Goal: Task Accomplishment & Management: Manage account settings

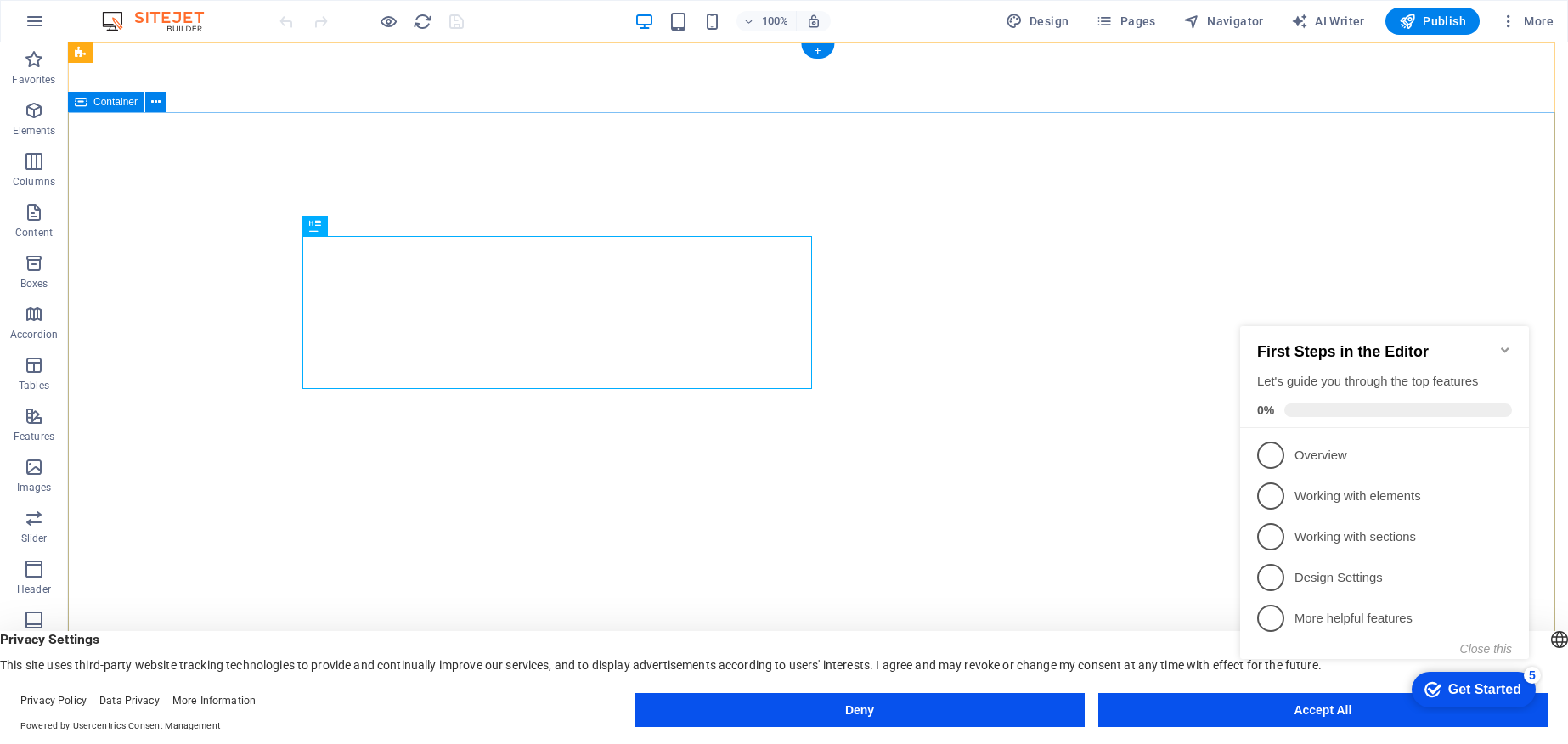
click at [1326, 716] on appcues-checklist "Contextual help checklist present on screen" at bounding box center [1387, 510] width 309 height 416
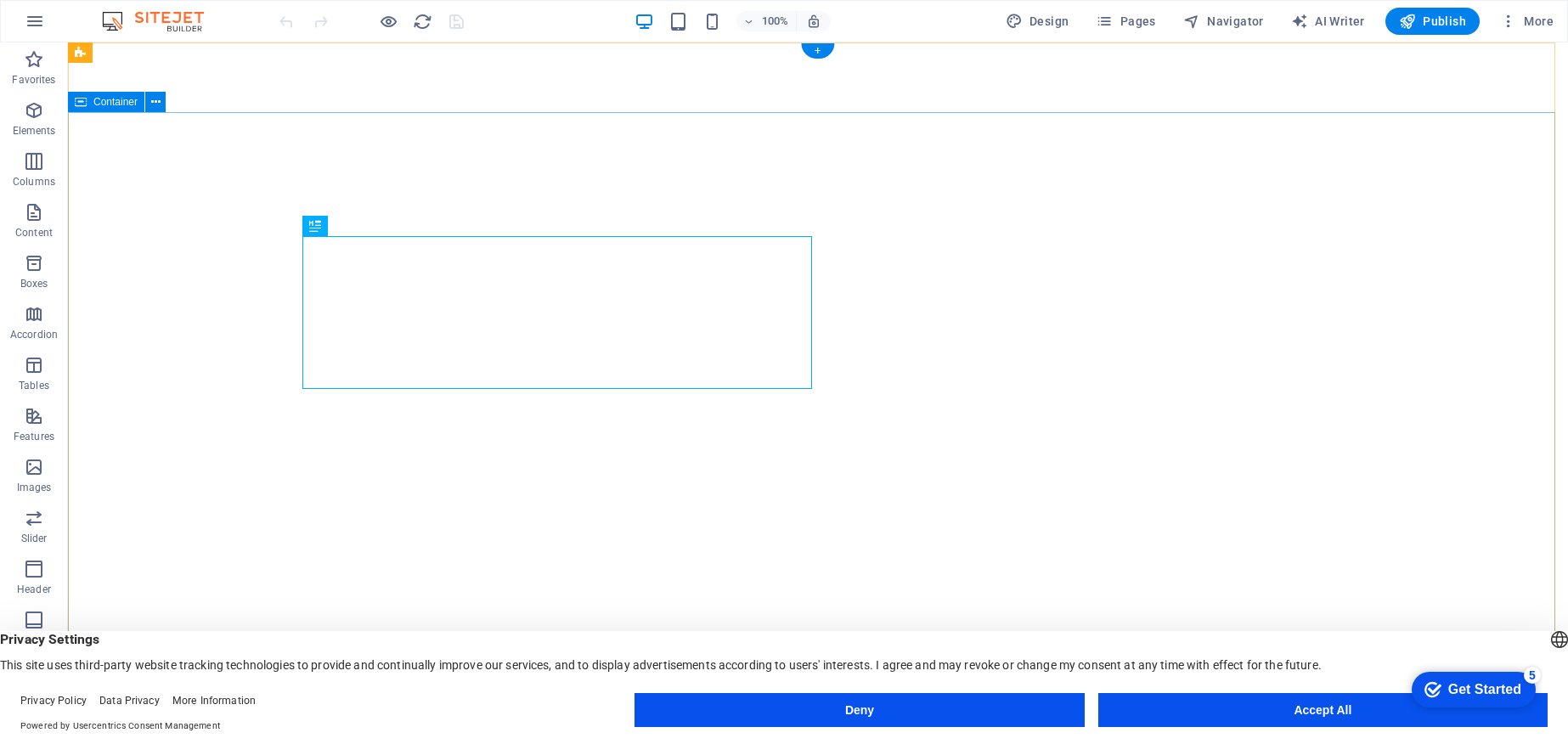
click at [1398, 714] on appcues-checklist "Contextual help checklist present on screen" at bounding box center [1470, 691] width 145 height 56
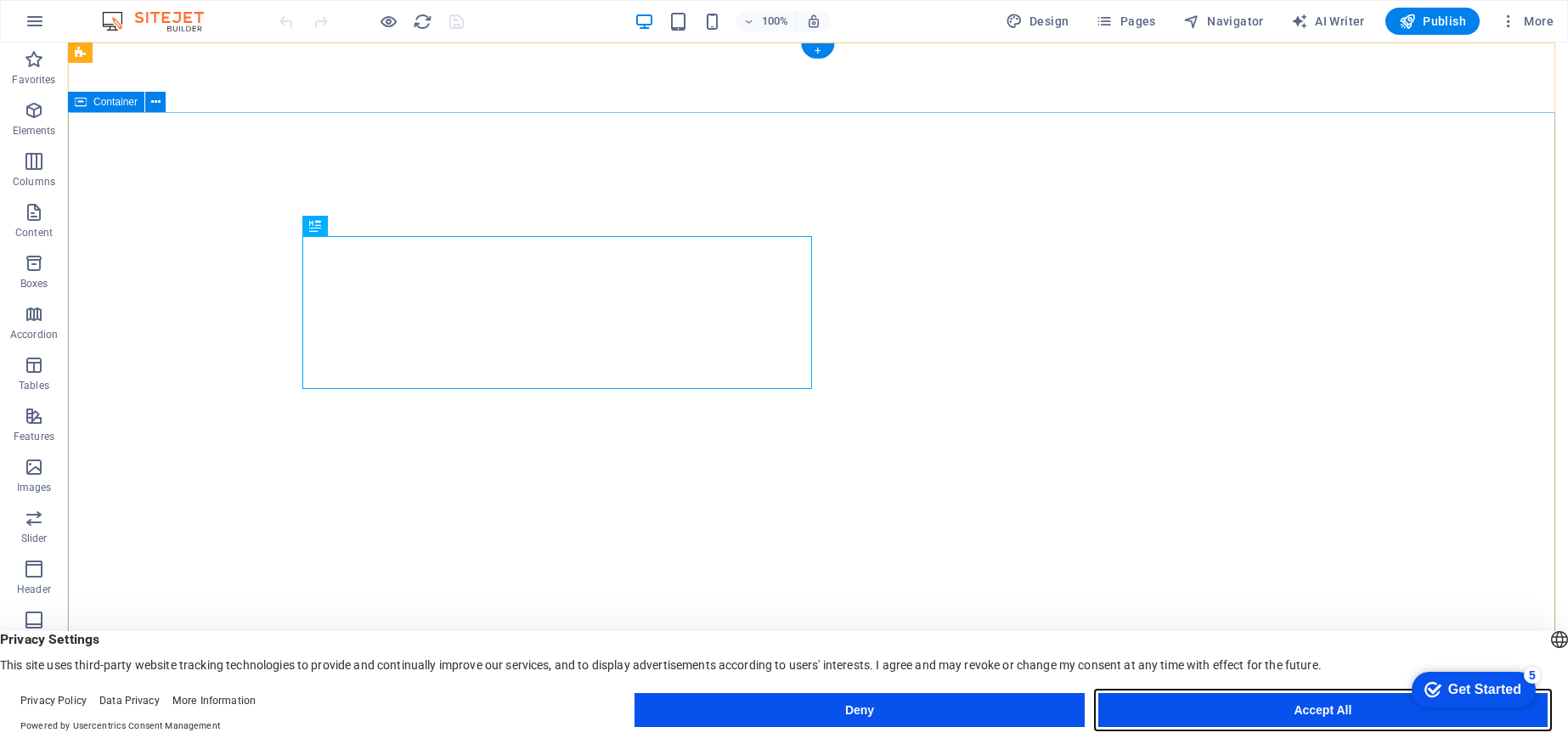
click at [1306, 708] on button "Accept All" at bounding box center [1323, 710] width 450 height 34
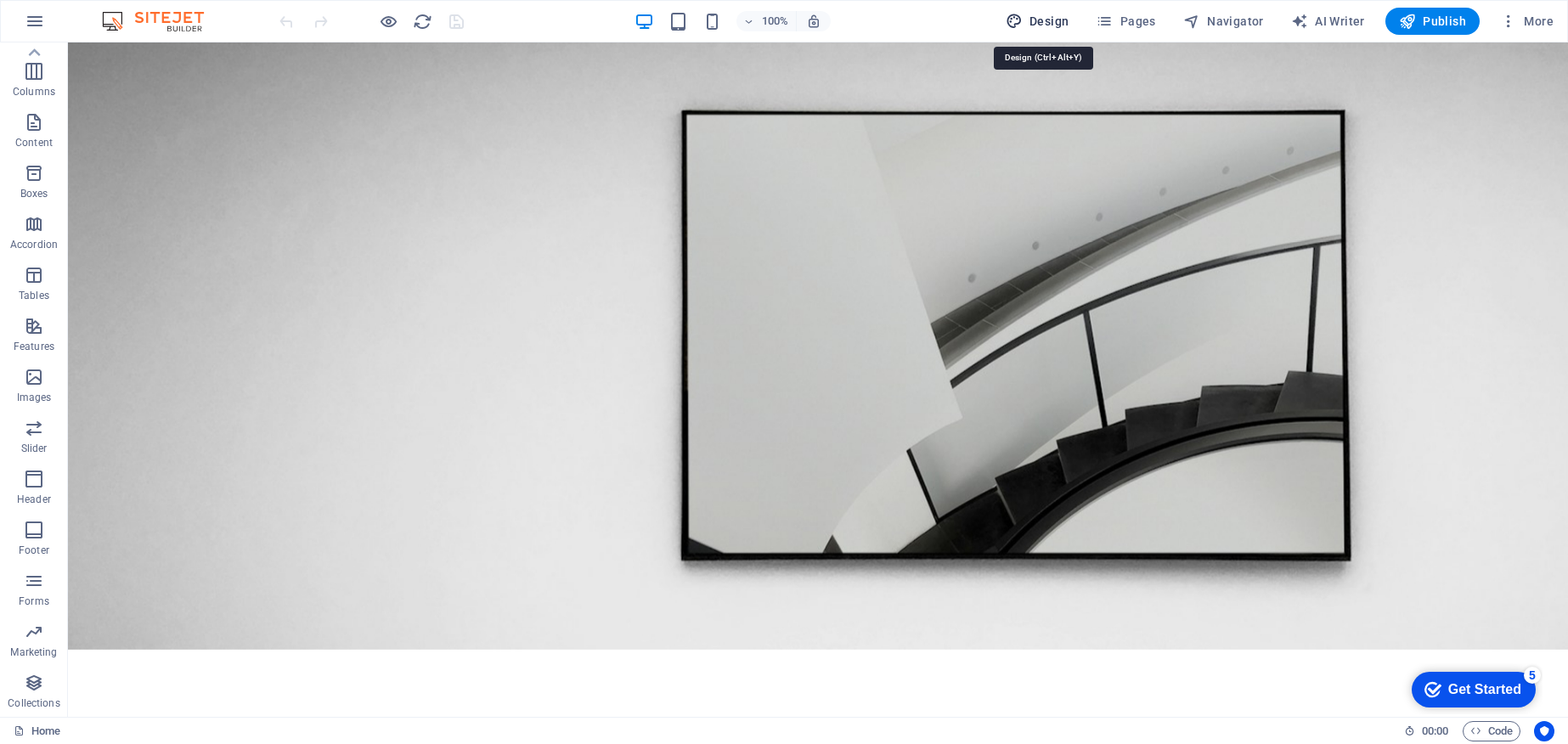
click at [1035, 19] on span "Design" at bounding box center [1037, 20] width 63 height 17
select select "px"
select select "300"
select select "px"
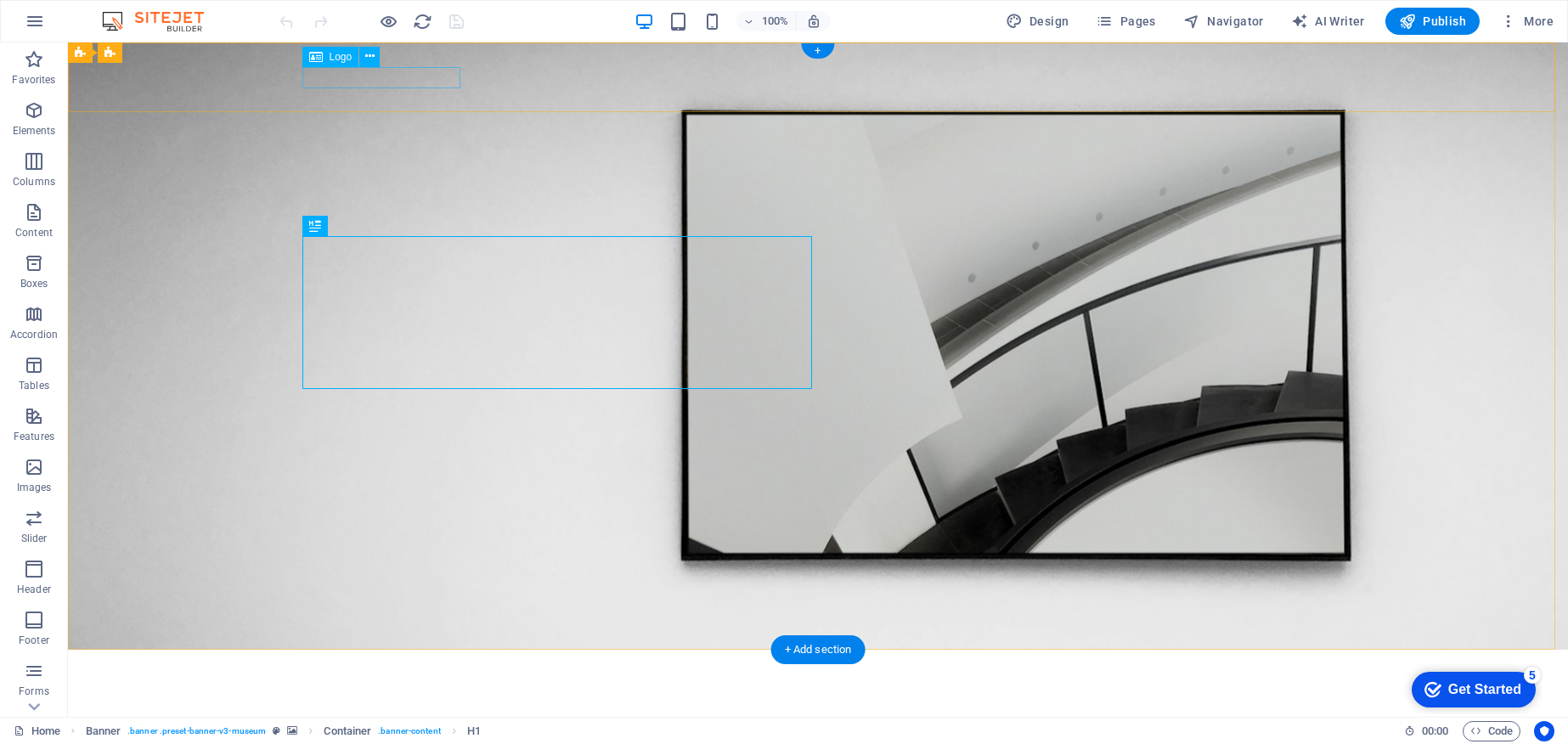
click at [400, 664] on div at bounding box center [818, 674] width 1019 height 21
click at [415, 664] on div at bounding box center [818, 674] width 1019 height 21
select select "px"
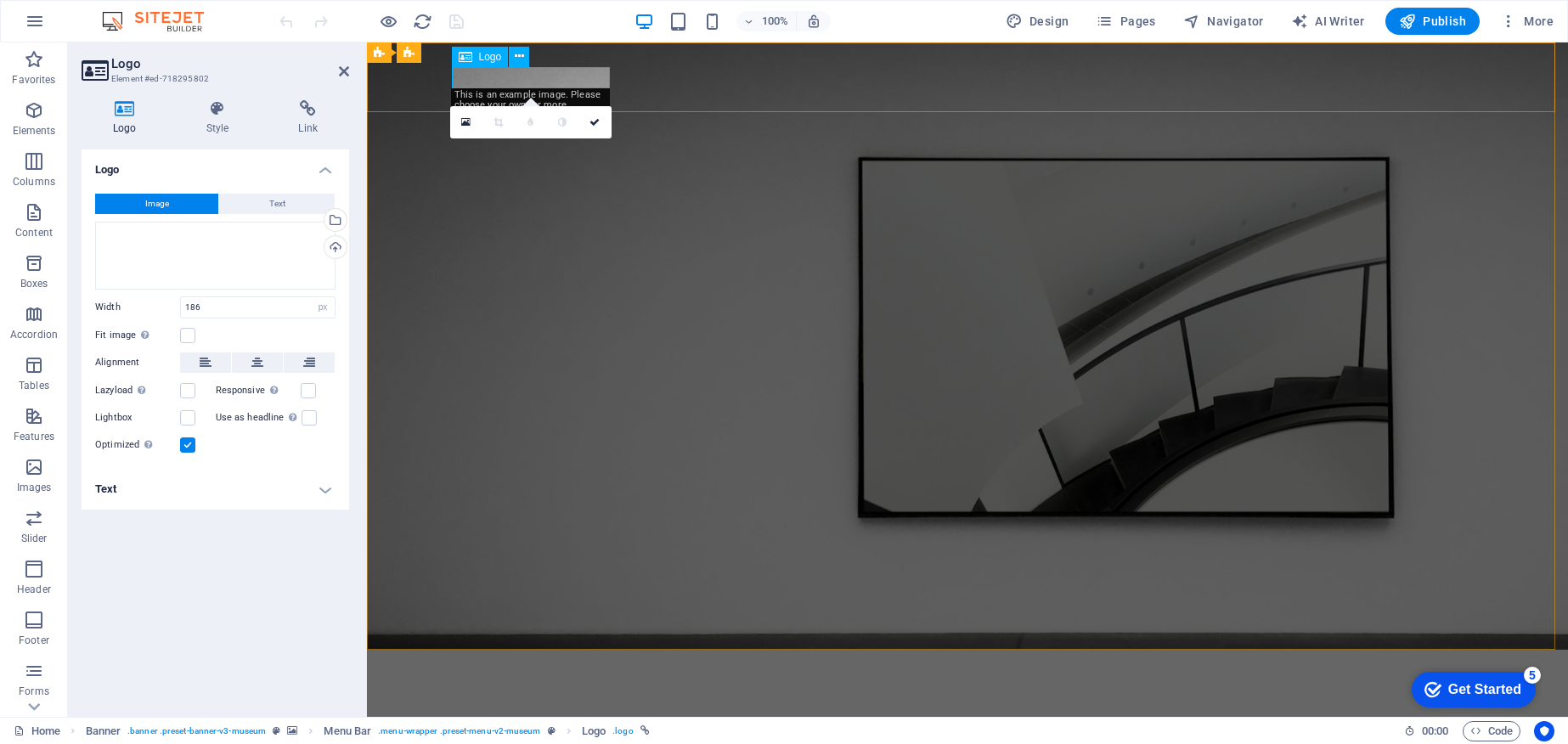
click at [554, 664] on div at bounding box center [967, 674] width 1019 height 21
click at [572, 664] on div at bounding box center [967, 674] width 1019 height 21
click at [583, 664] on div at bounding box center [967, 674] width 1019 height 21
click at [572, 664] on div at bounding box center [967, 674] width 1019 height 21
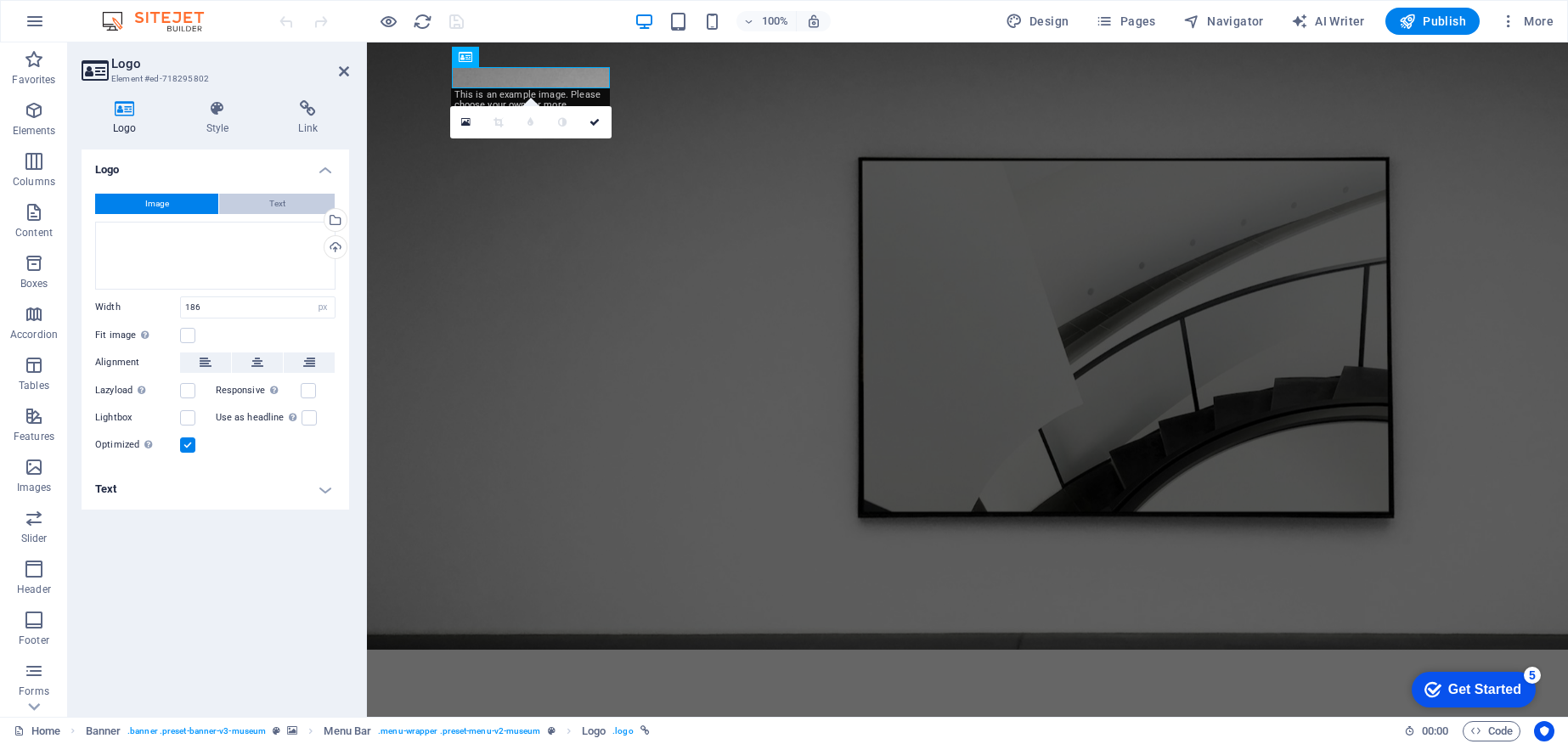
click at [288, 210] on button "Text" at bounding box center [277, 204] width 115 height 20
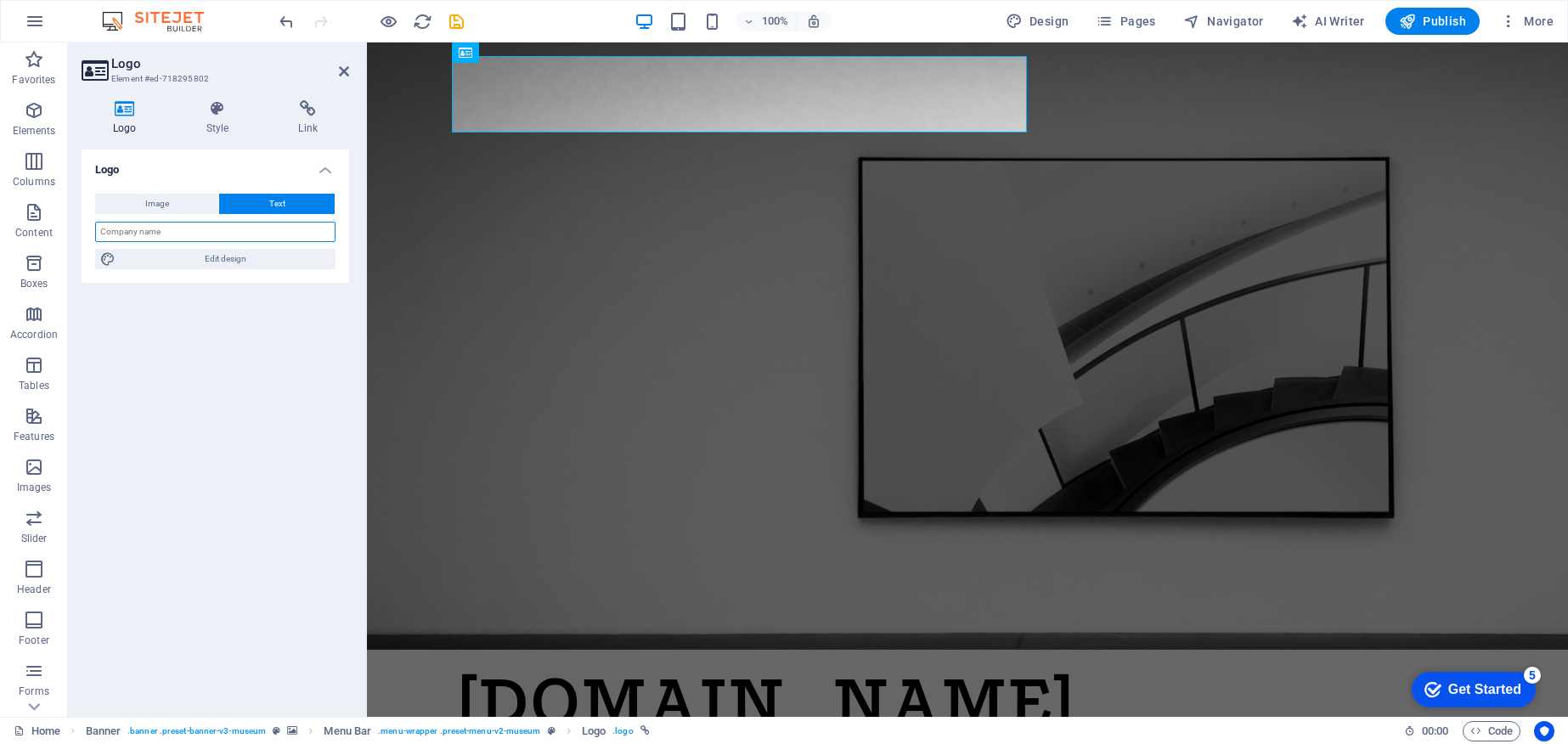
click at [147, 232] on input "text" at bounding box center [215, 232] width 241 height 20
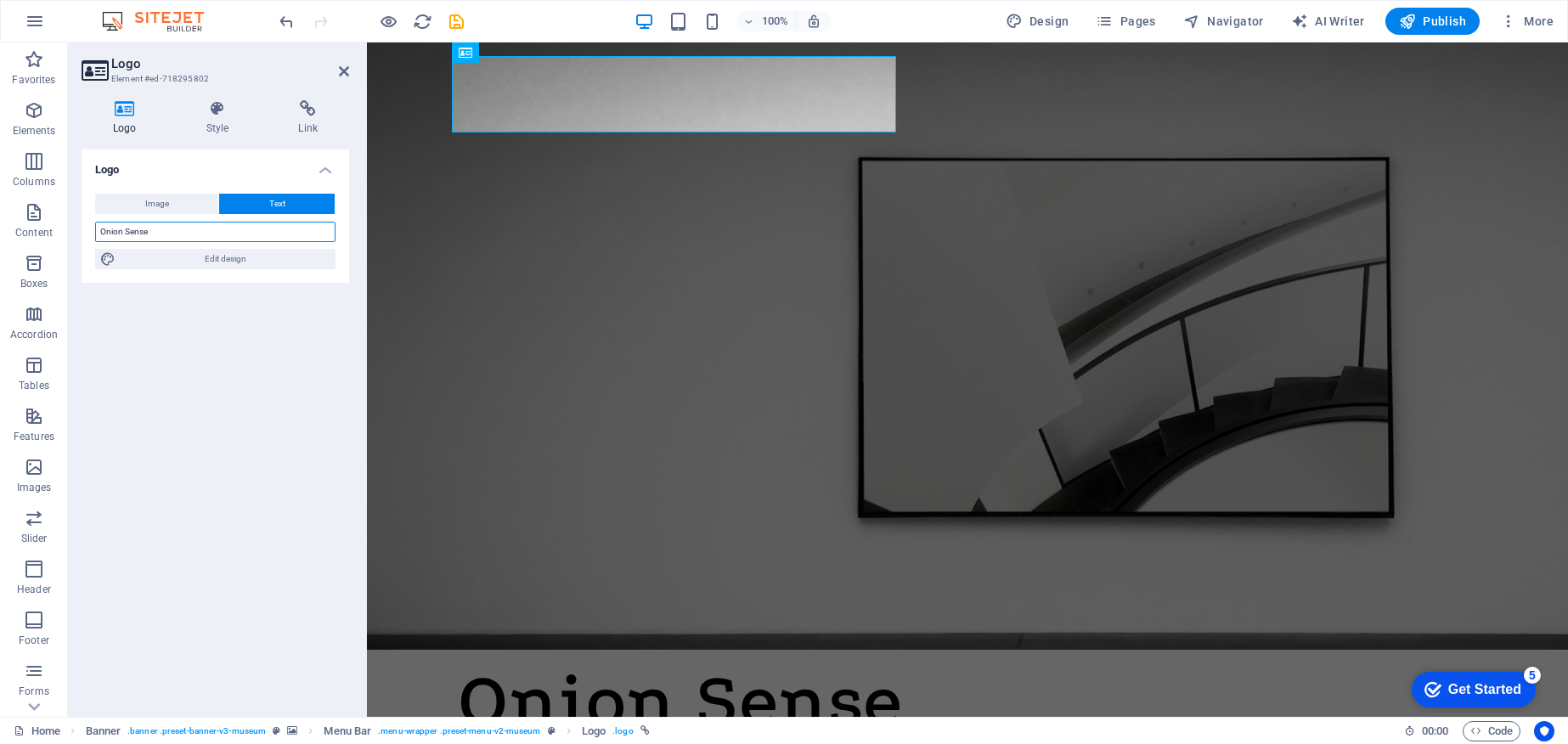
type input "Onion Sense"
click at [188, 365] on div "Logo Image Text Drag files here, click to choose files or select files from Fil…" at bounding box center [216, 427] width 268 height 554
click at [228, 251] on span "Edit design" at bounding box center [226, 258] width 210 height 20
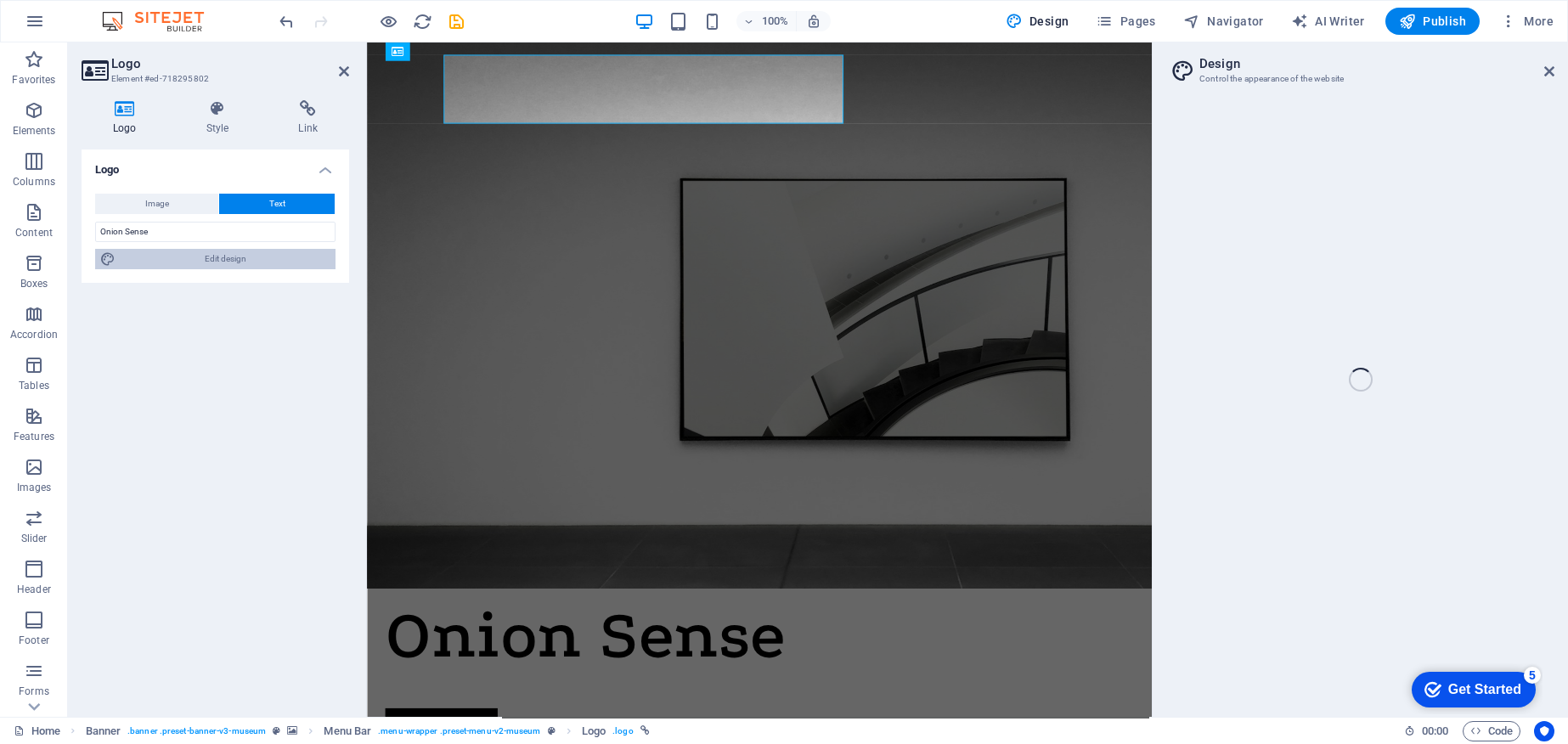
select select "px"
select select "600"
select select "px"
select select "rem"
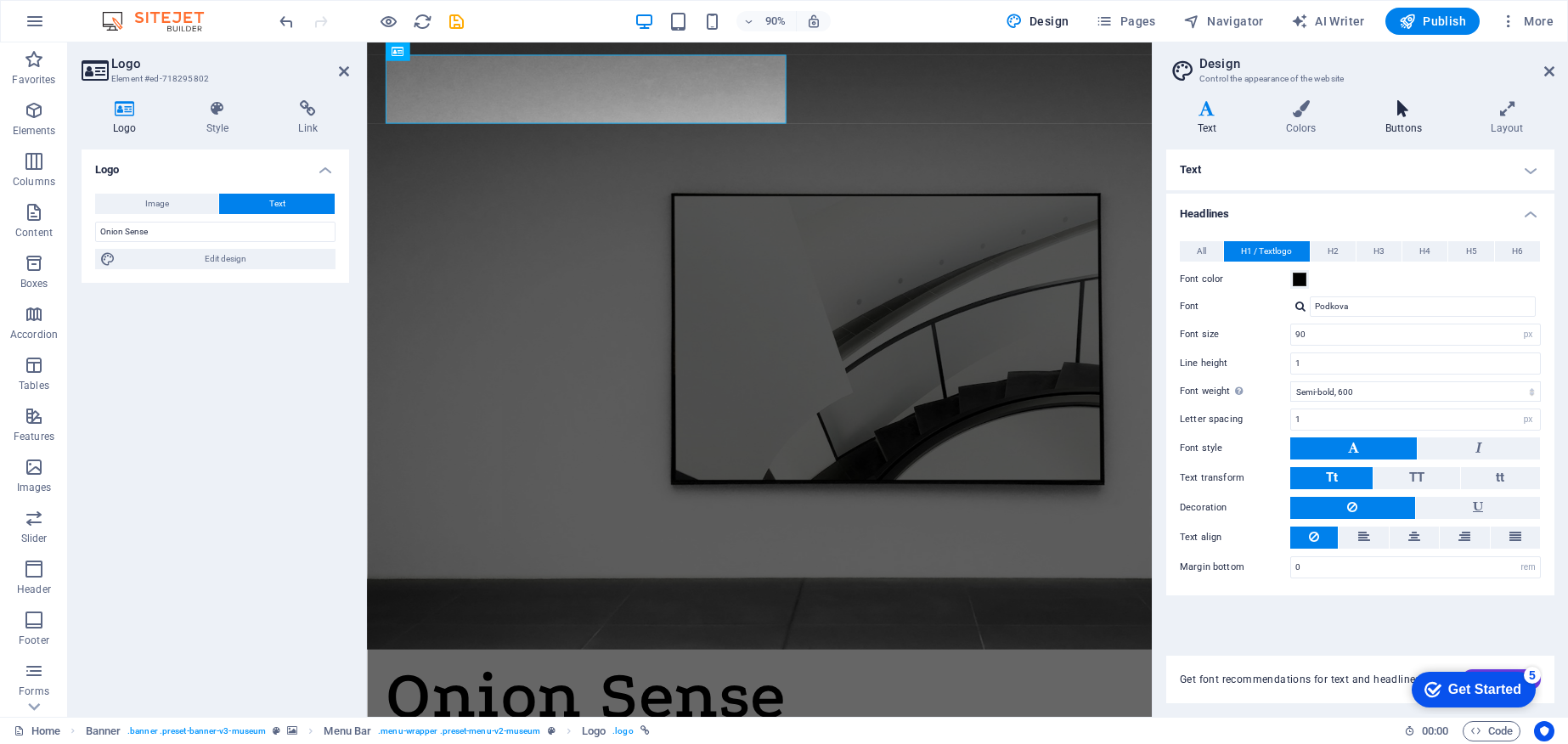
click at [1416, 120] on h4 "Buttons" at bounding box center [1406, 118] width 105 height 35
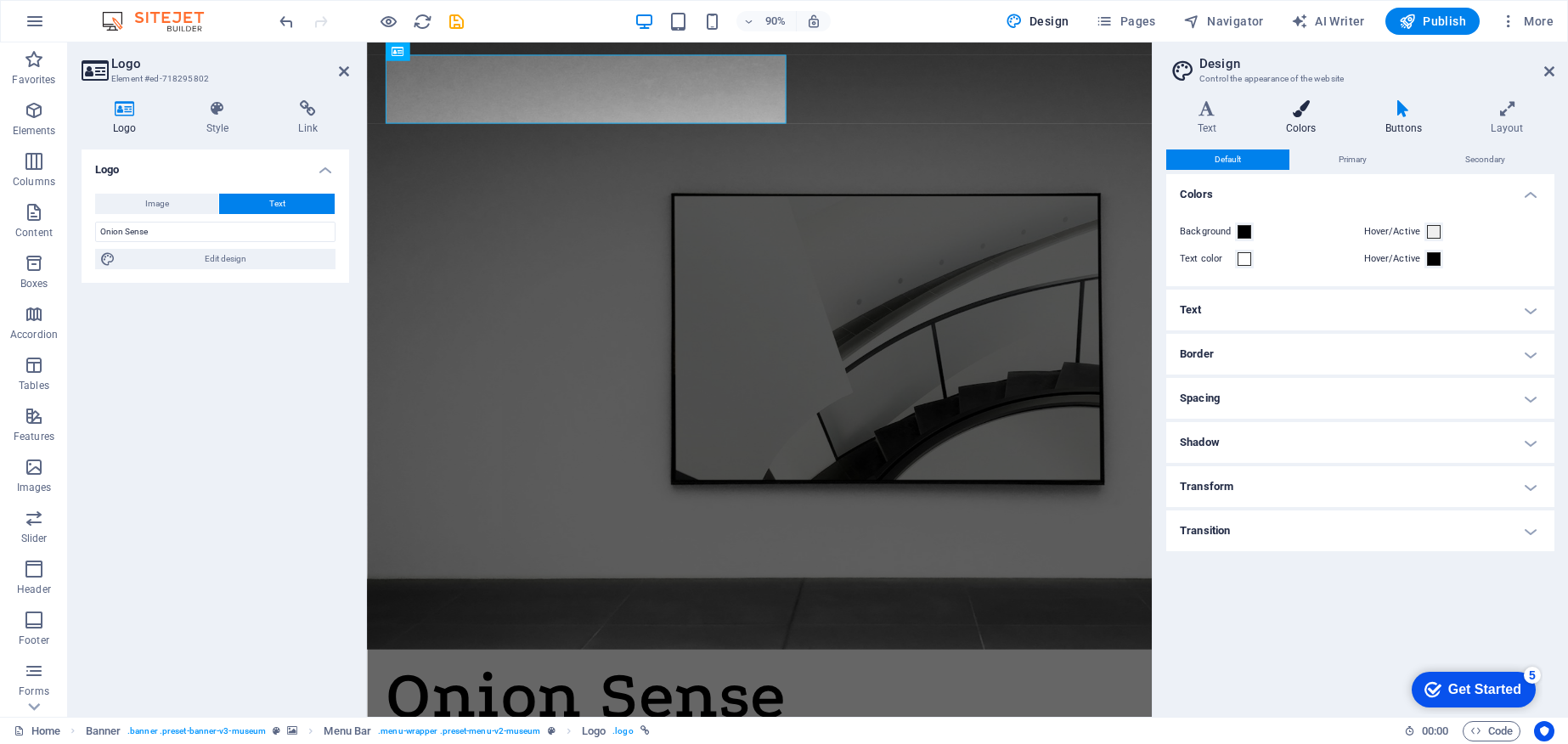
click at [1325, 121] on h4 "Colors" at bounding box center [1304, 118] width 100 height 35
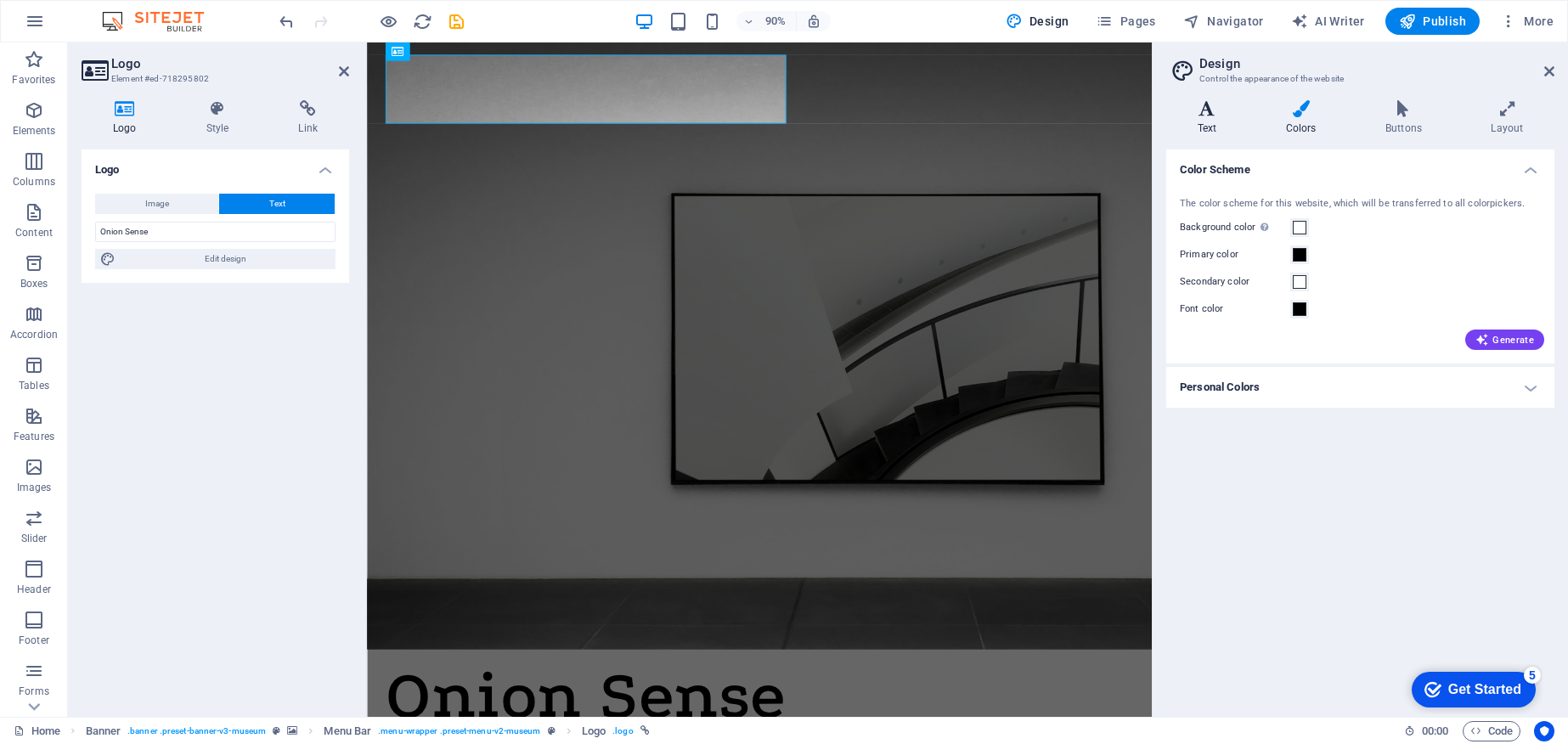
click at [1213, 120] on h4 "Text" at bounding box center [1210, 118] width 88 height 35
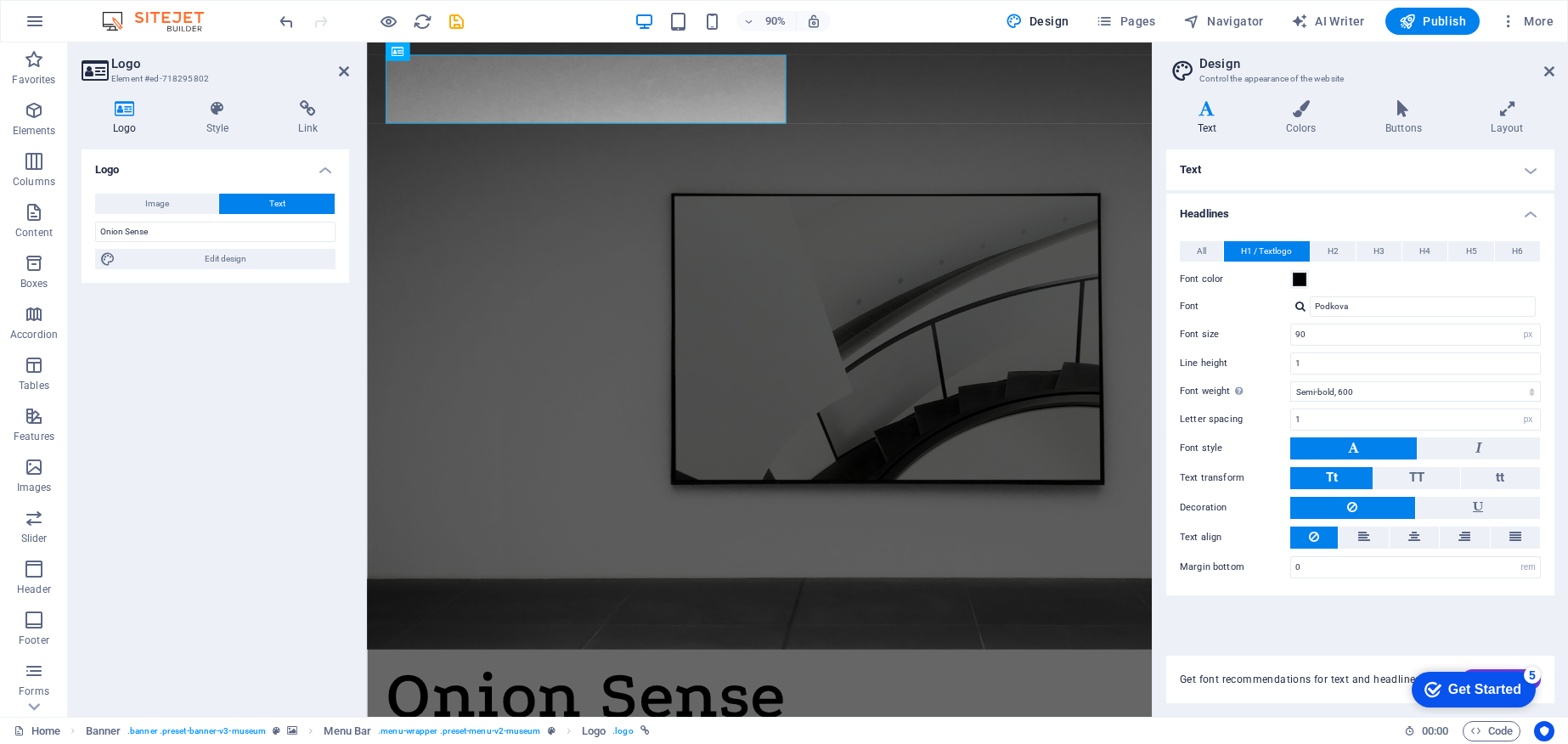
click at [197, 381] on div "Logo Image Text Drag files here, click to choose files or select files from Fil…" at bounding box center [216, 427] width 268 height 554
click at [1546, 73] on icon at bounding box center [1549, 71] width 11 height 13
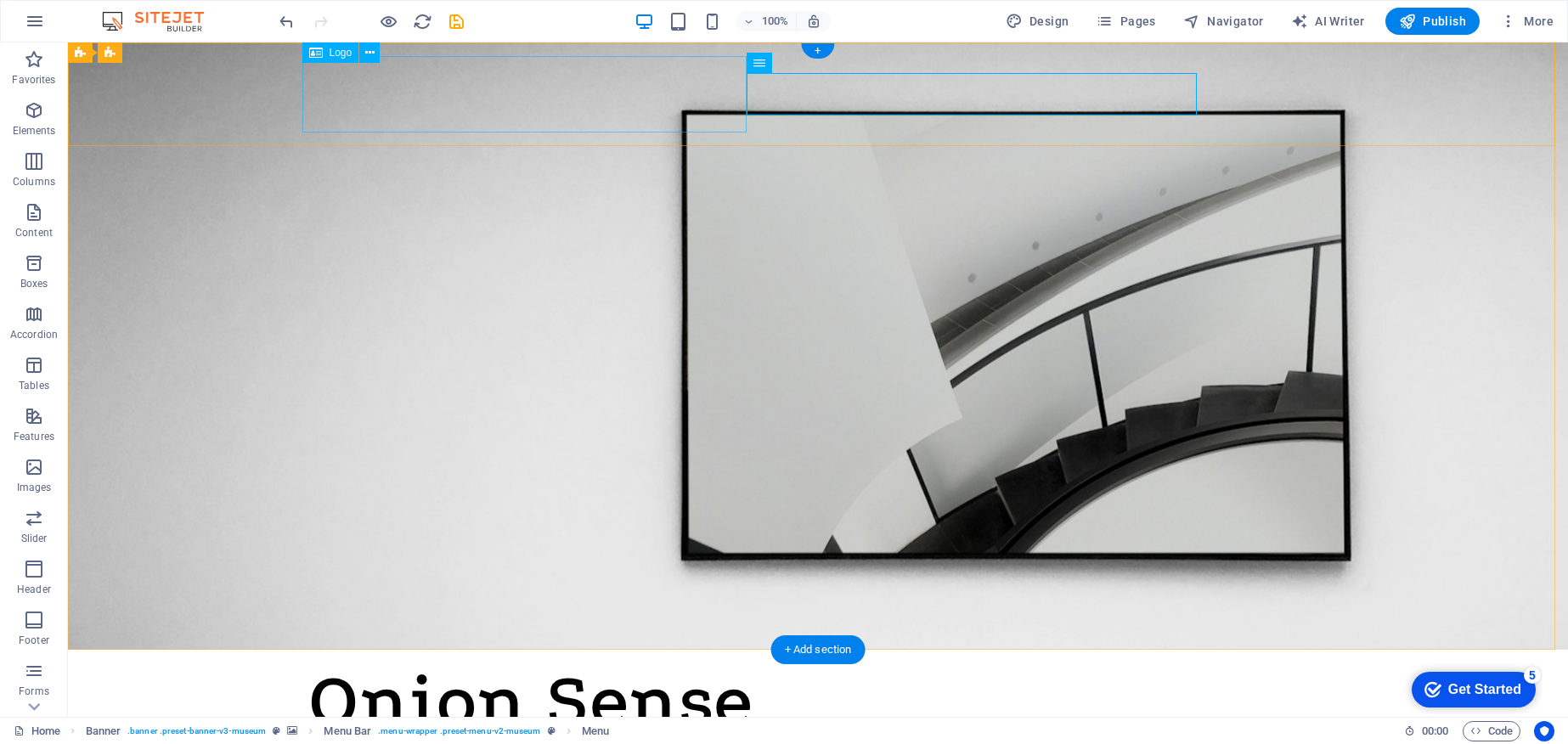
click at [554, 664] on div "Onion Sense" at bounding box center [818, 702] width 1019 height 77
click at [561, 664] on div "Onion Sense" at bounding box center [818, 702] width 1019 height 77
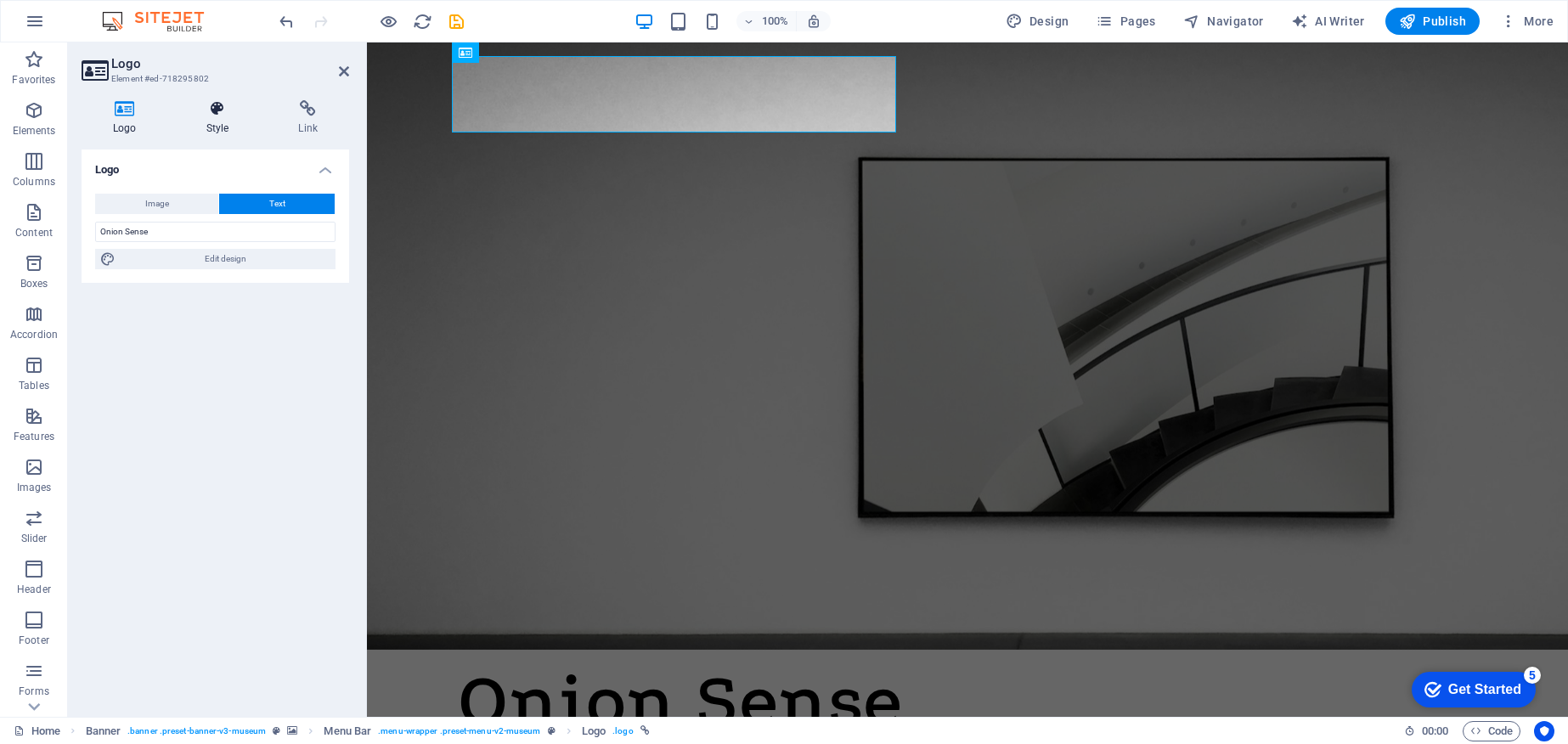
click at [206, 129] on h4 "Style" at bounding box center [221, 118] width 93 height 35
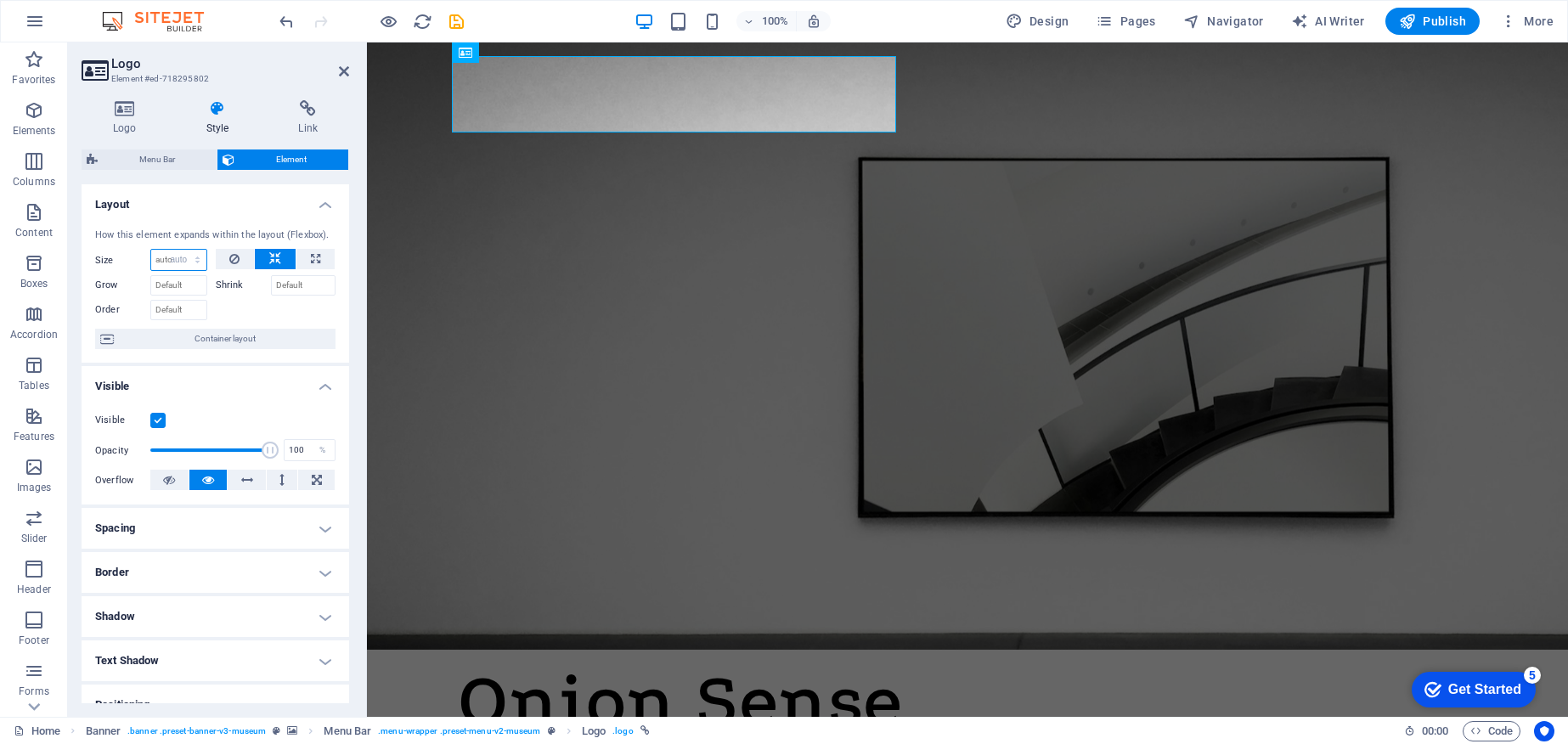
select select "DISABLED_OPTION_VALUE"
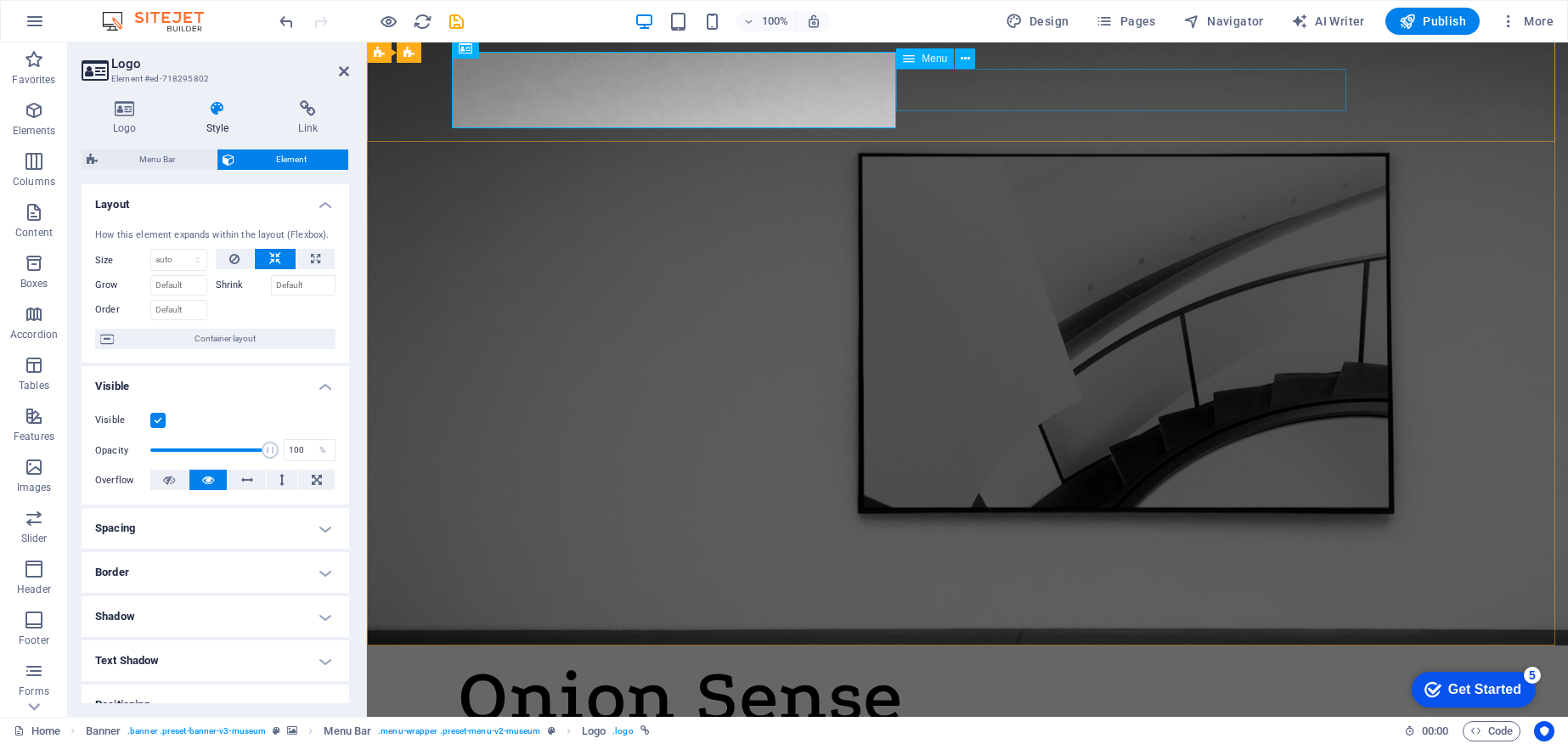
scroll to position [2, 0]
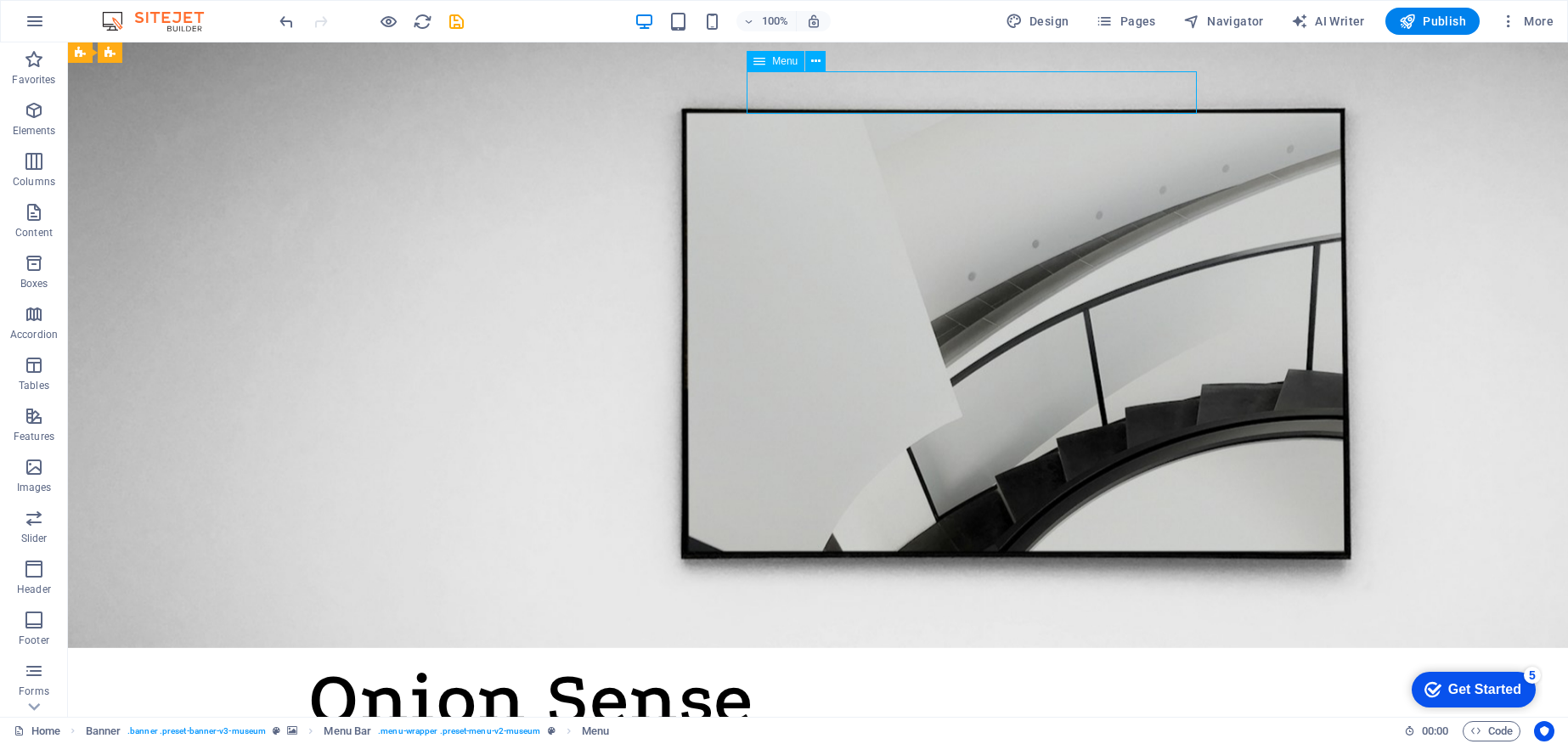
scroll to position [0, 0]
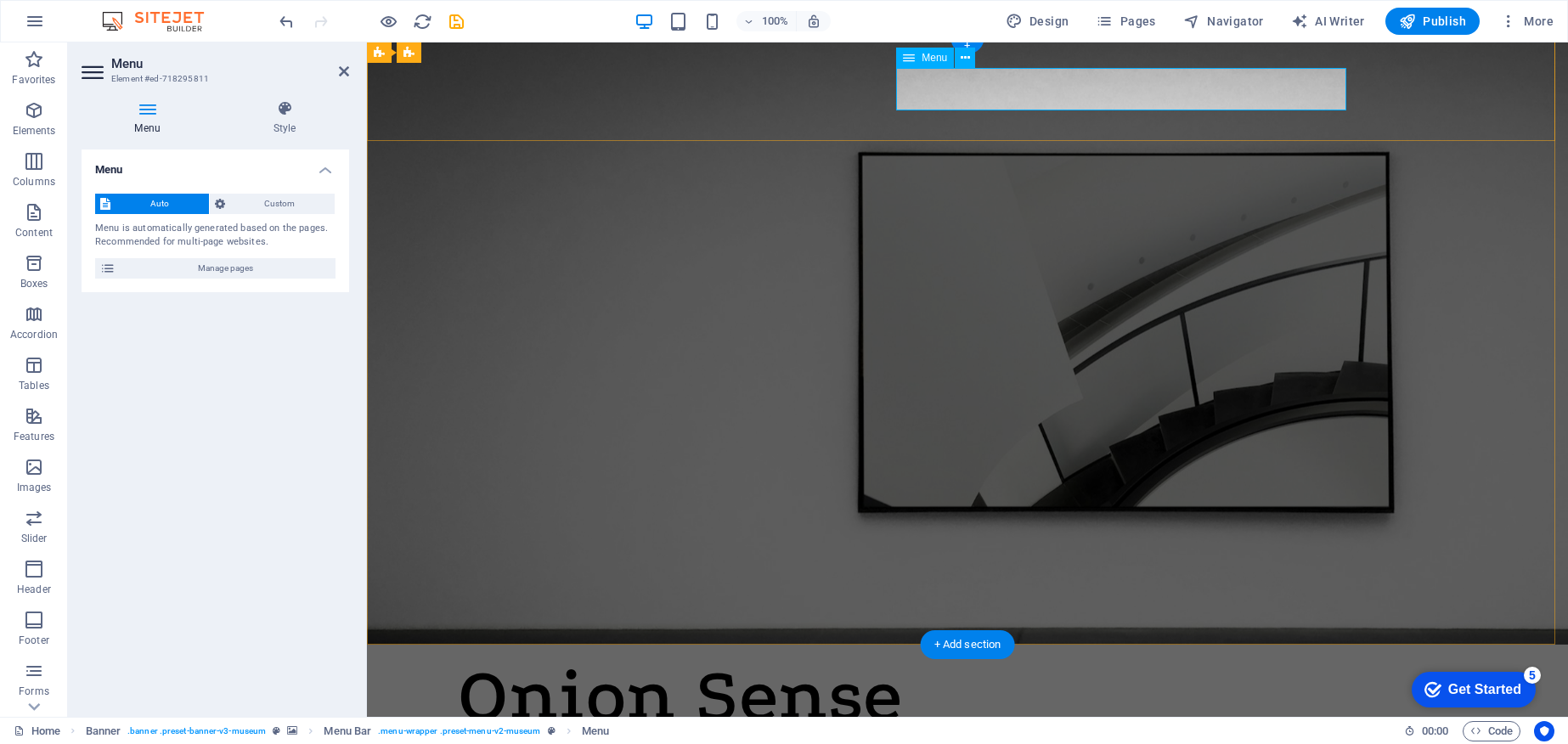
scroll to position [4, 0]
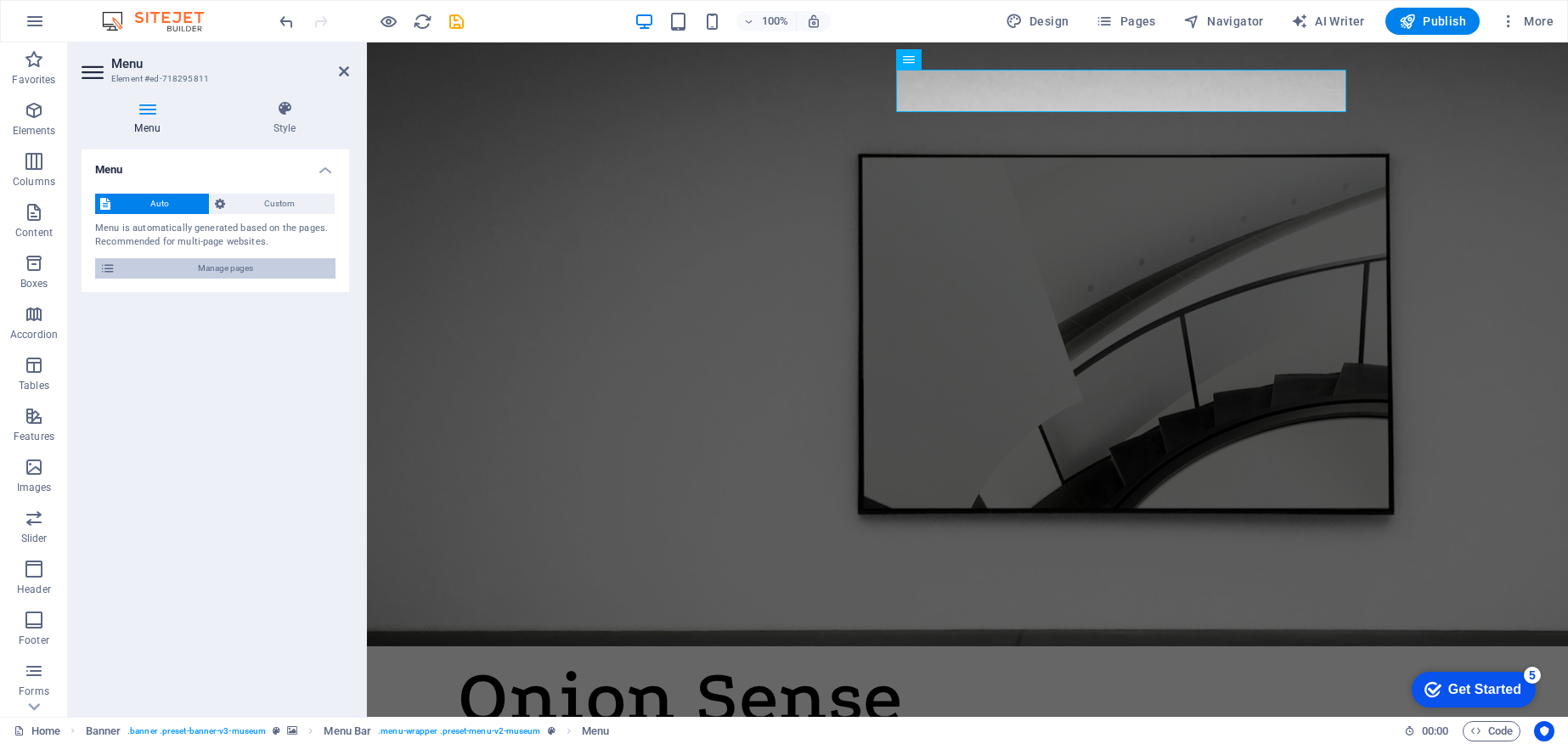
click at [266, 264] on span "Manage pages" at bounding box center [226, 268] width 210 height 20
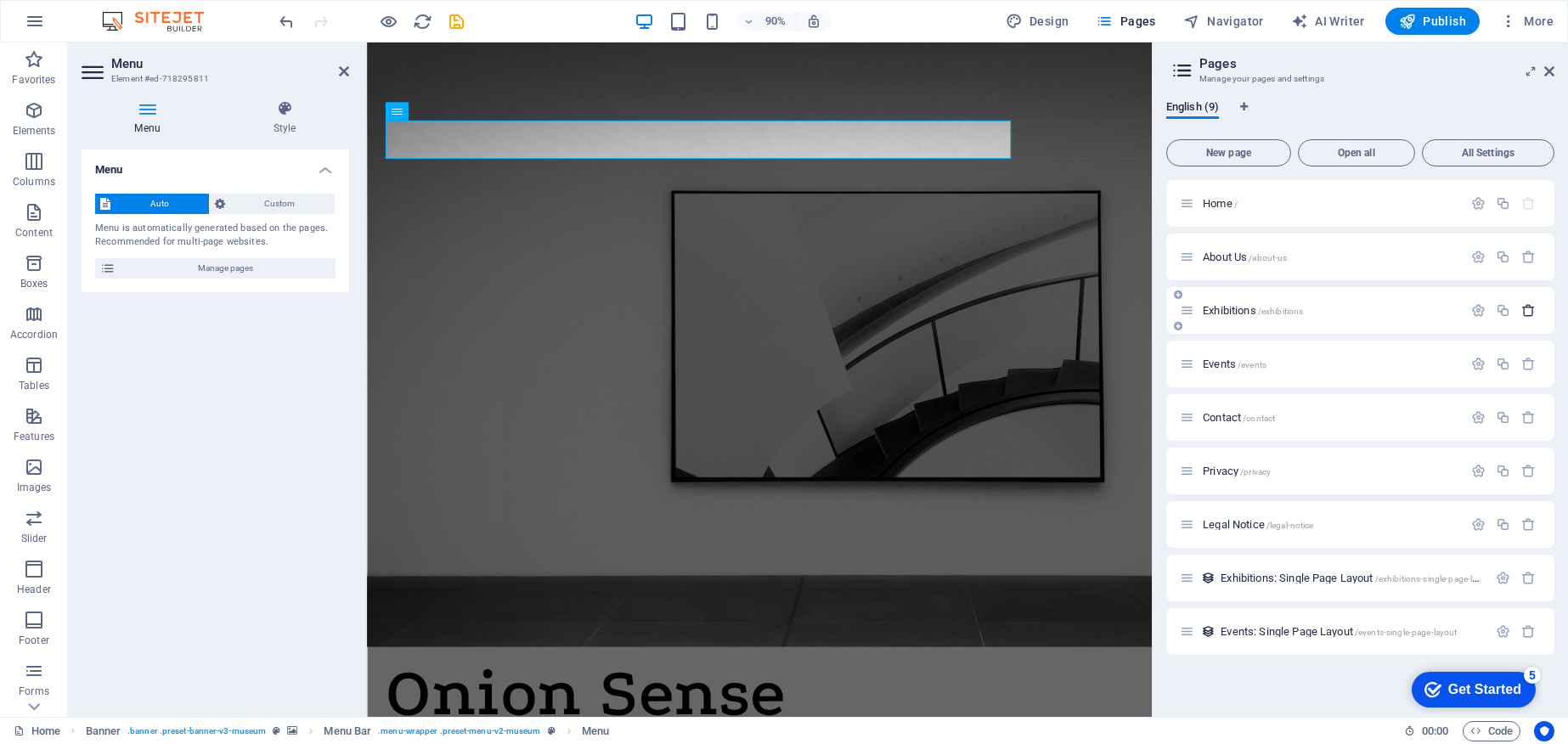
click at [1527, 311] on icon "button" at bounding box center [1528, 310] width 14 height 14
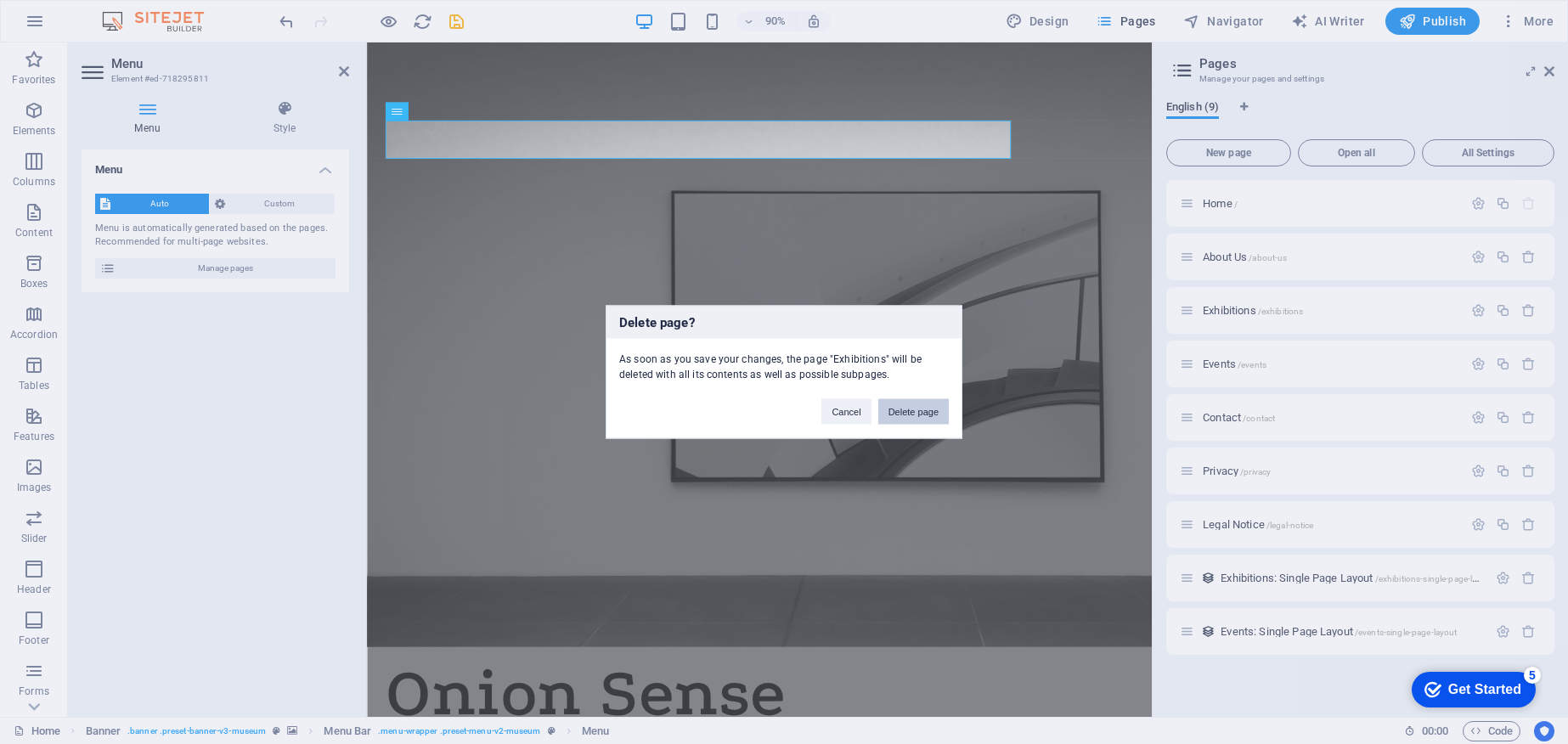
click at [923, 410] on button "Delete page" at bounding box center [913, 412] width 71 height 26
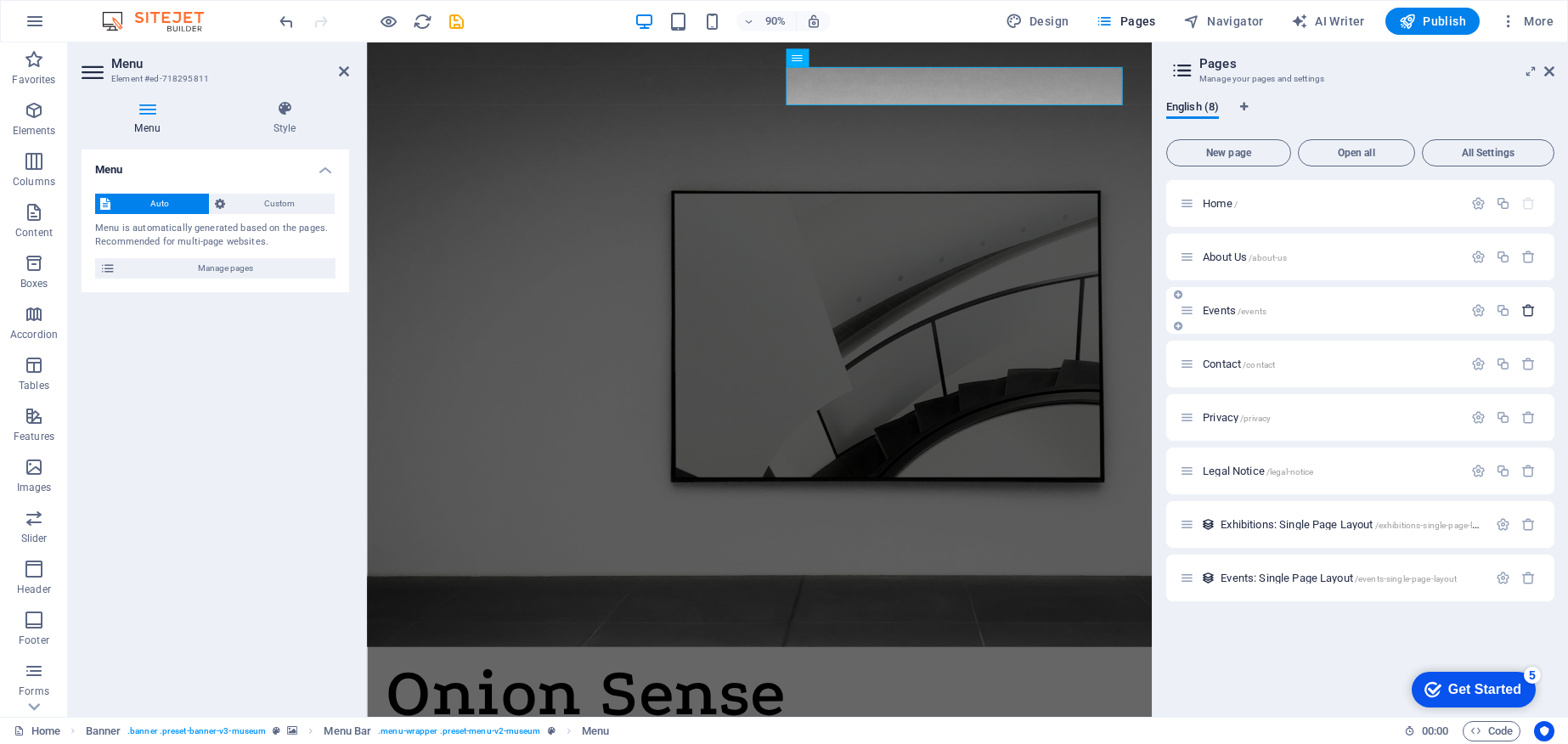
click at [1534, 309] on icon "button" at bounding box center [1528, 310] width 14 height 14
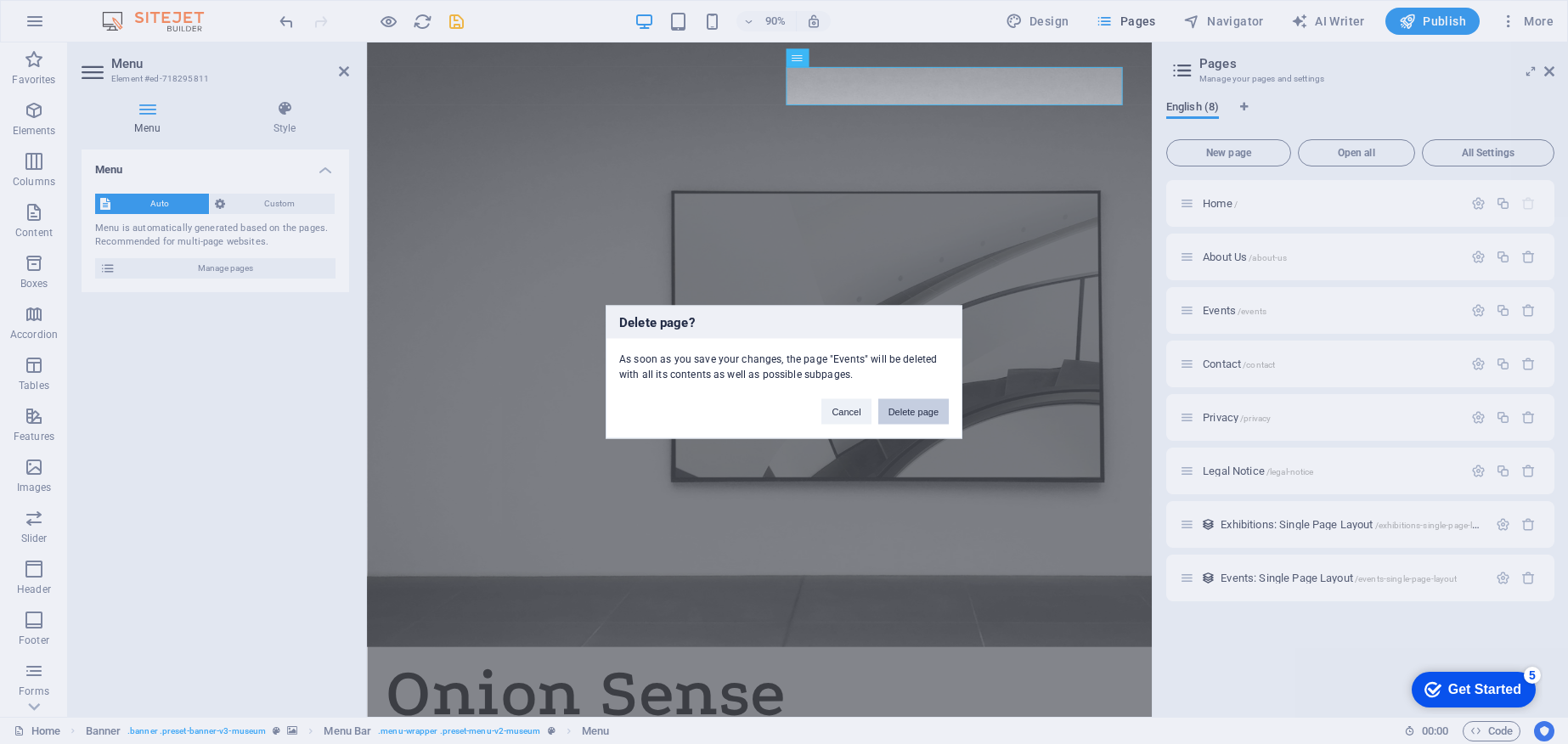
click at [917, 417] on button "Delete page" at bounding box center [913, 412] width 71 height 26
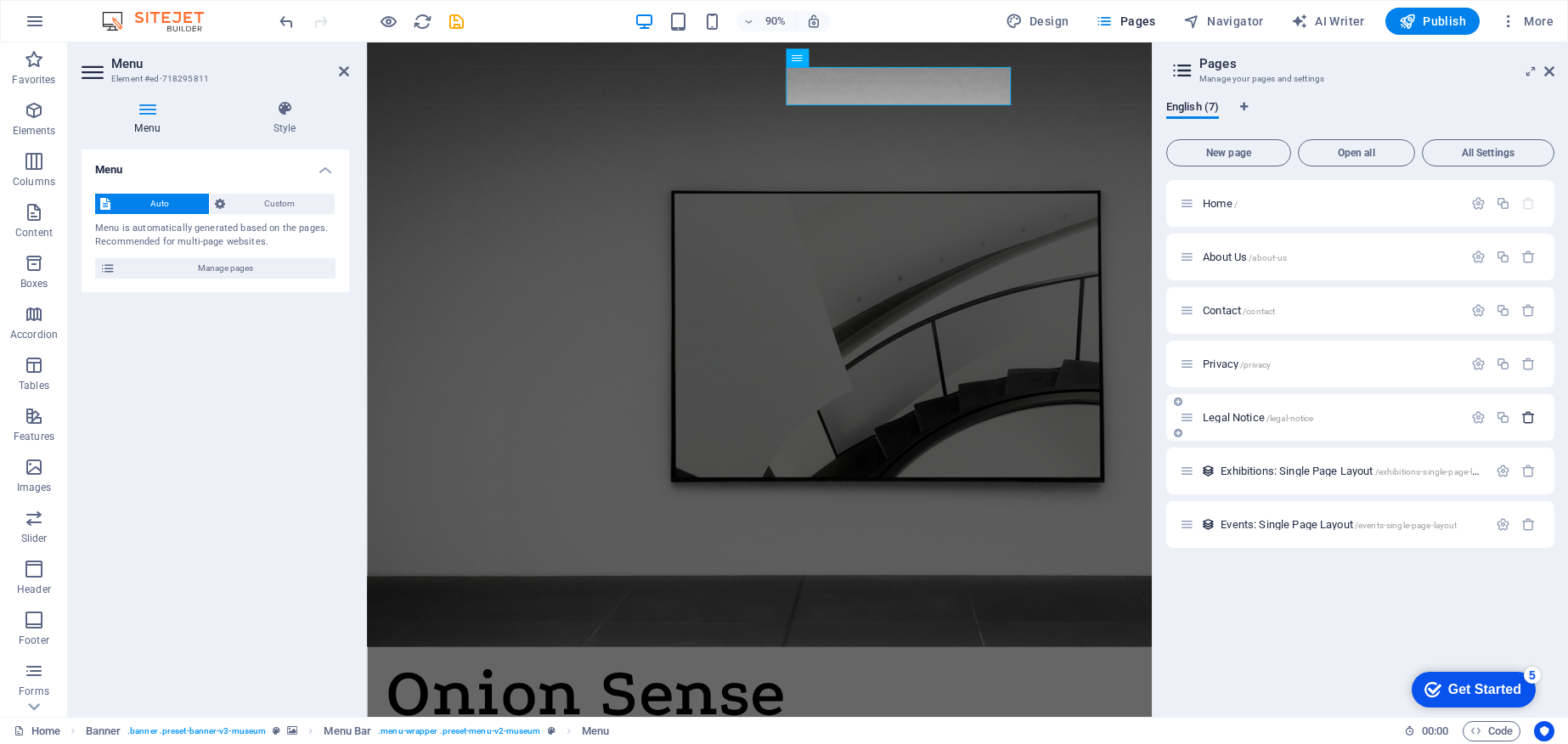
click at [1527, 417] on icon "button" at bounding box center [1528, 417] width 14 height 14
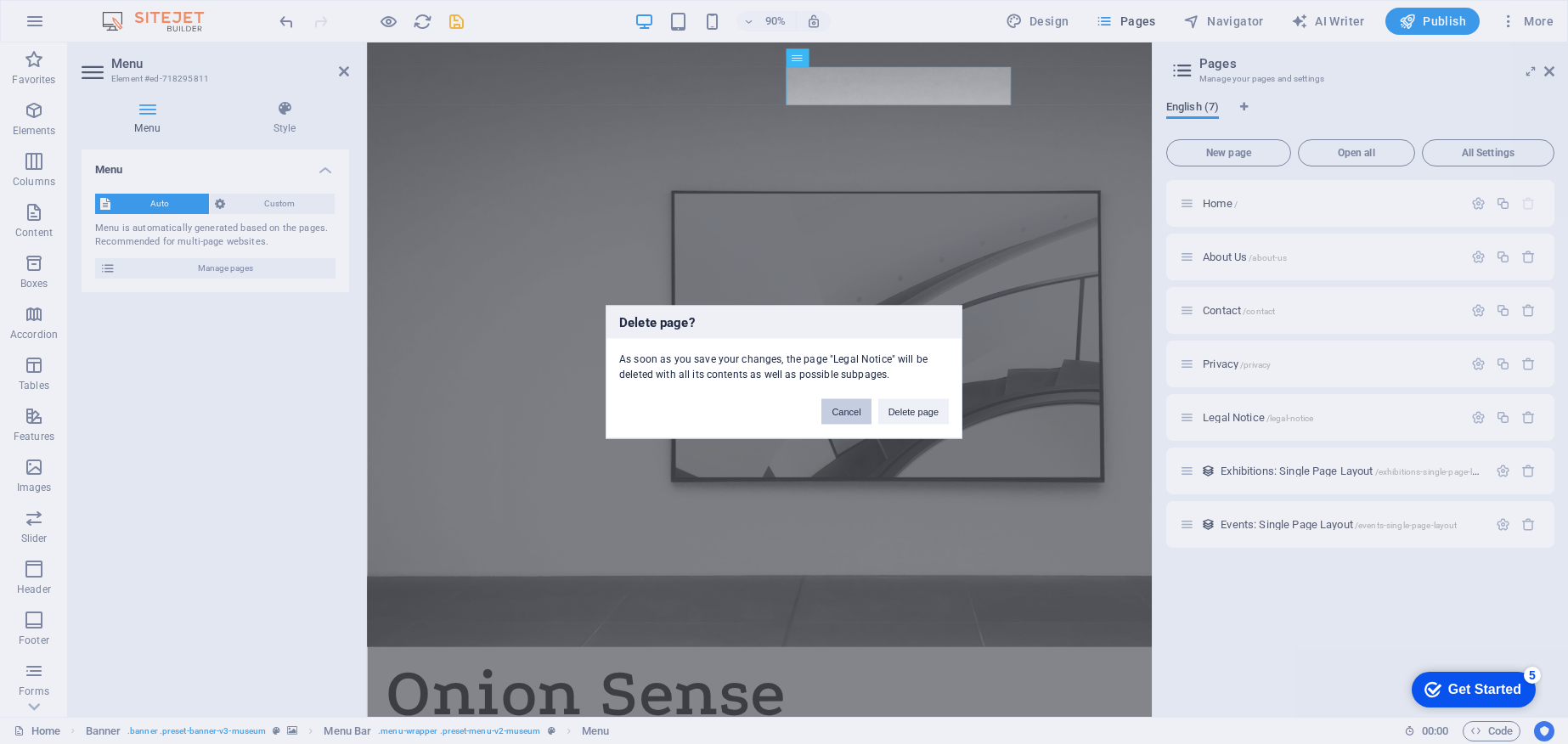
click at [839, 417] on button "Cancel" at bounding box center [846, 412] width 49 height 26
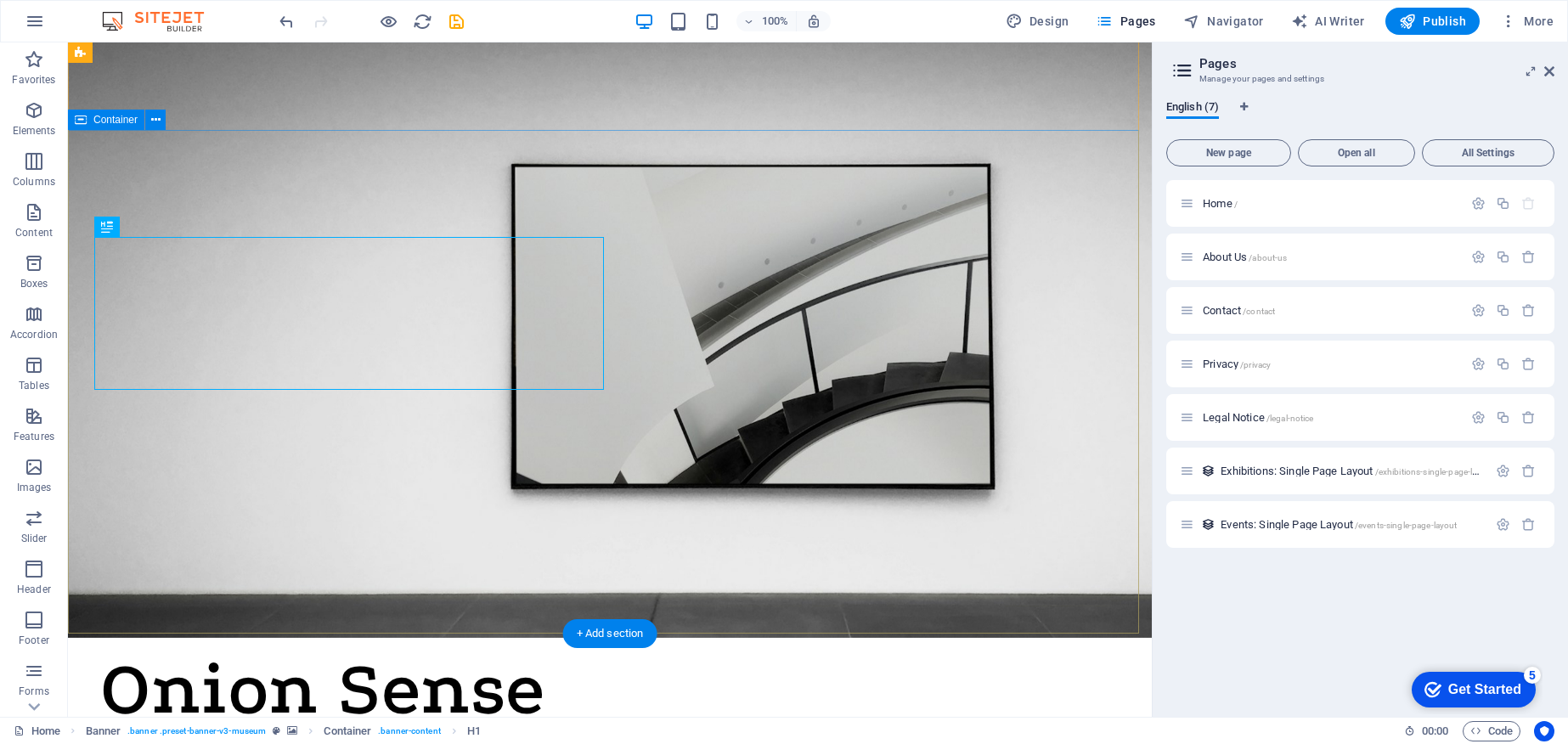
scroll to position [16, 0]
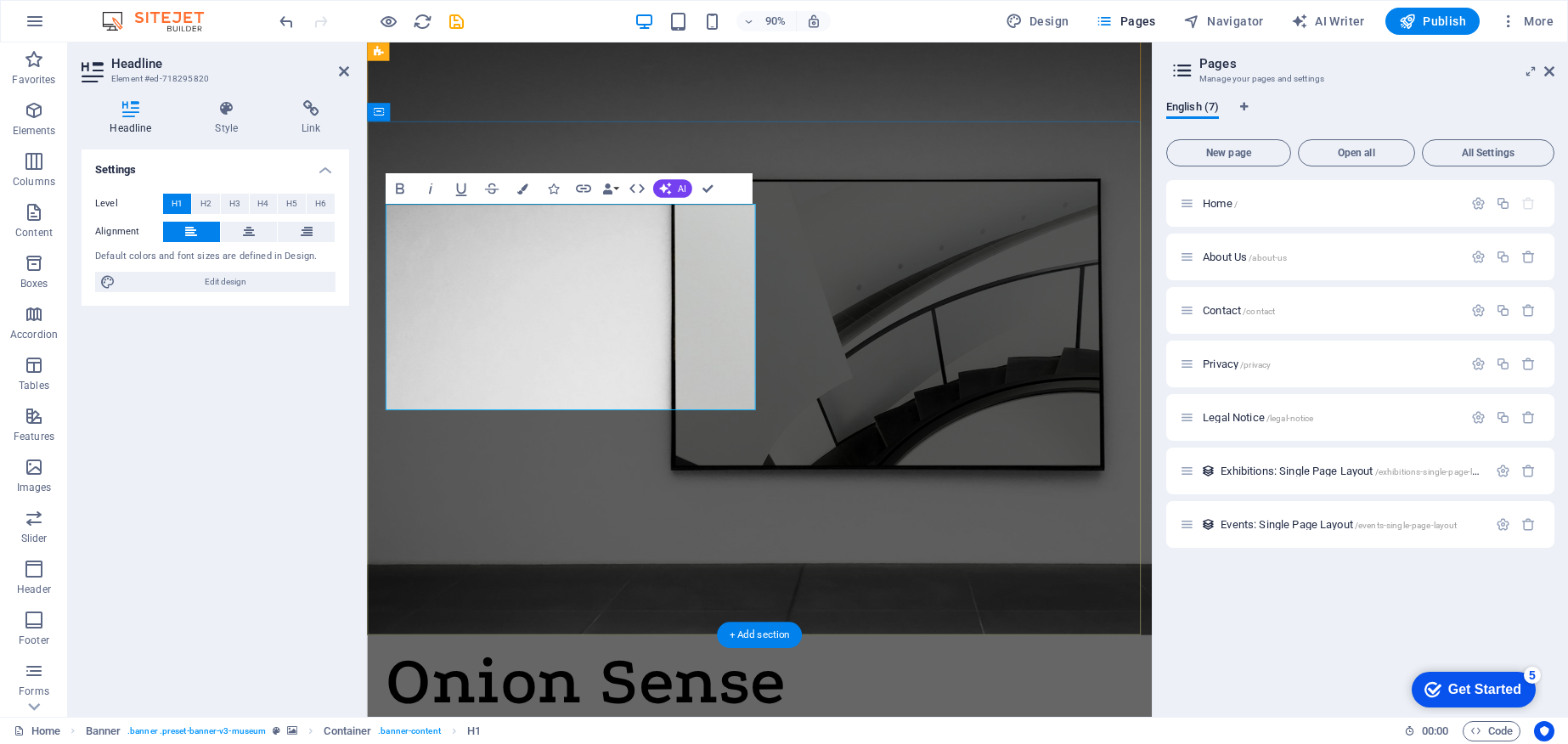
click at [251, 291] on span "Edit design" at bounding box center [226, 281] width 210 height 20
select select "px"
select select "600"
select select "px"
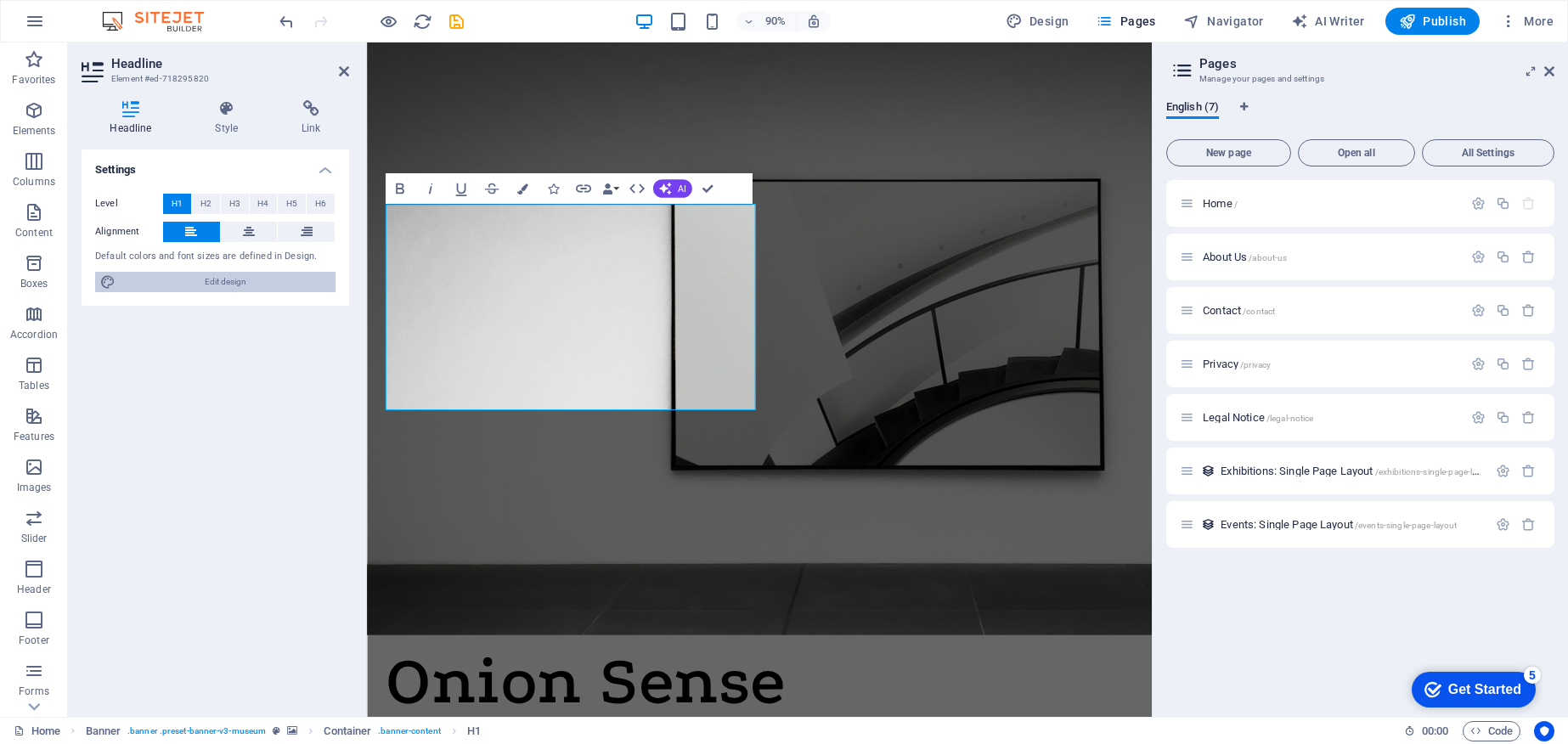
select select "rem"
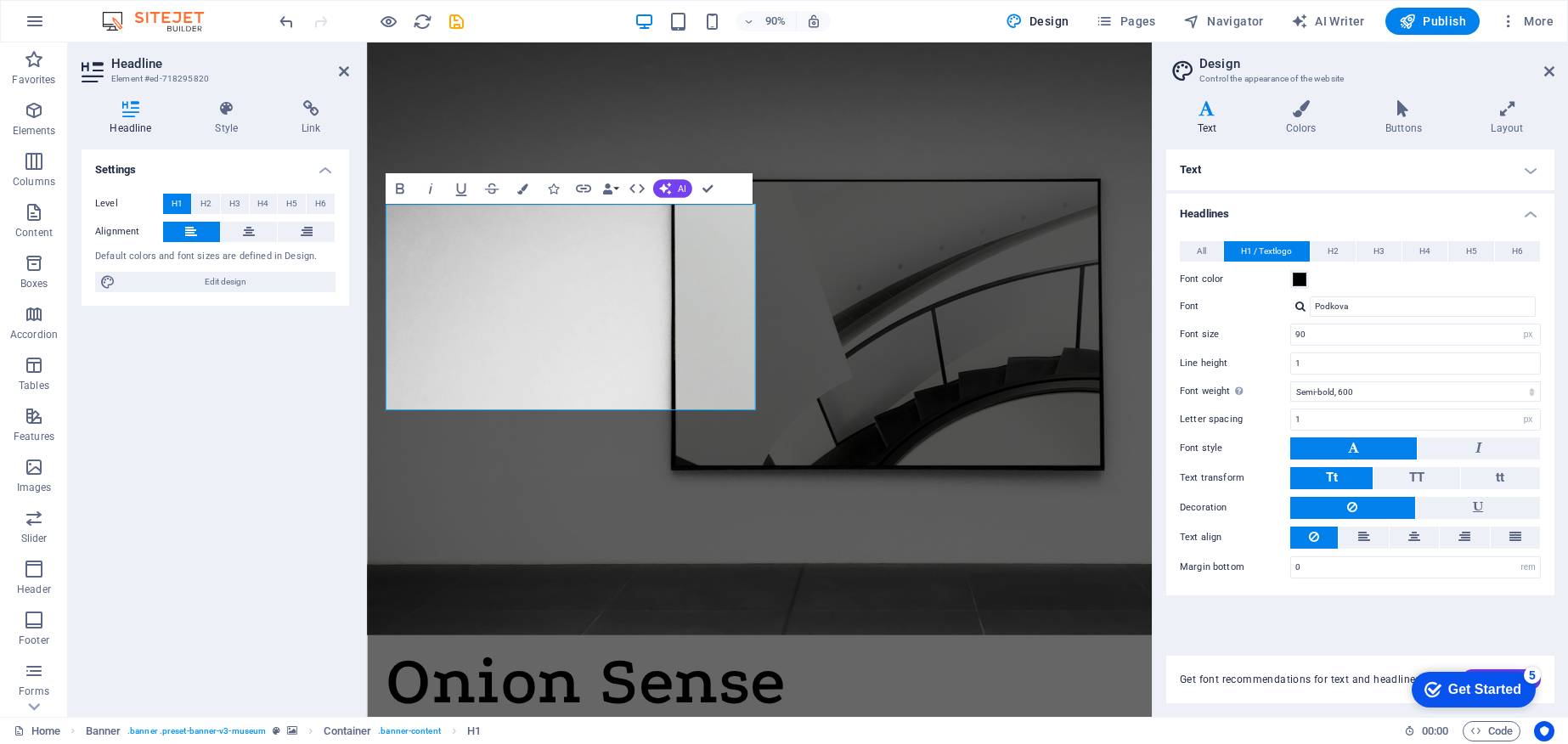
click at [1215, 117] on h4 "Text" at bounding box center [1210, 118] width 88 height 35
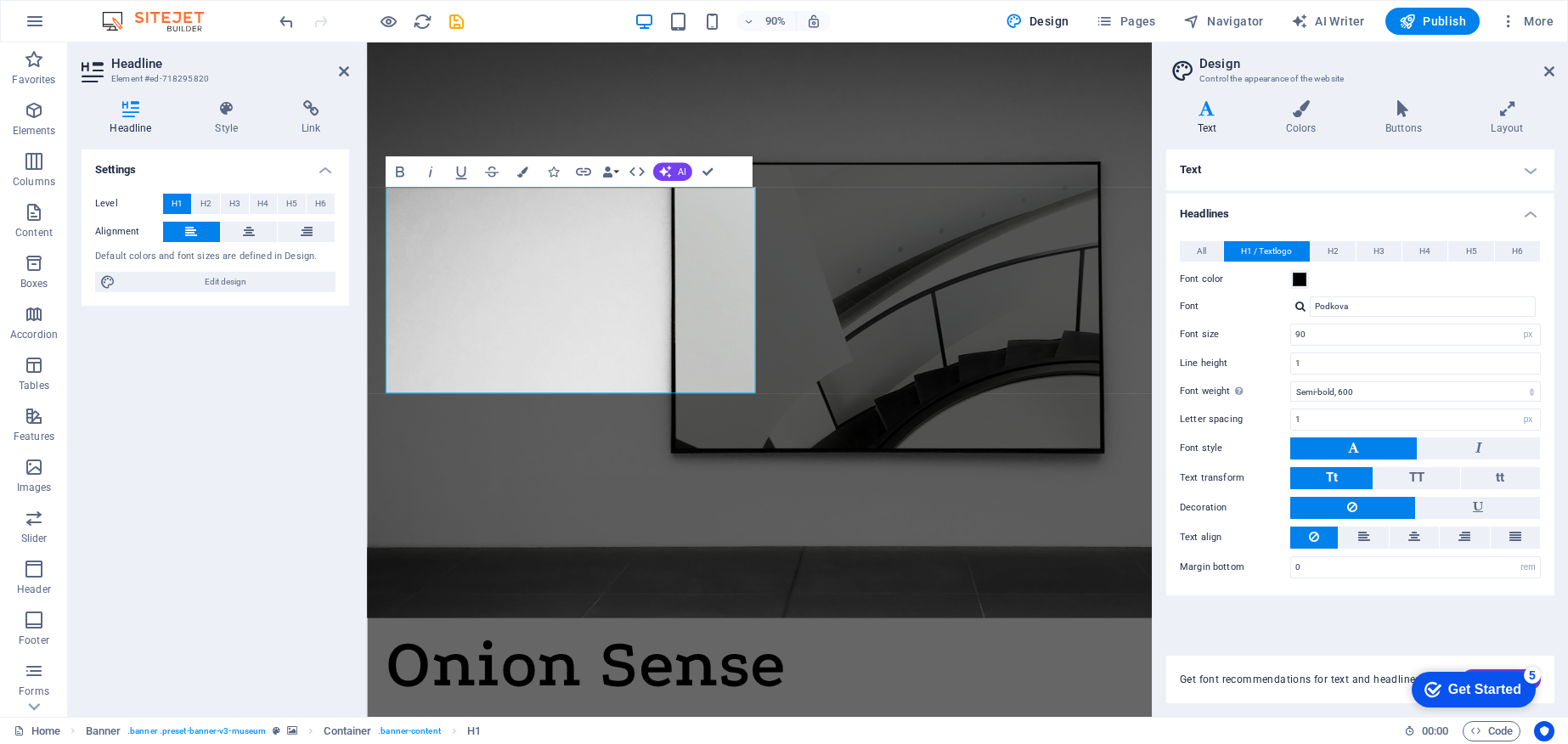
scroll to position [40, 0]
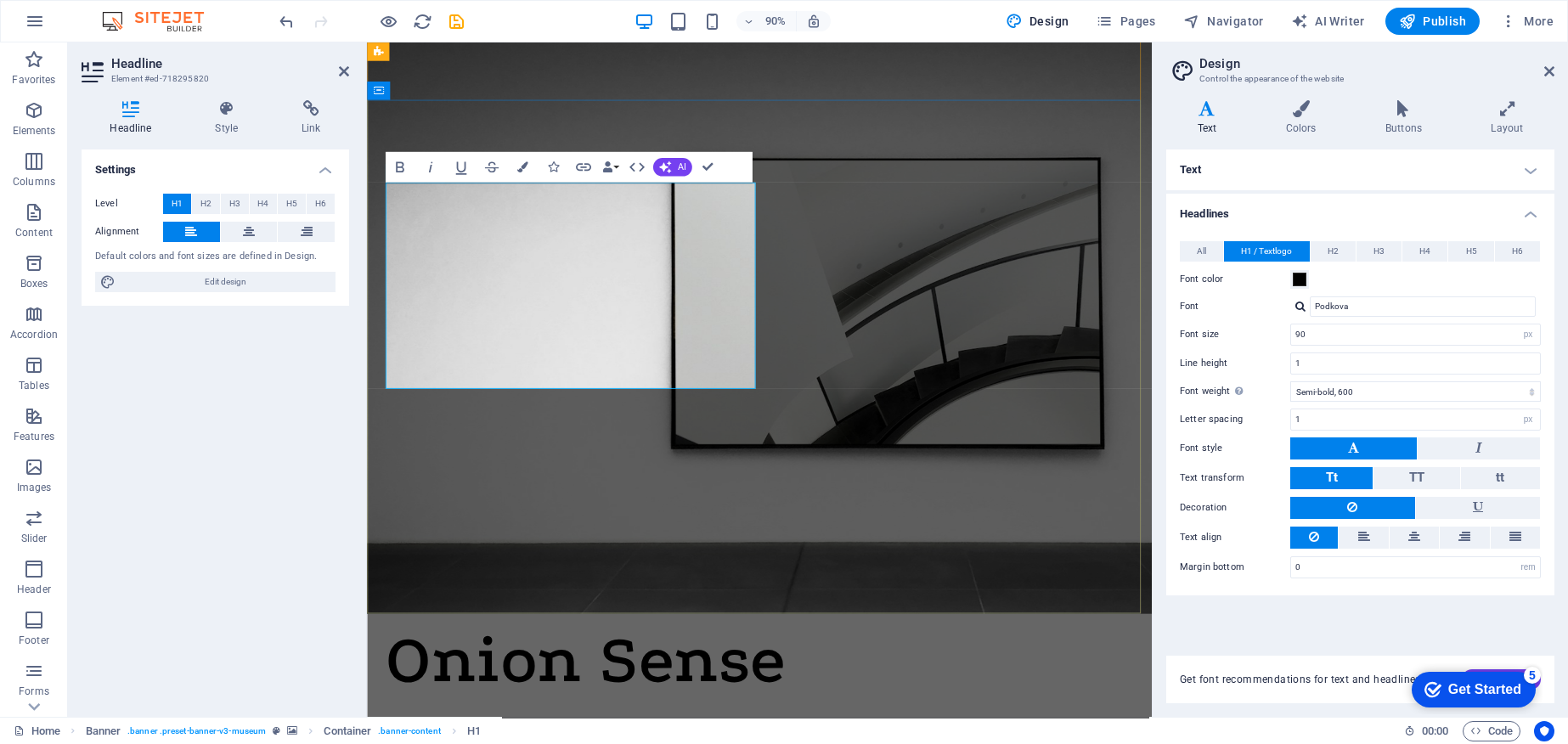
drag, startPoint x: 724, startPoint y: 382, endPoint x: 708, endPoint y: 379, distance: 16.3
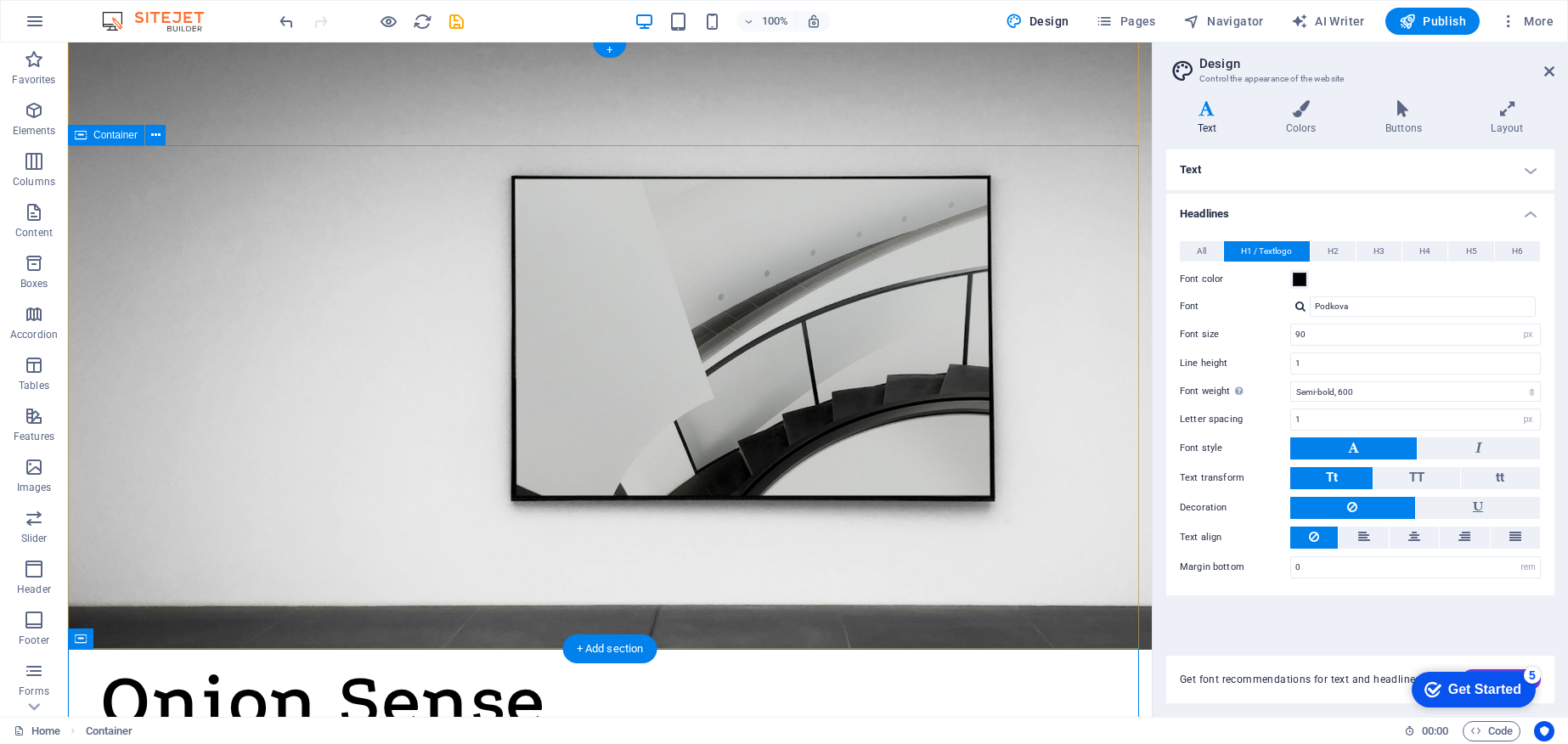
scroll to position [1, 0]
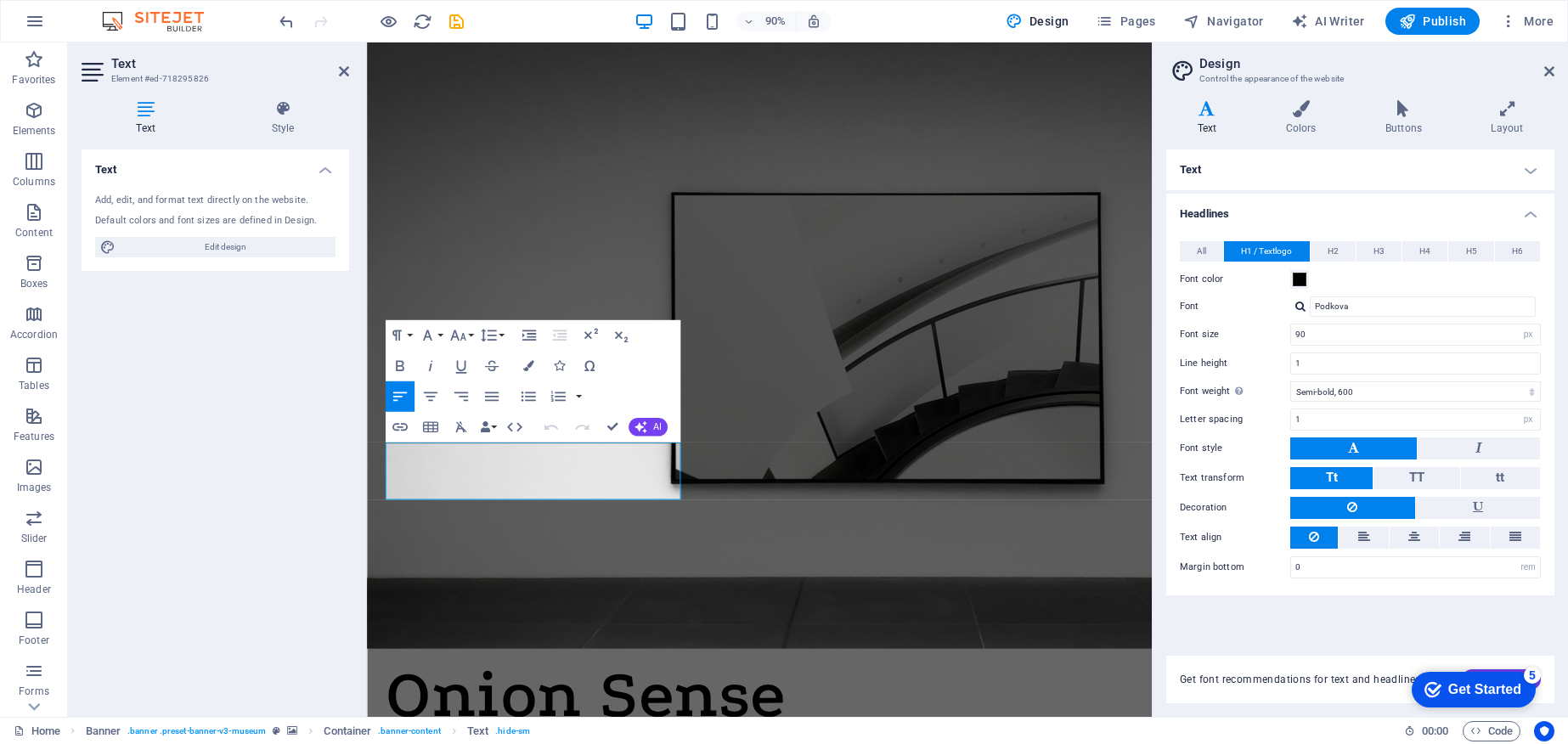
drag, startPoint x: 545, startPoint y: 540, endPoint x: 366, endPoint y: 502, distance: 183.0
drag, startPoint x: 569, startPoint y: 537, endPoint x: 721, endPoint y: 501, distance: 156.2
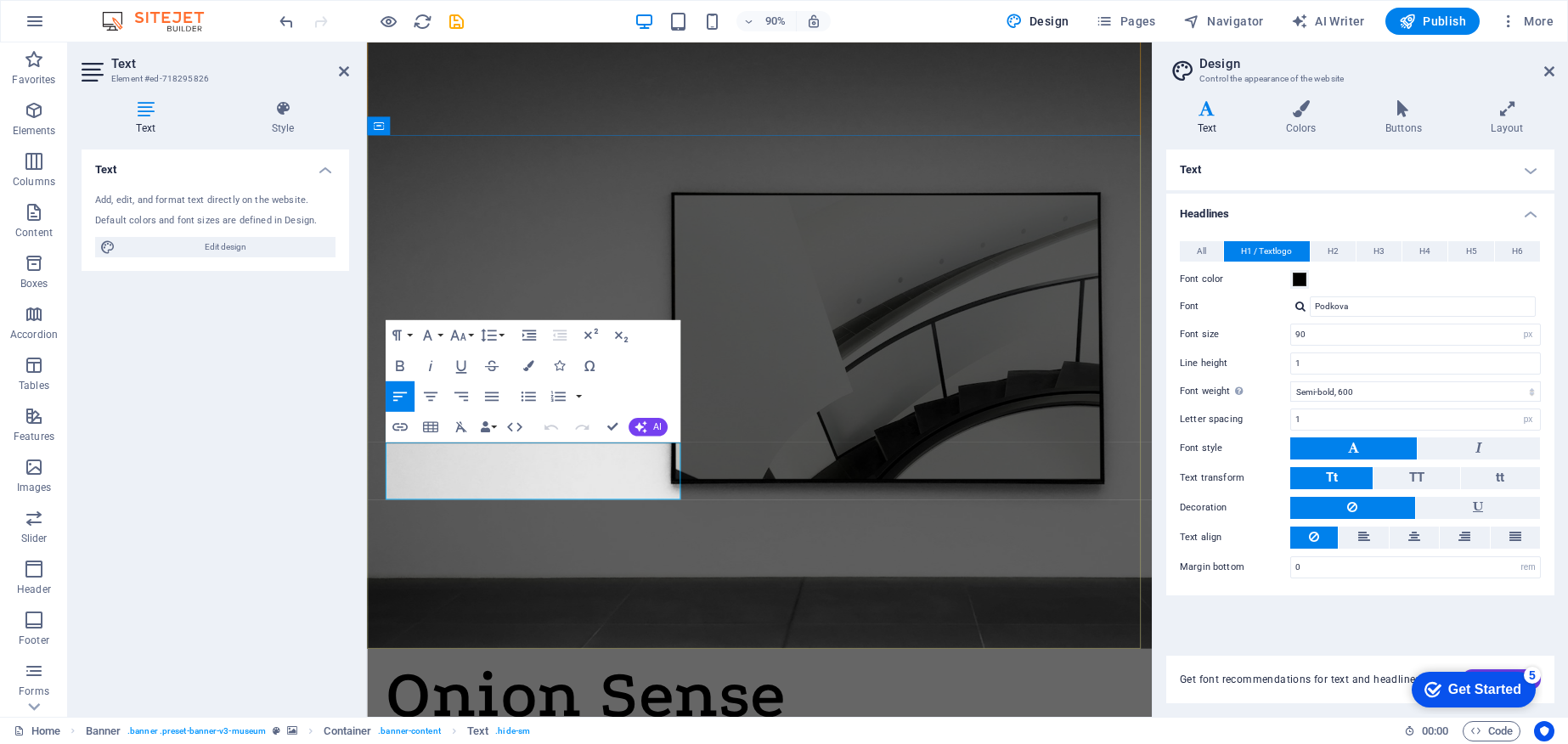
drag, startPoint x: 544, startPoint y: 537, endPoint x: 385, endPoint y: 498, distance: 163.7
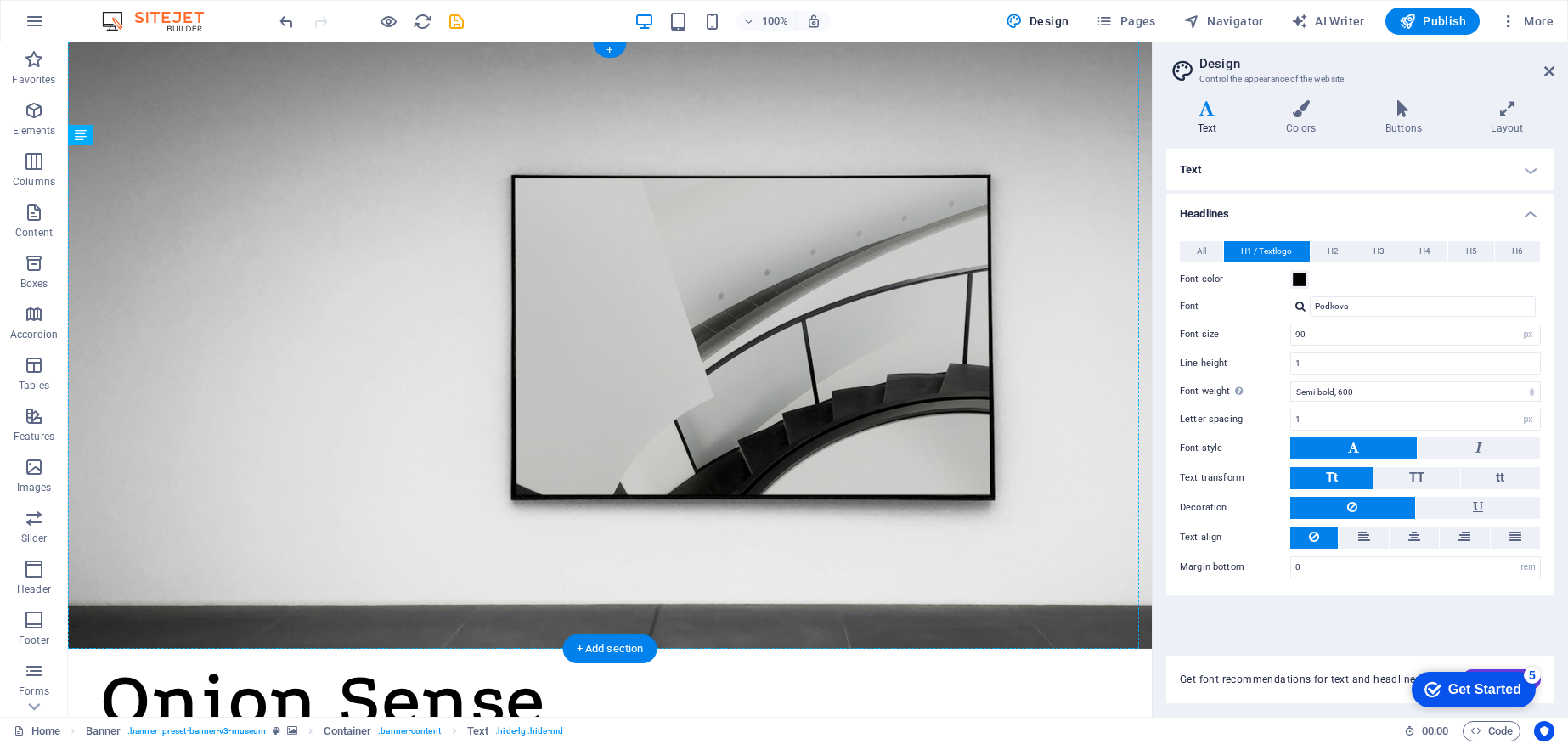
drag, startPoint x: 747, startPoint y: 450, endPoint x: 835, endPoint y: 470, distance: 90.2
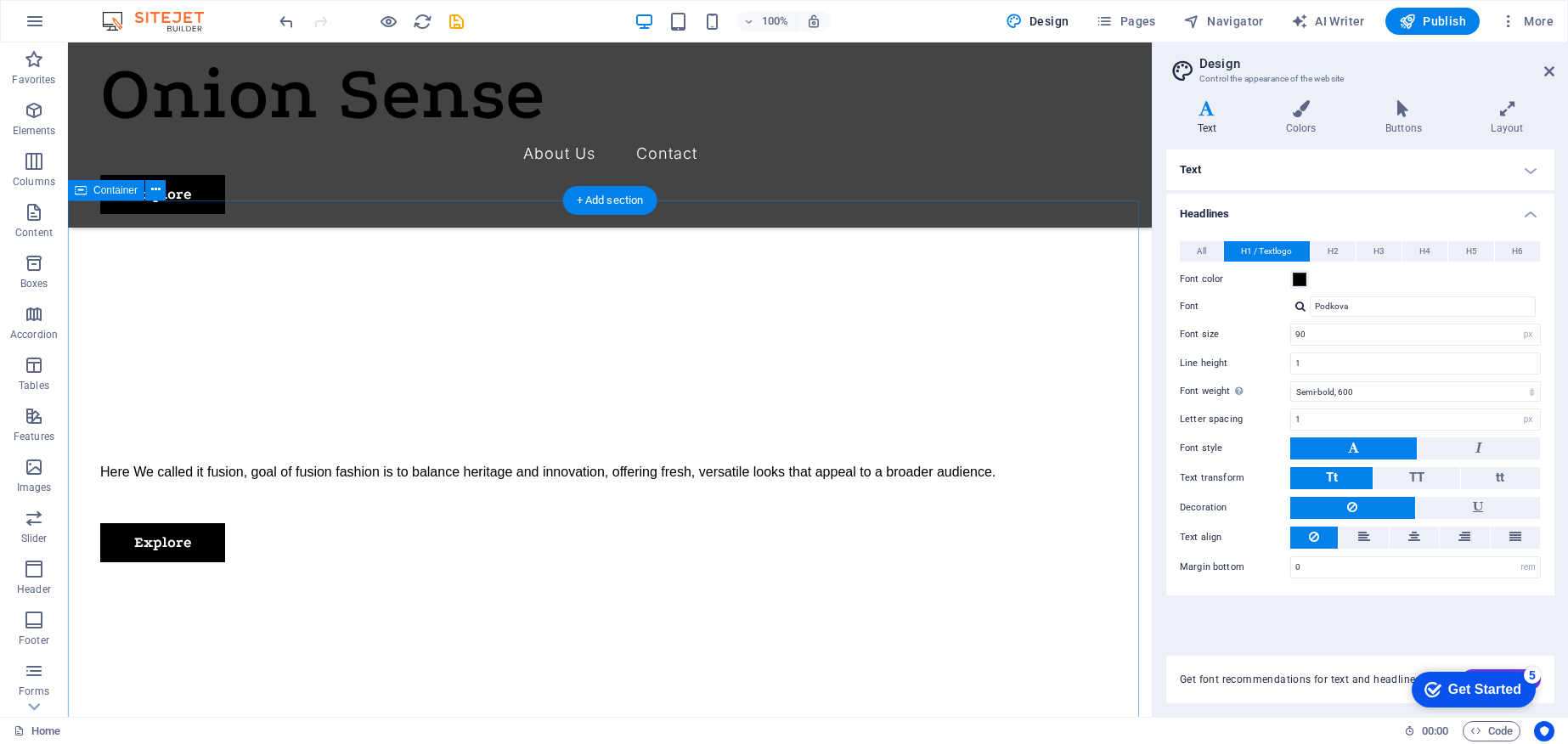
scroll to position [456, 0]
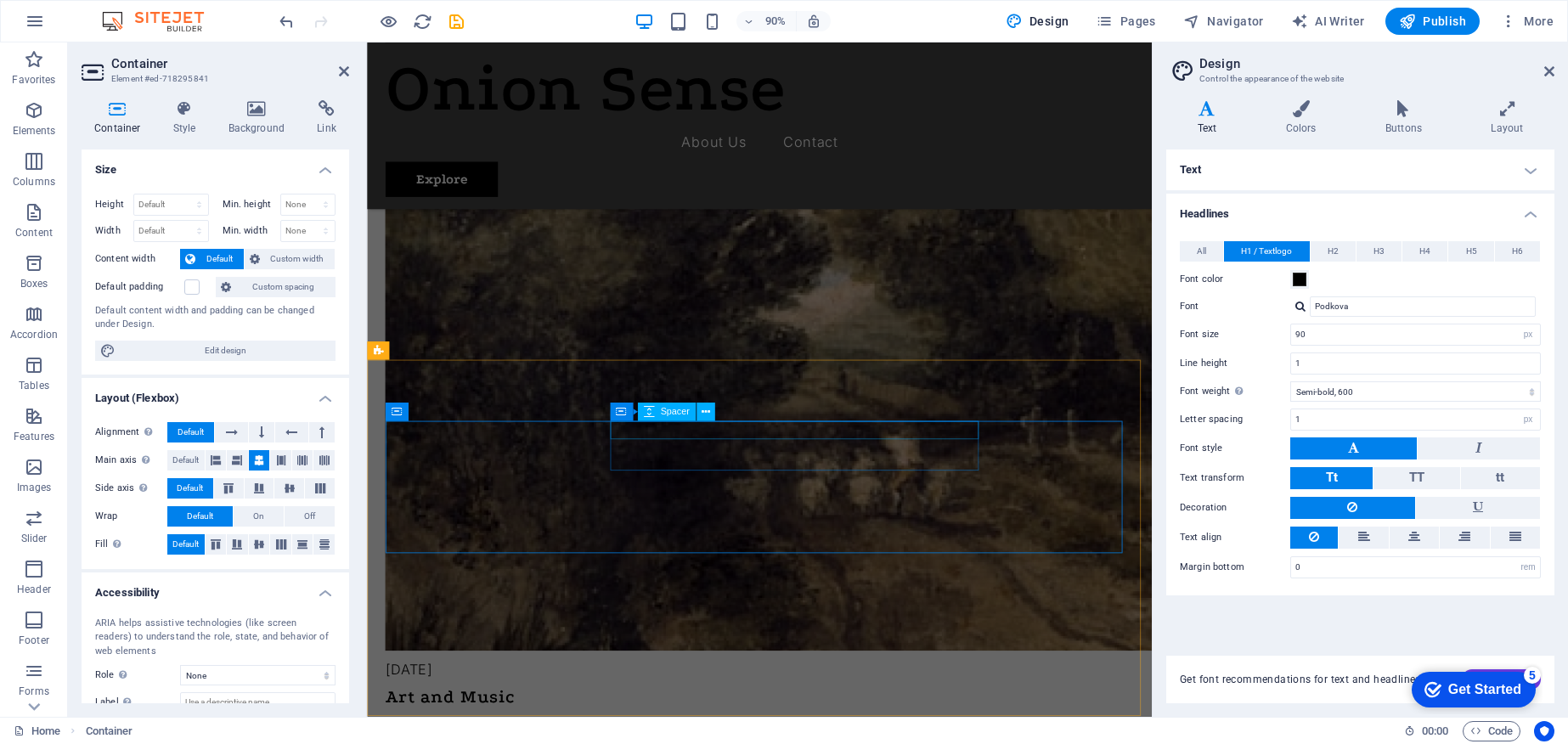
scroll to position [4130, 0]
drag, startPoint x: 1483, startPoint y: 682, endPoint x: 1646, endPoint y: 936, distance: 301.8
click at [1483, 682] on div "Get Started" at bounding box center [1484, 689] width 73 height 15
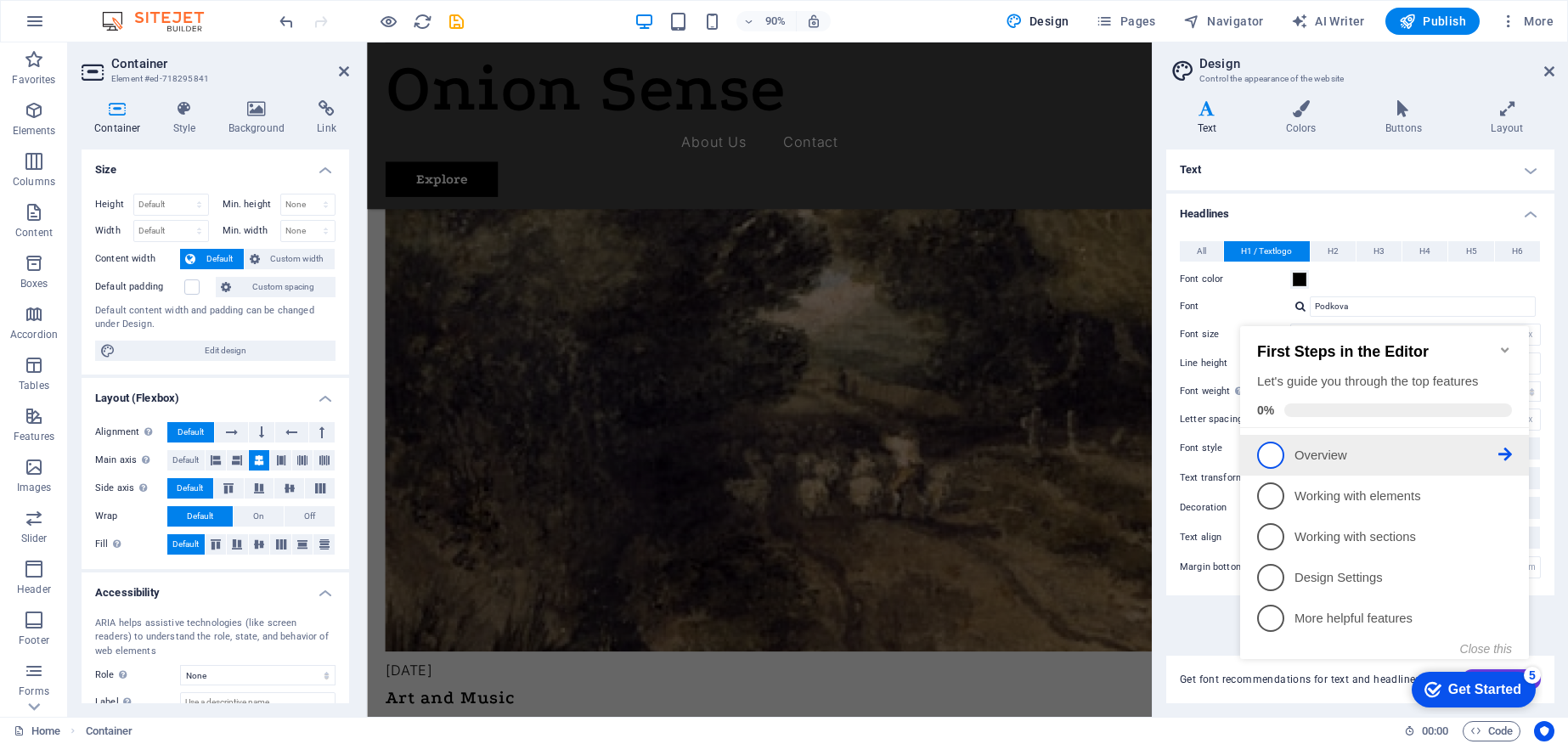
click at [1333, 462] on link "1 Overview - incomplete" at bounding box center [1384, 455] width 255 height 27
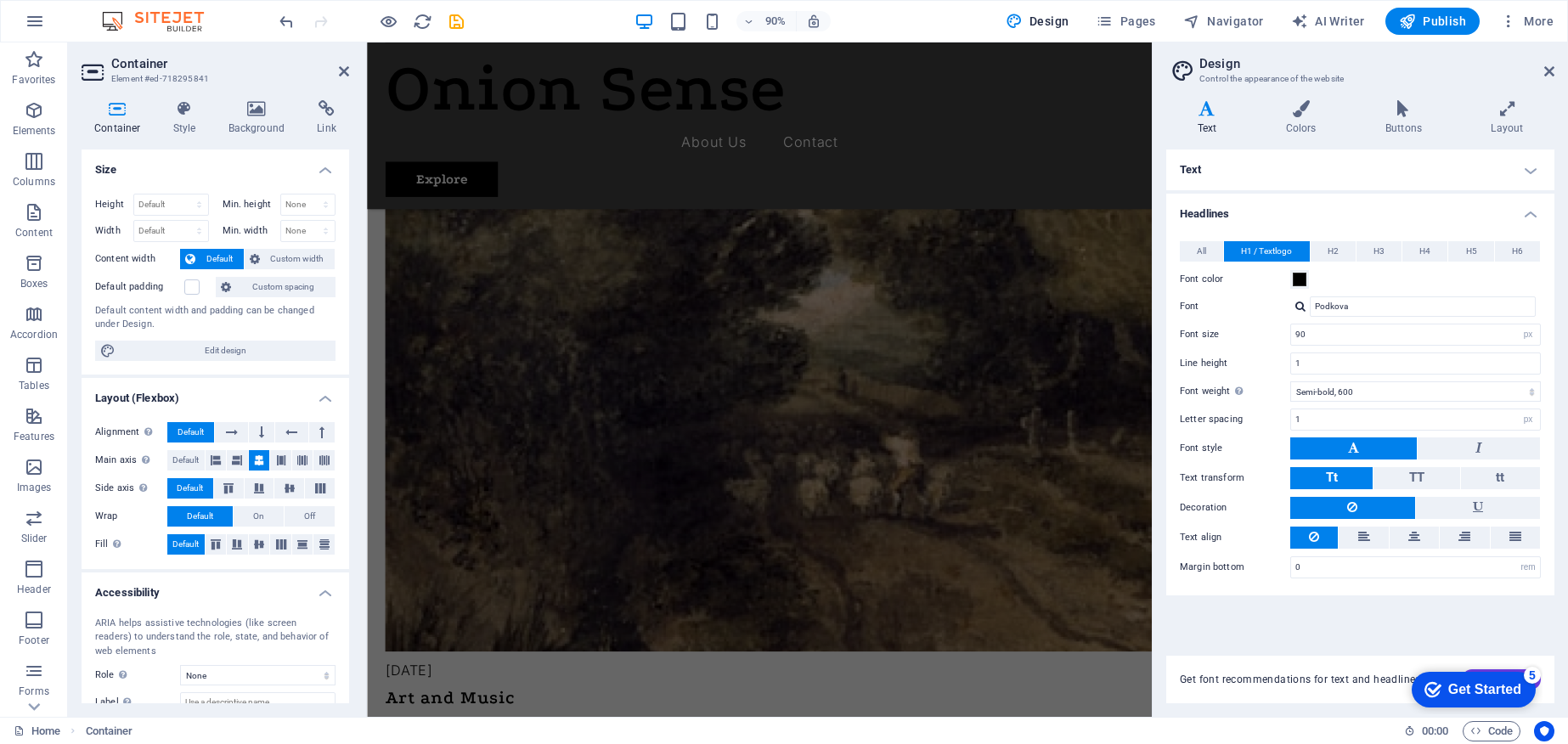
click at [1483, 696] on div "Get Started" at bounding box center [1484, 689] width 73 height 15
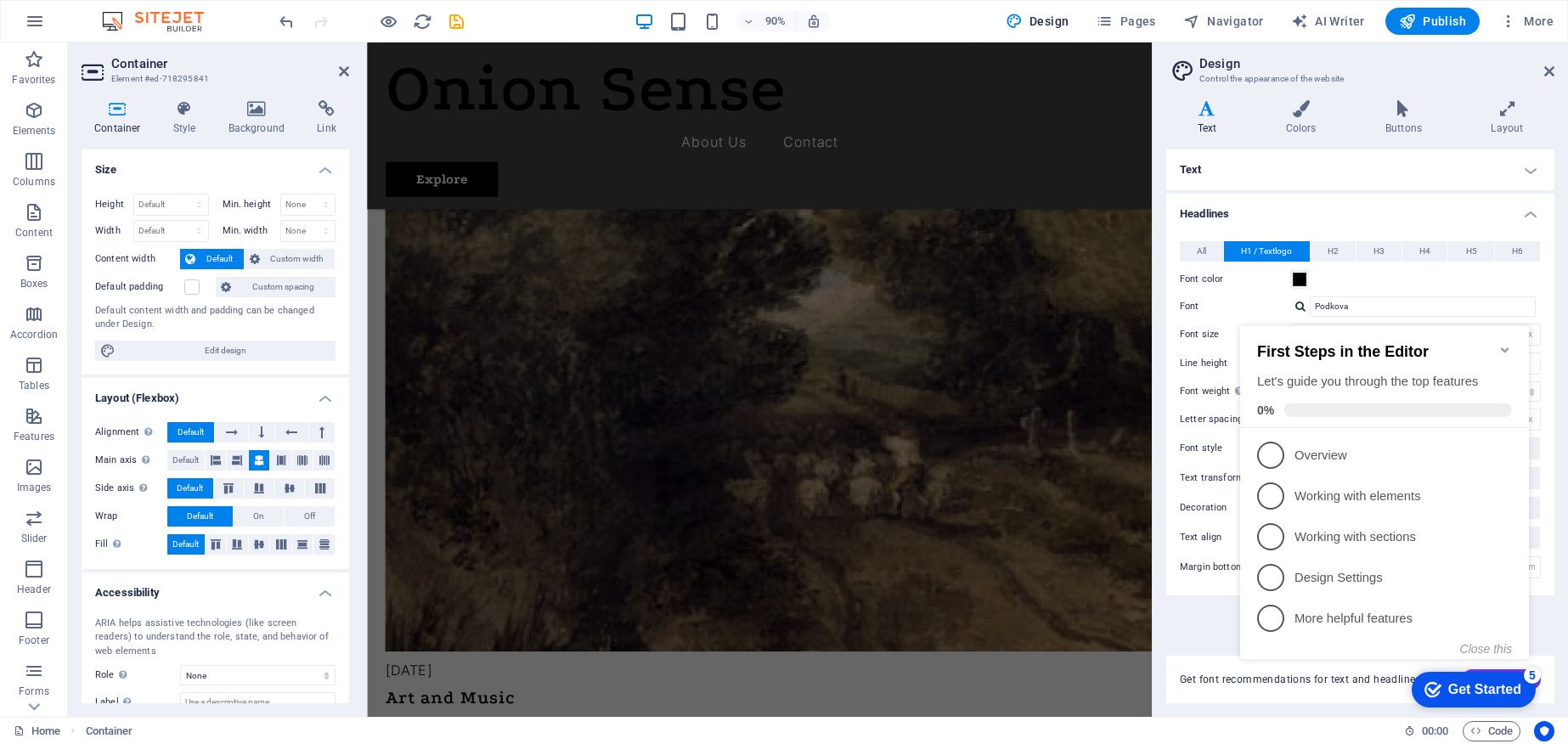
scroll to position [0, 0]
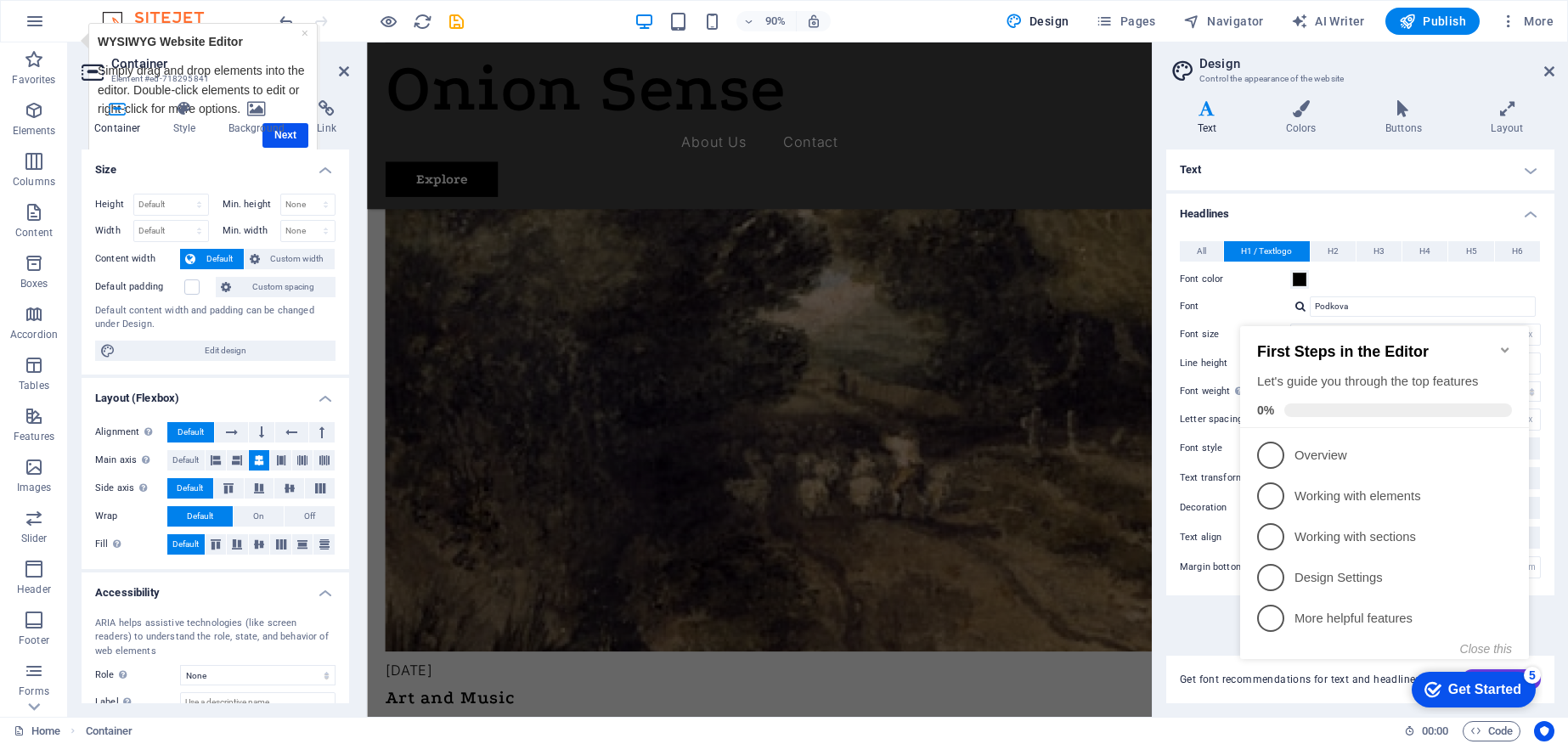
click at [1479, 690] on div "Get Started" at bounding box center [1484, 689] width 73 height 15
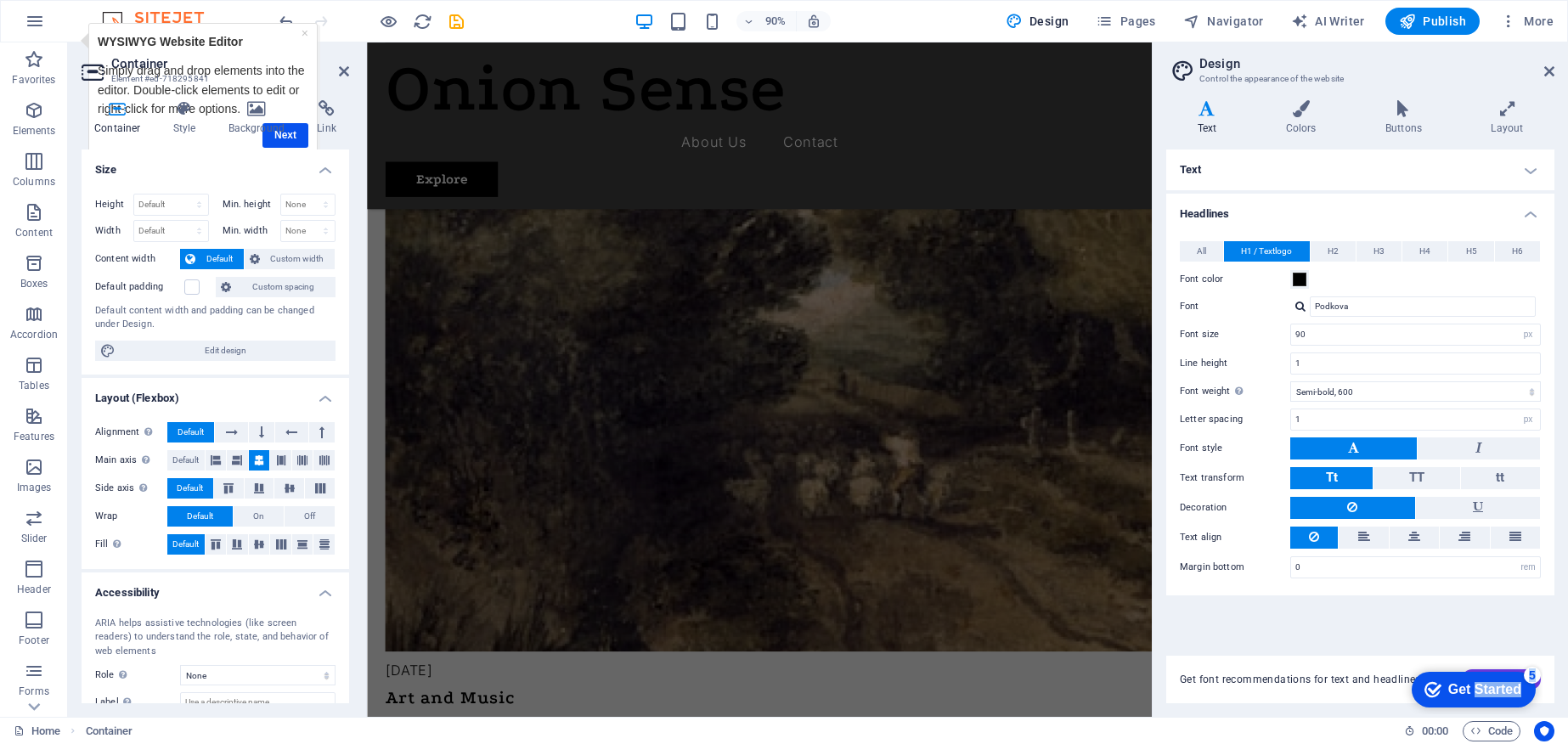
click at [1521, 697] on div "Get Started" at bounding box center [1484, 689] width 73 height 15
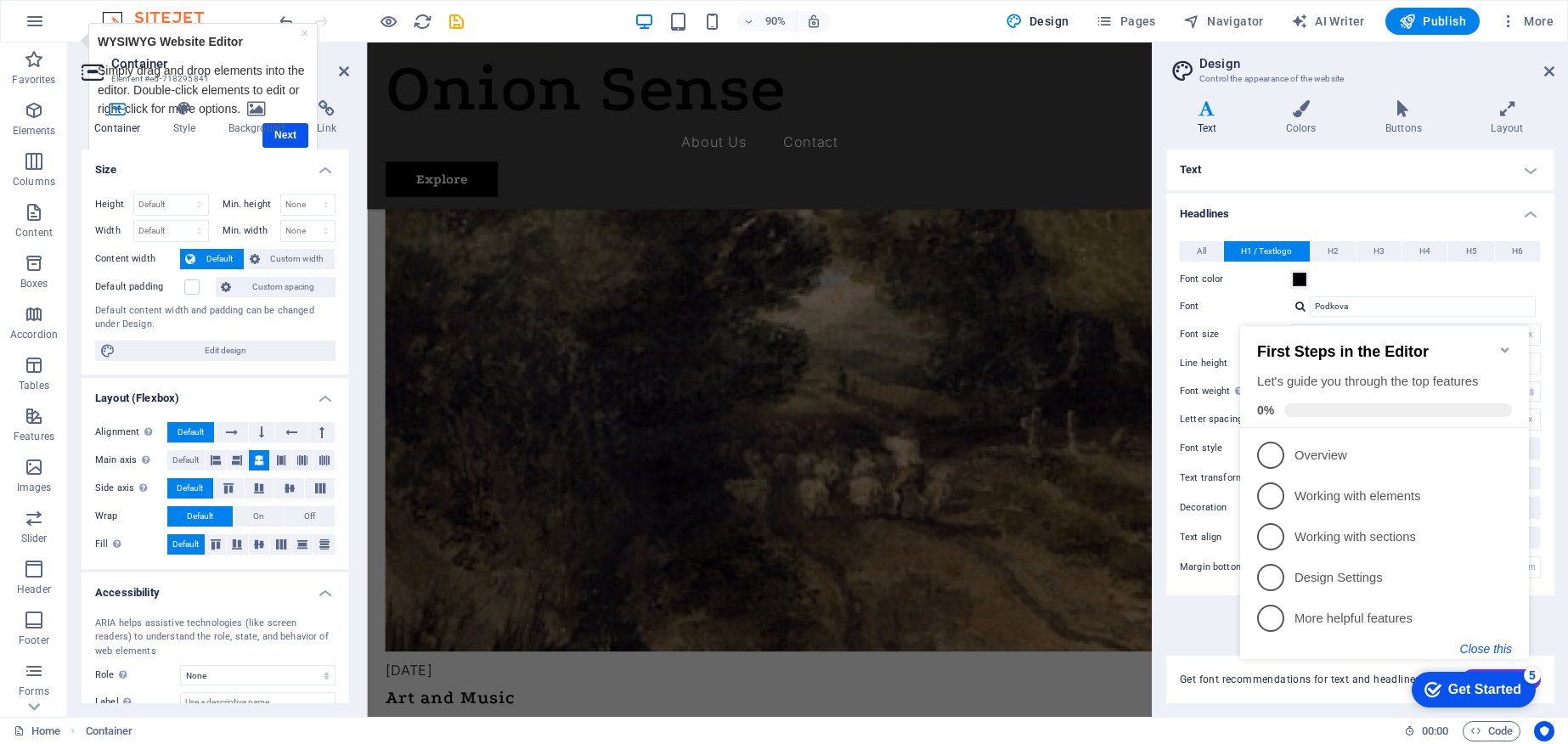
click at [1490, 644] on button "Close this" at bounding box center [1485, 648] width 52 height 13
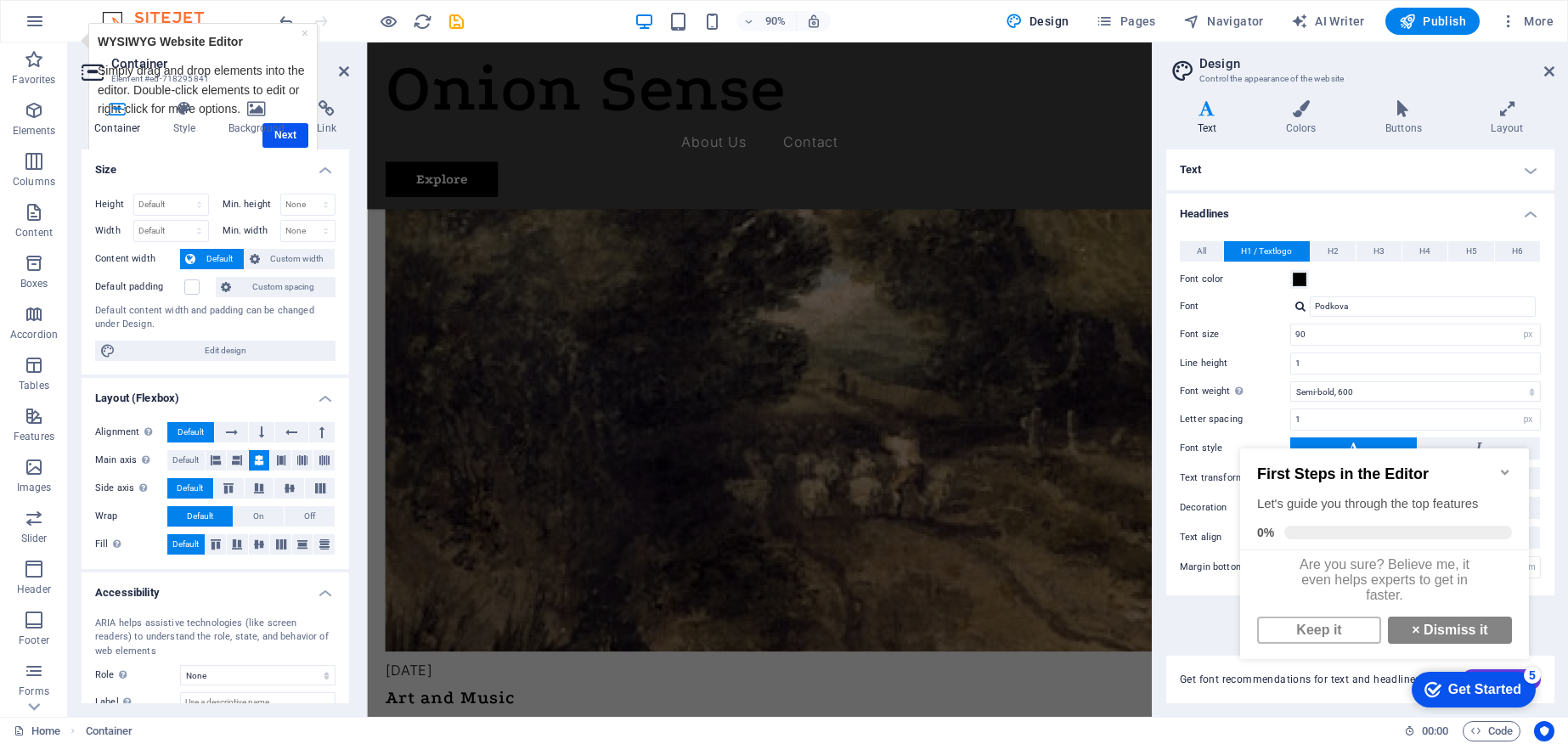
click at [1470, 689] on div "Get Started" at bounding box center [1484, 689] width 73 height 15
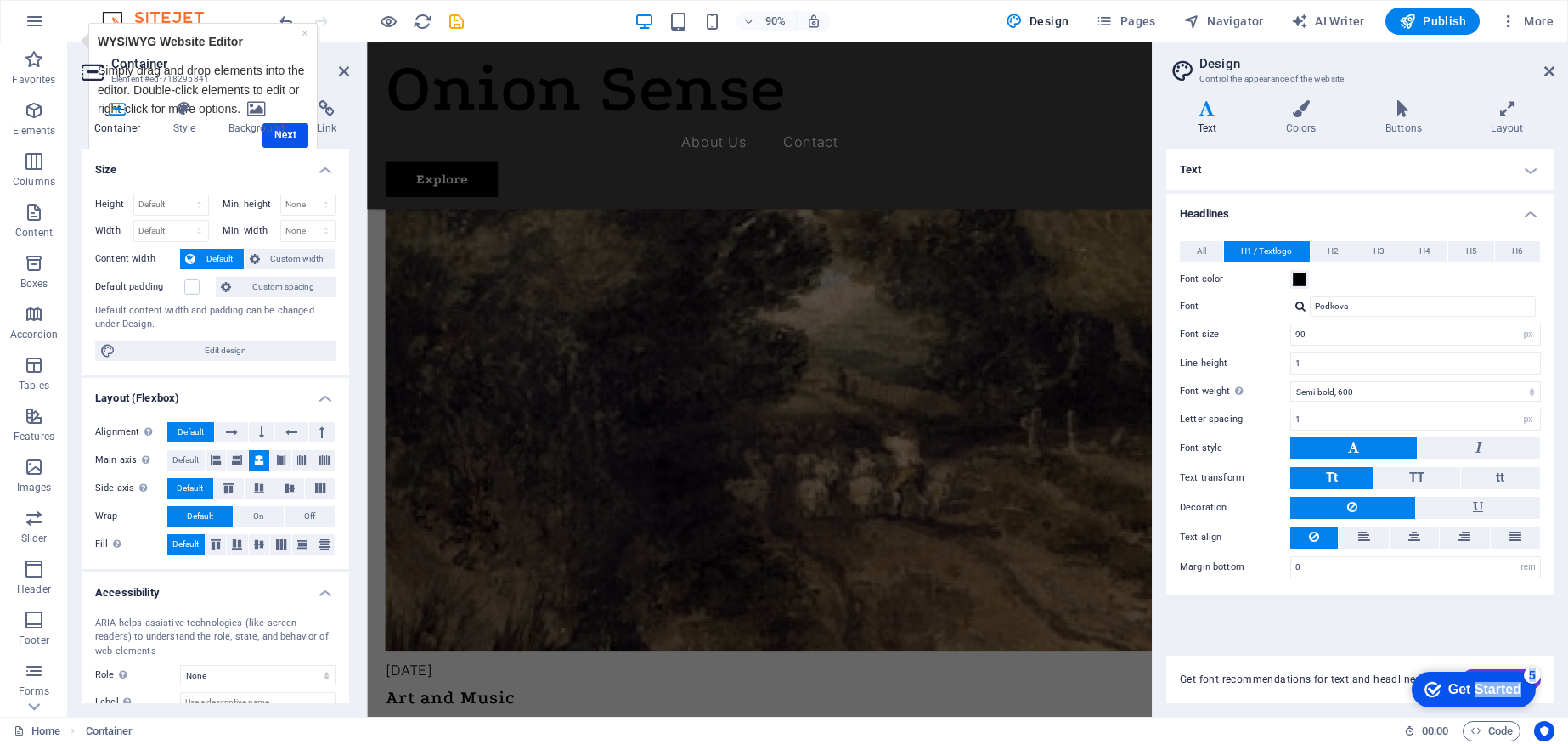
click at [1470, 689] on div "Get Started" at bounding box center [1484, 689] width 73 height 15
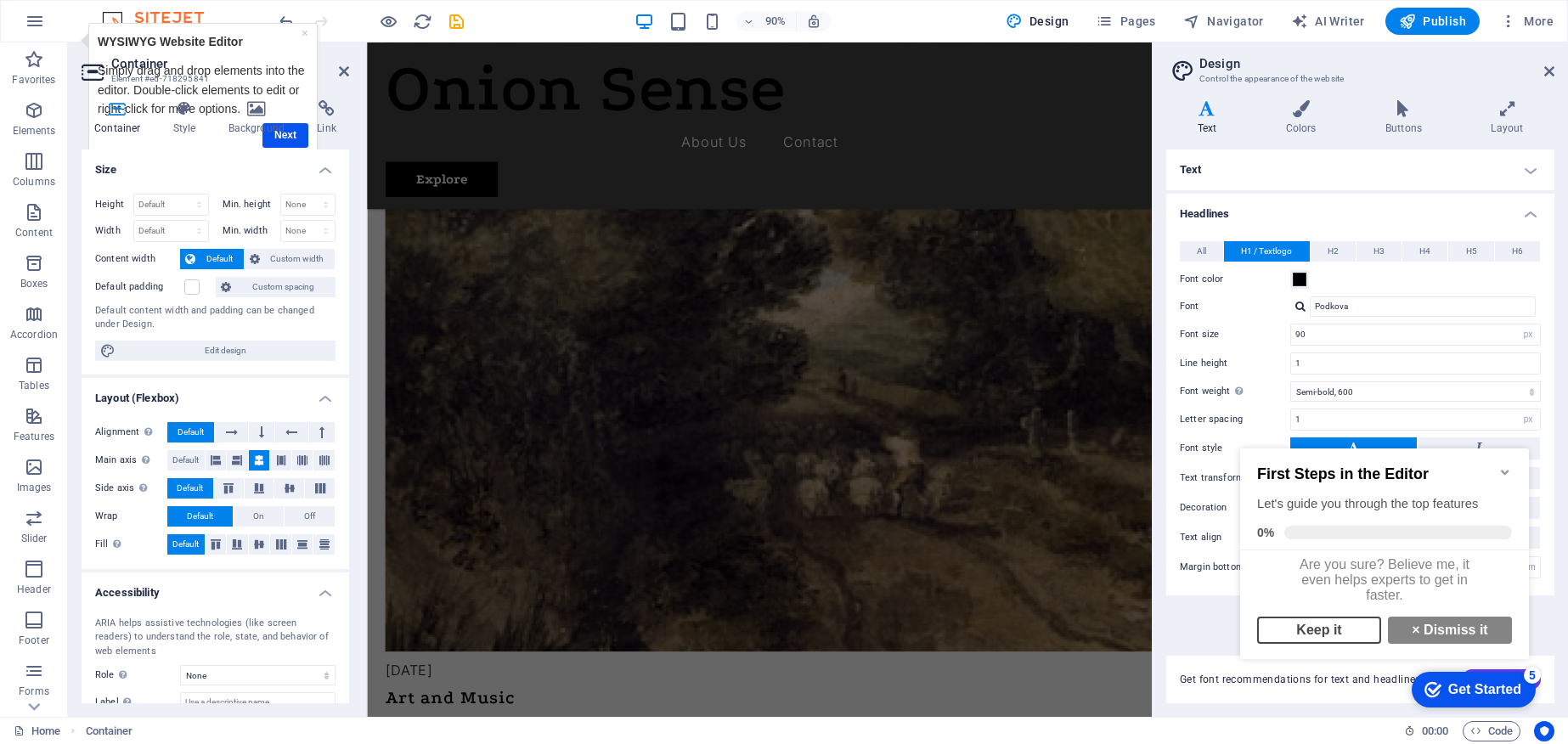
click at [1346, 639] on link "Keep it" at bounding box center [1319, 630] width 124 height 27
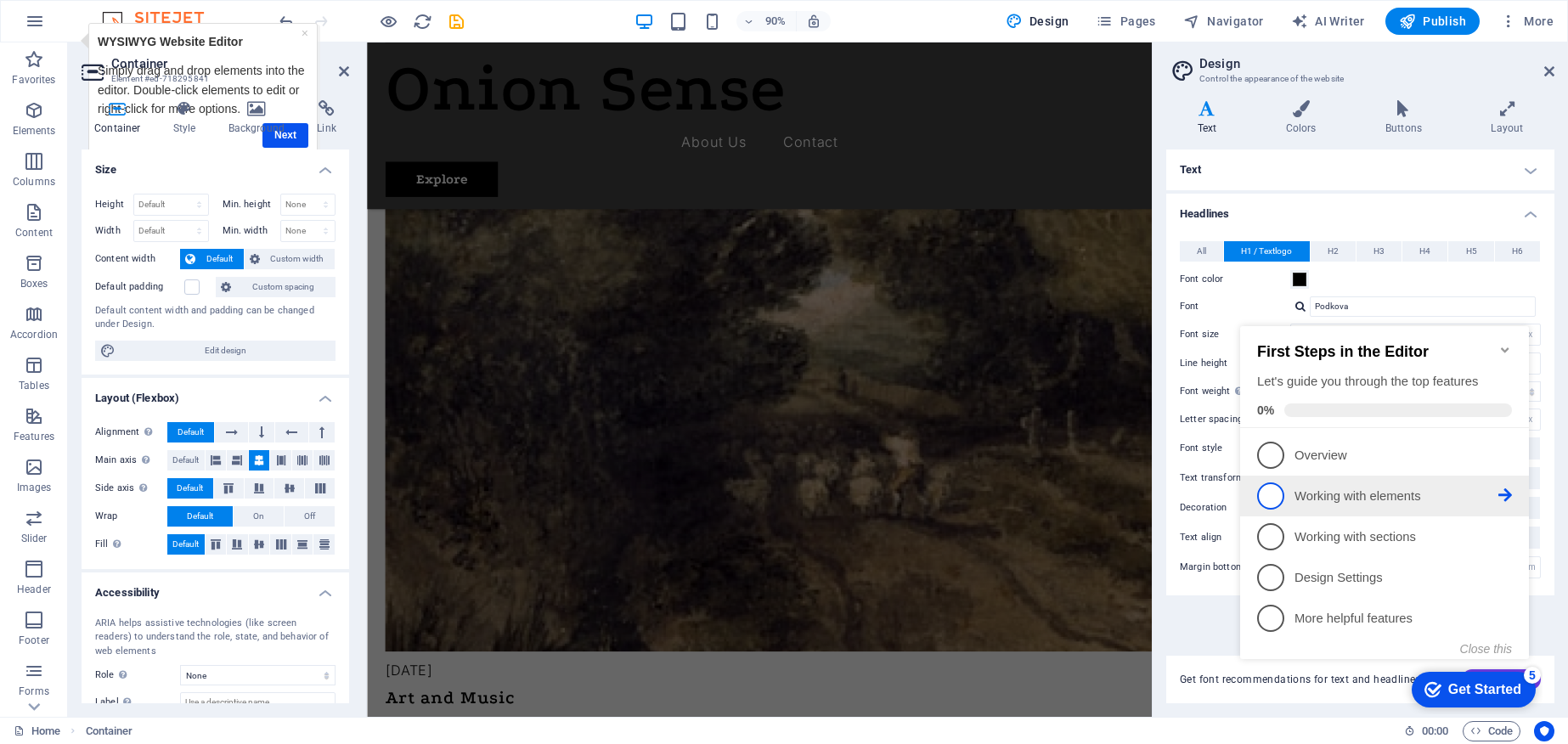
click at [1496, 495] on p "Working with elements - incomplete" at bounding box center [1396, 496] width 204 height 18
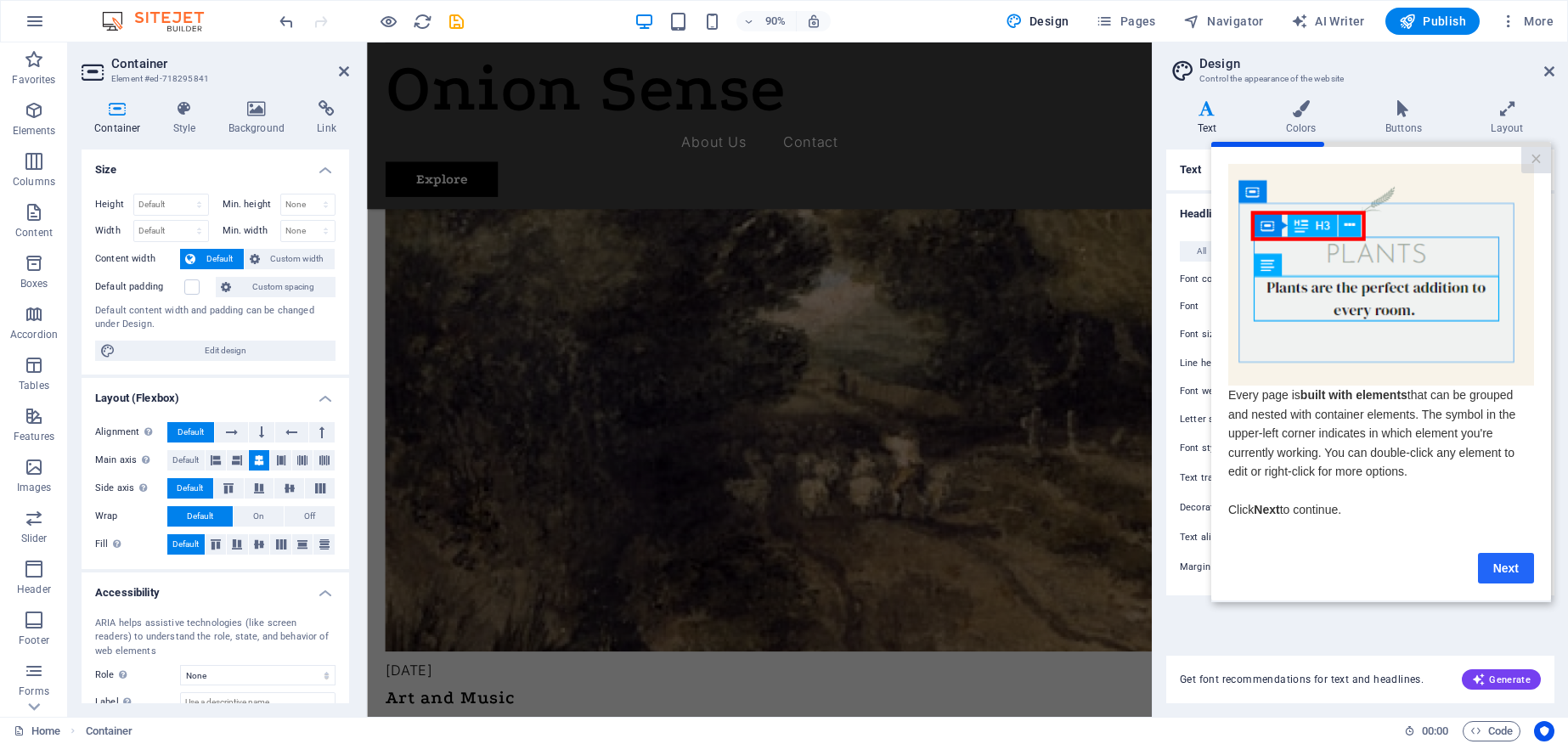
click at [1498, 577] on link "Next" at bounding box center [1506, 568] width 56 height 31
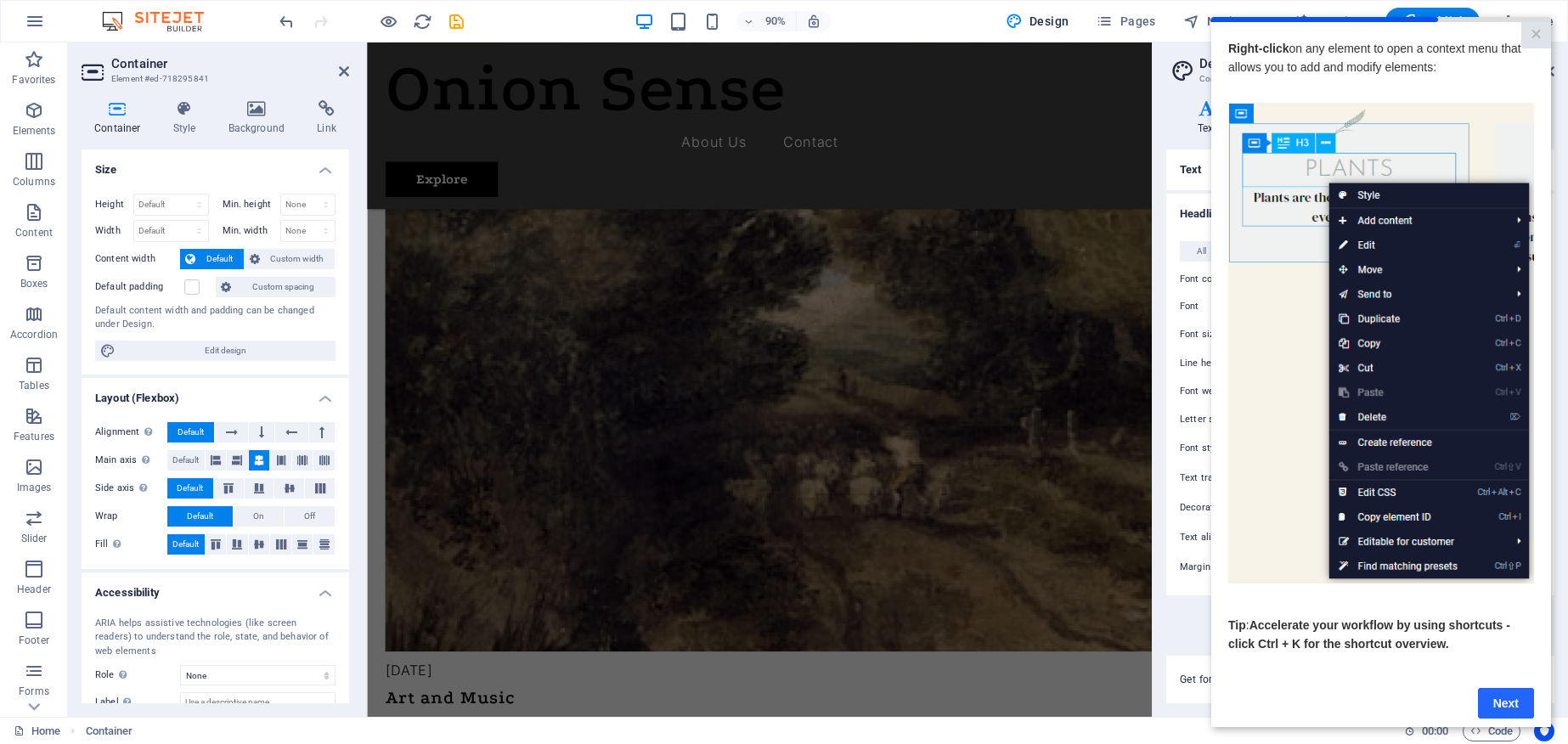
click at [1505, 702] on link "Next" at bounding box center [1506, 703] width 56 height 31
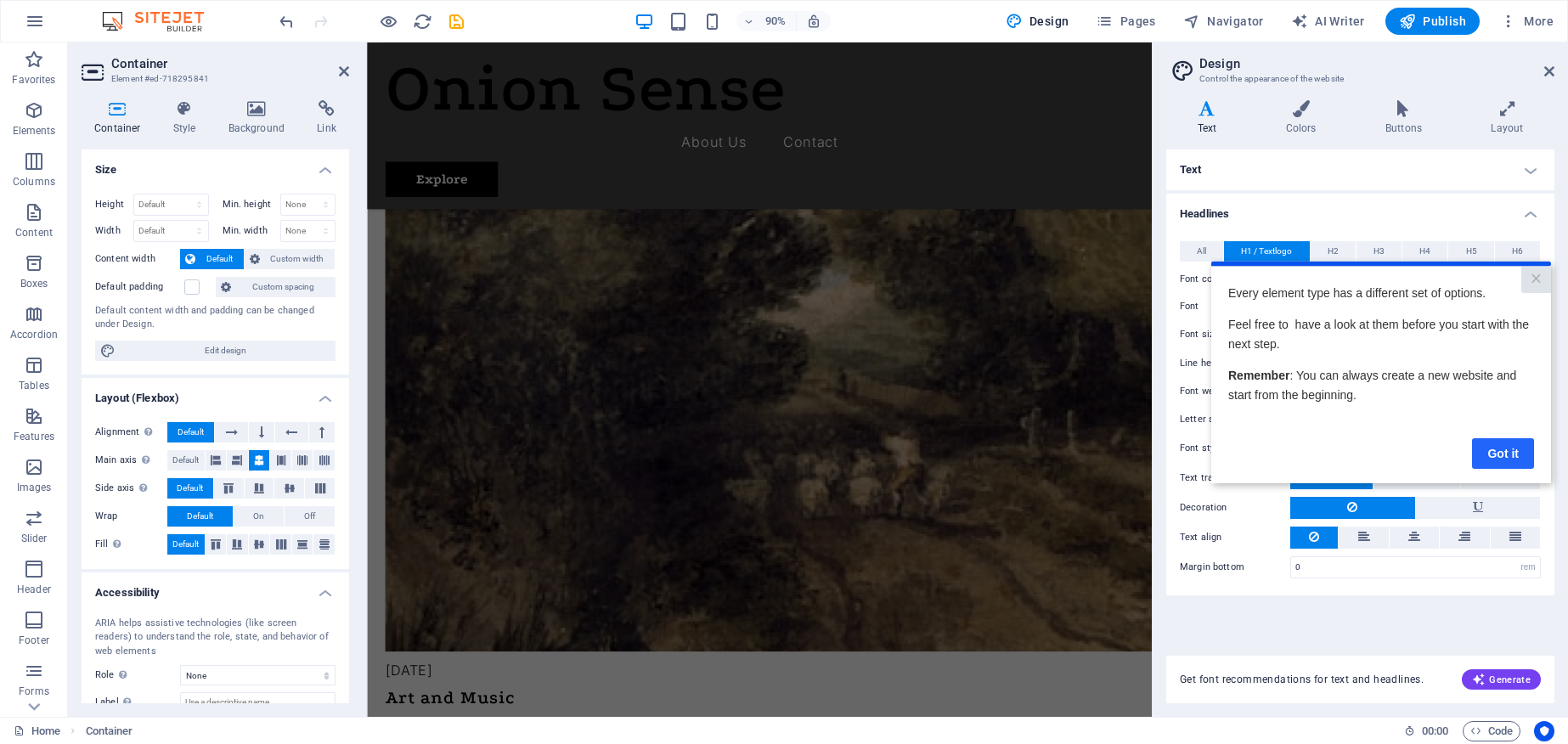
click at [1523, 454] on link "Got it" at bounding box center [1503, 452] width 62 height 31
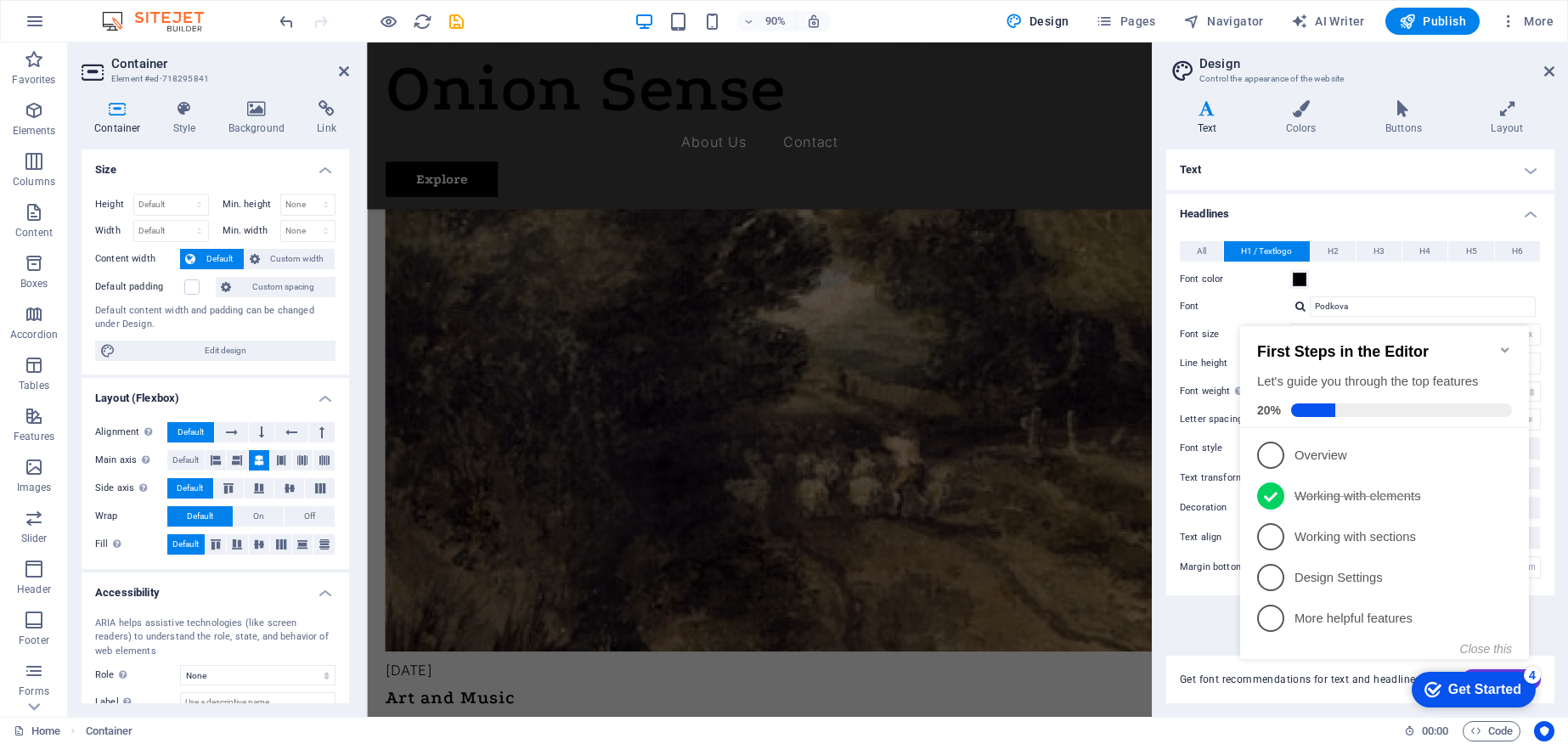
click at [1489, 692] on div "Get Started" at bounding box center [1484, 689] width 73 height 15
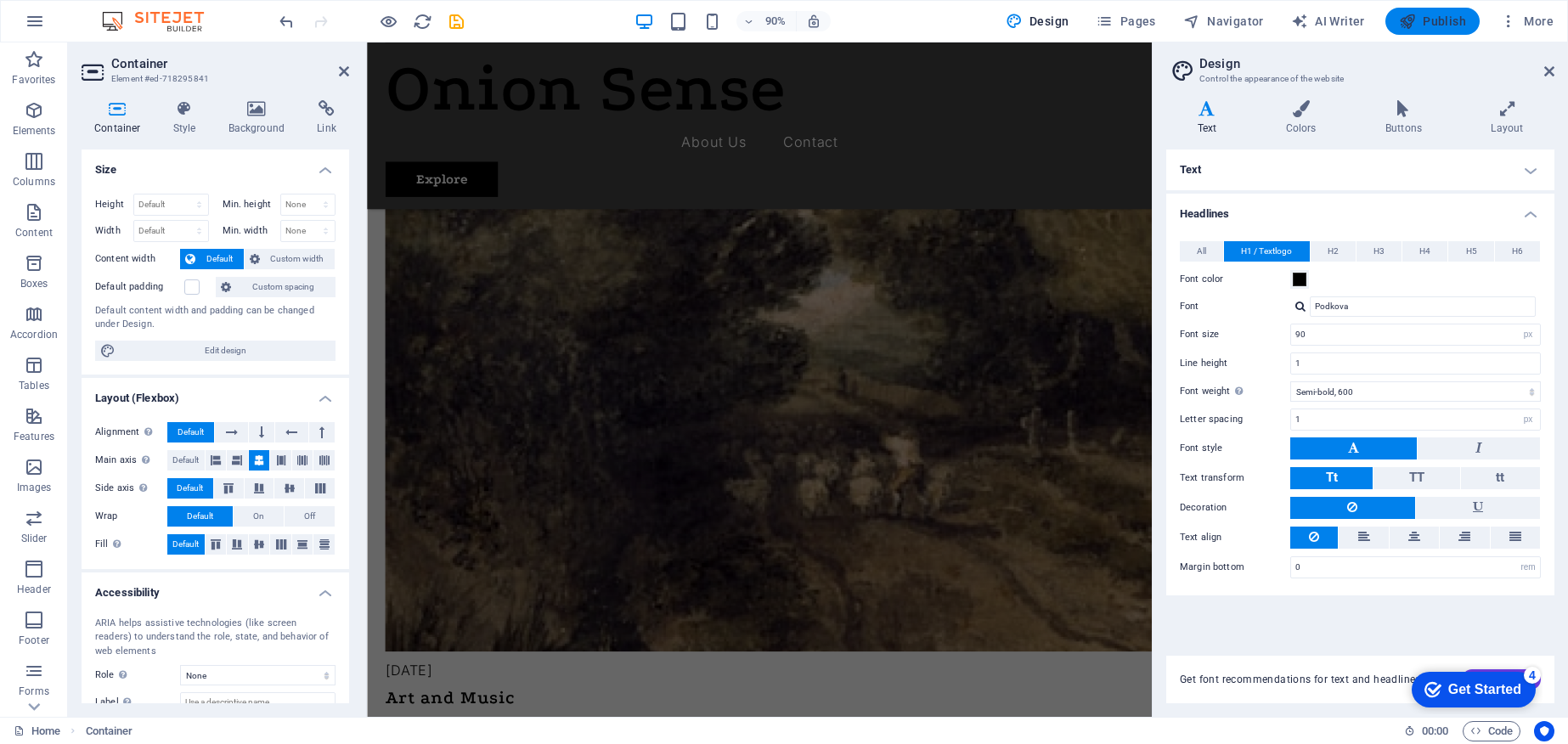
click at [1425, 18] on span "Publish" at bounding box center [1432, 20] width 67 height 17
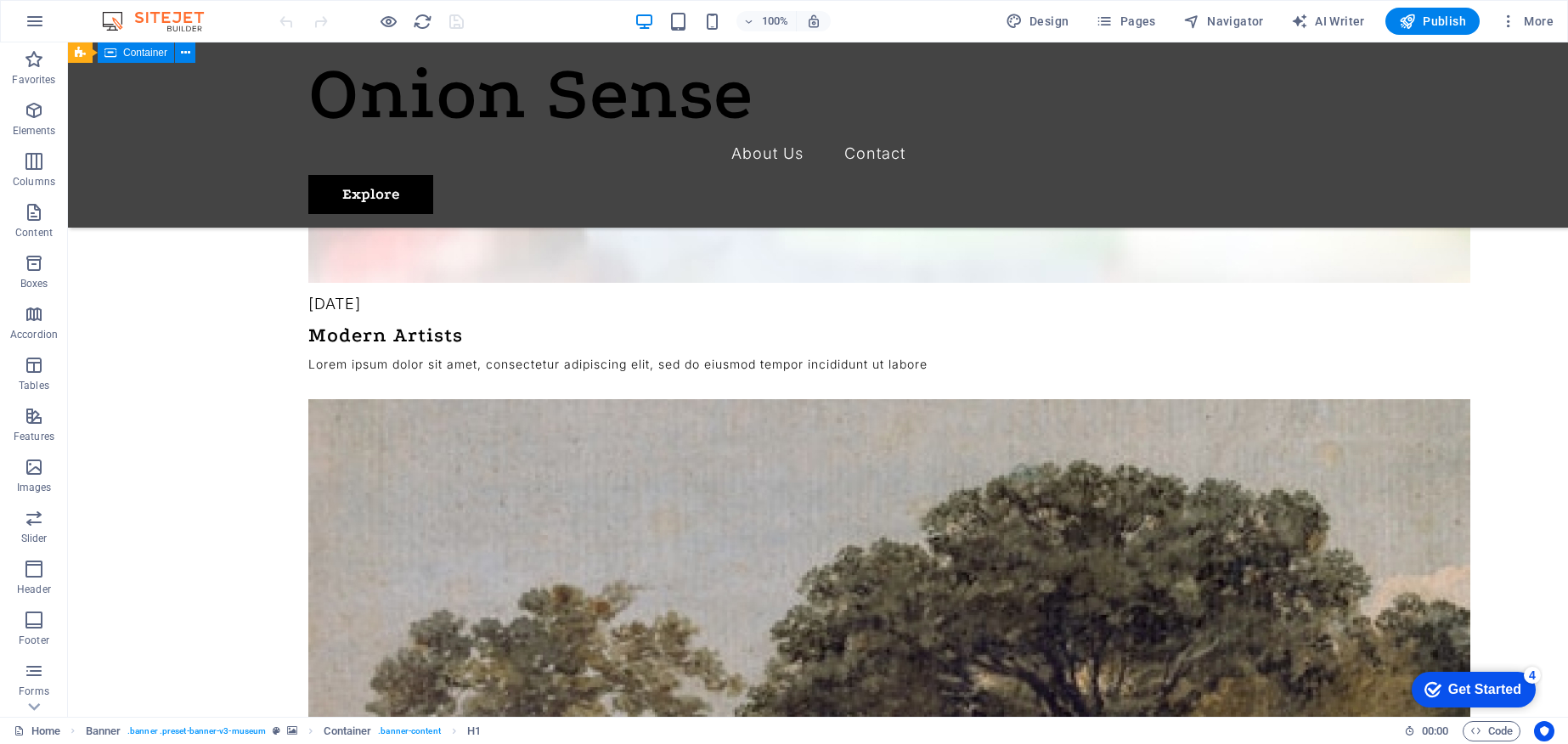
scroll to position [4152, 0]
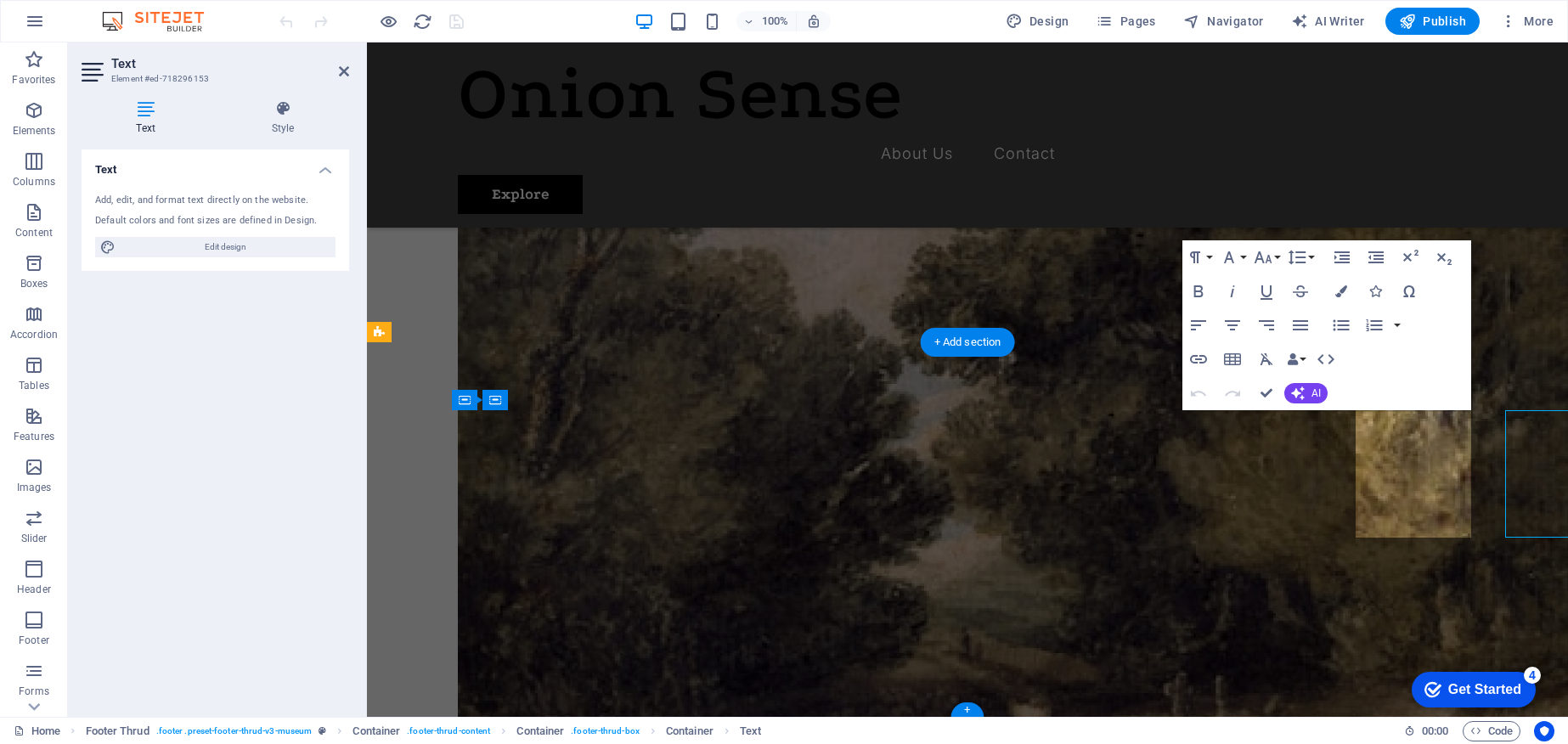
scroll to position [4150, 0]
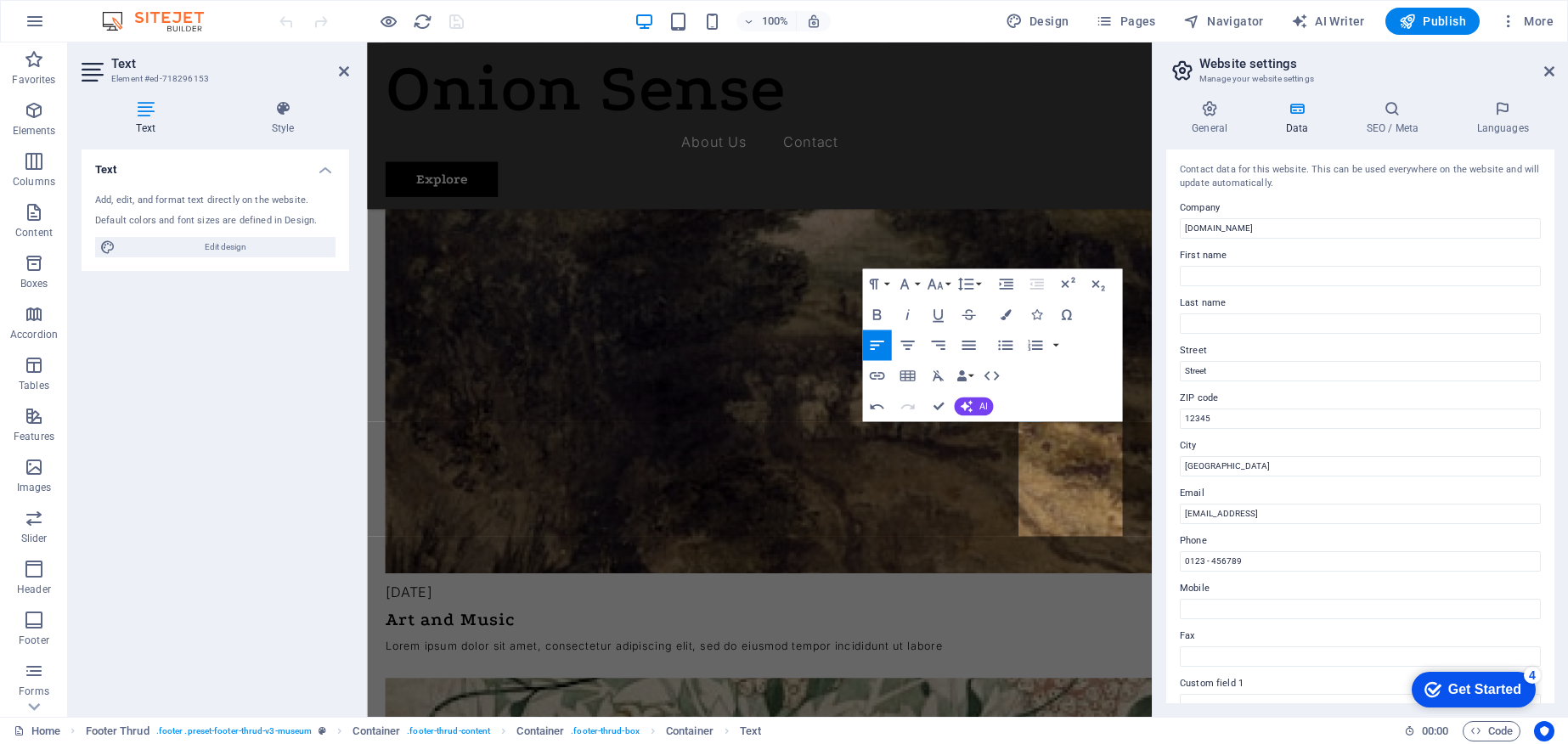
scroll to position [4130, 0]
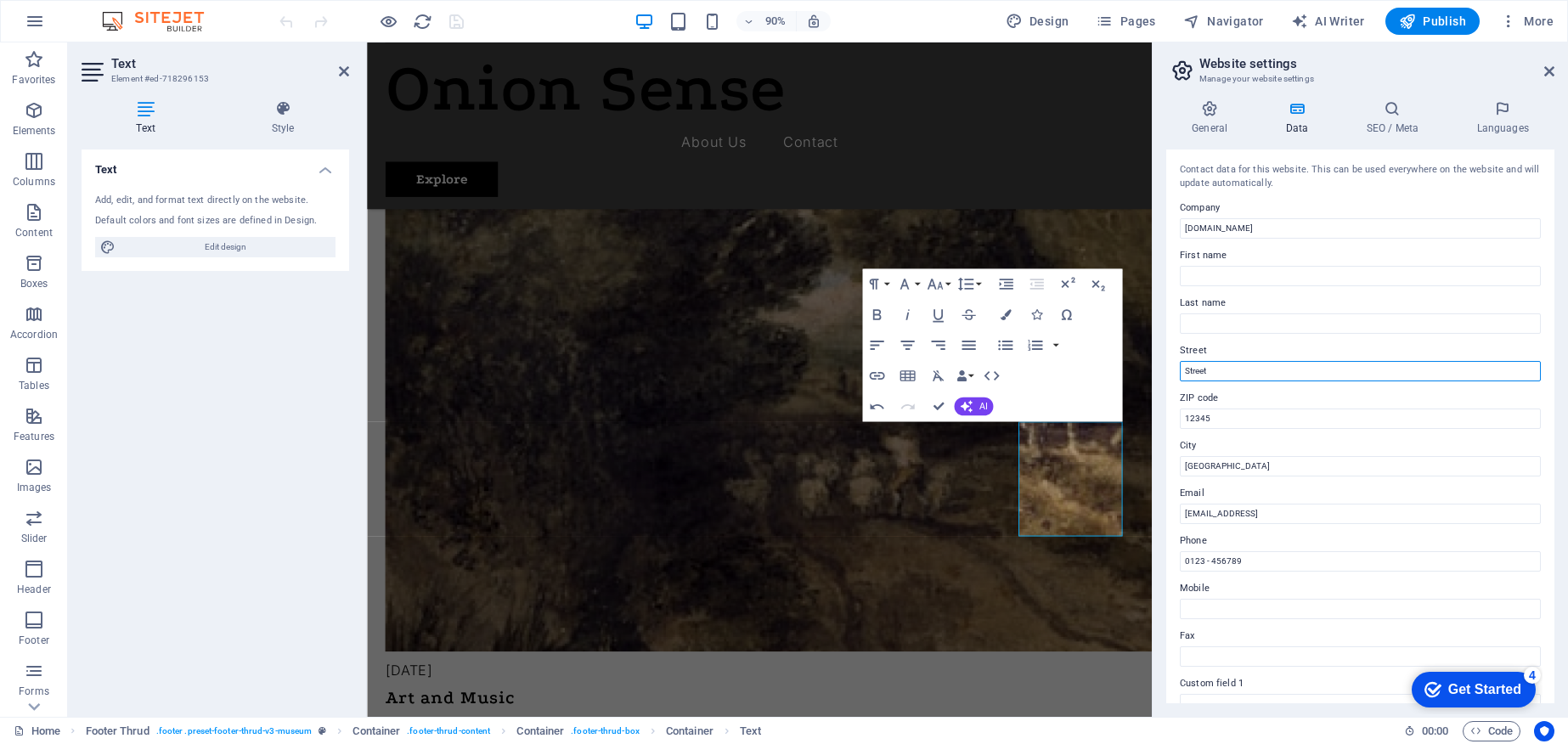
click at [1320, 367] on input "Street" at bounding box center [1360, 371] width 361 height 20
drag, startPoint x: 1227, startPoint y: 366, endPoint x: 1152, endPoint y: 364, distance: 75.0
click at [1152, 364] on aside "Website settings Manage your website settings General Data SEO / Meta Languages…" at bounding box center [1360, 379] width 416 height 674
type input "2/2"
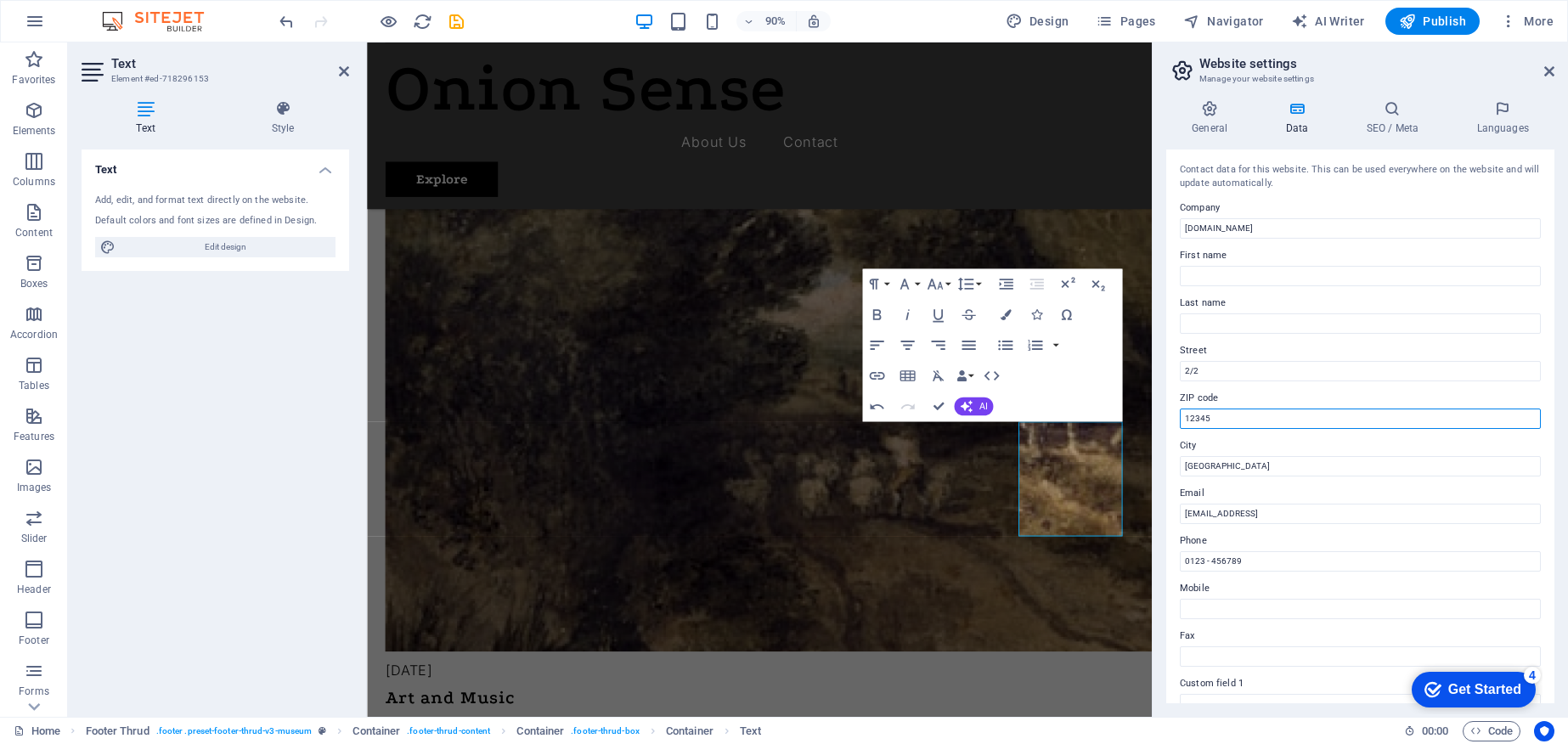
click at [1232, 416] on input "12345" at bounding box center [1360, 419] width 361 height 20
drag, startPoint x: 1193, startPoint y: 419, endPoint x: 1112, endPoint y: 410, distance: 81.5
click at [1113, 410] on div "Home Favorites Elements Columns Content Boxes Accordion Tables Features Images …" at bounding box center [784, 379] width 1568 height 674
type input "1207"
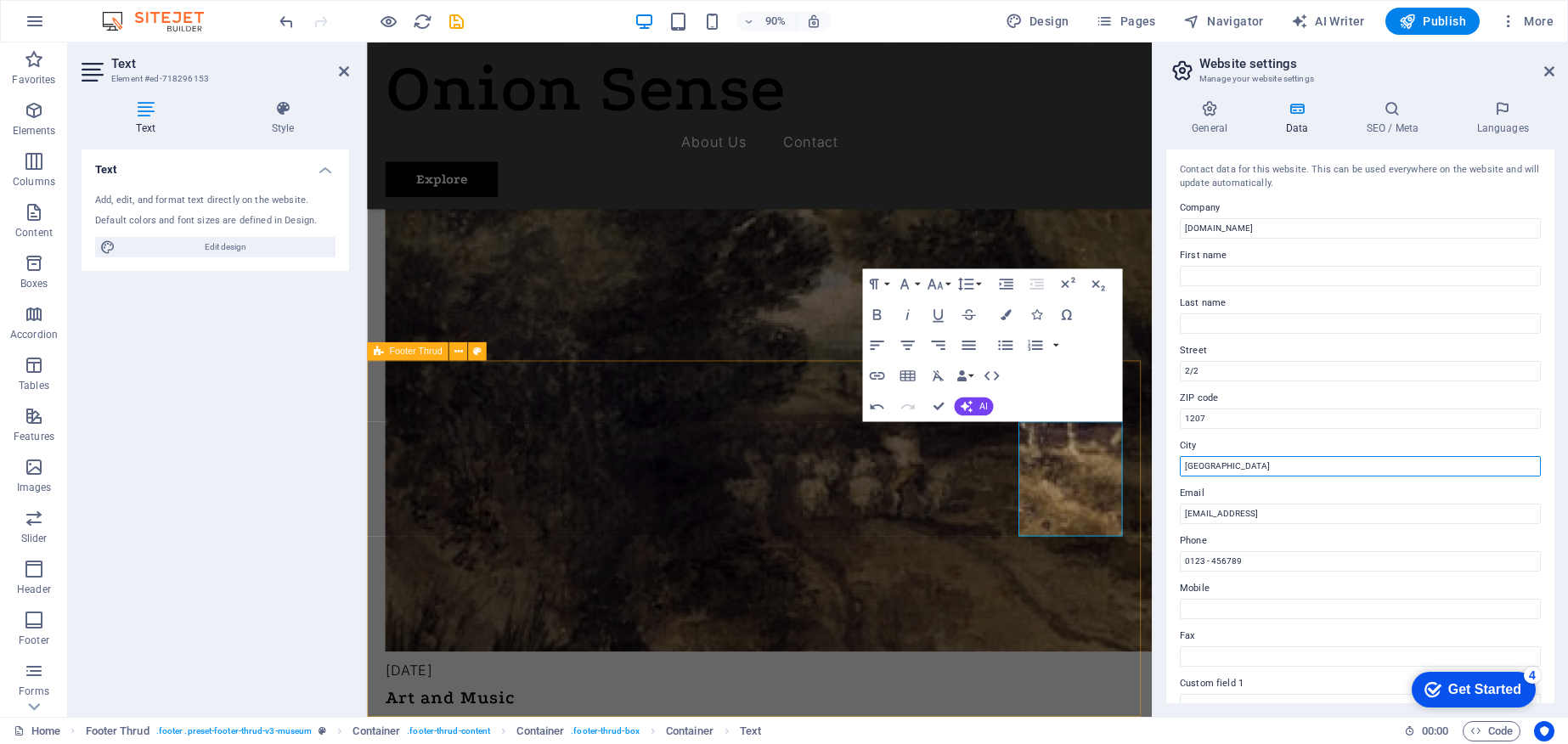
click at [1203, 470] on input "[GEOGRAPHIC_DATA]" at bounding box center [1360, 465] width 361 height 20
drag, startPoint x: 1576, startPoint y: 509, endPoint x: 1225, endPoint y: 510, distance: 351.0
drag, startPoint x: 1210, startPoint y: 468, endPoint x: 1164, endPoint y: 464, distance: 46.2
click at [1164, 464] on div "General Data SEO / Meta Languages Website name onionsense.com Logo Drag files h…" at bounding box center [1360, 401] width 415 height 630
type input "Dhaka"
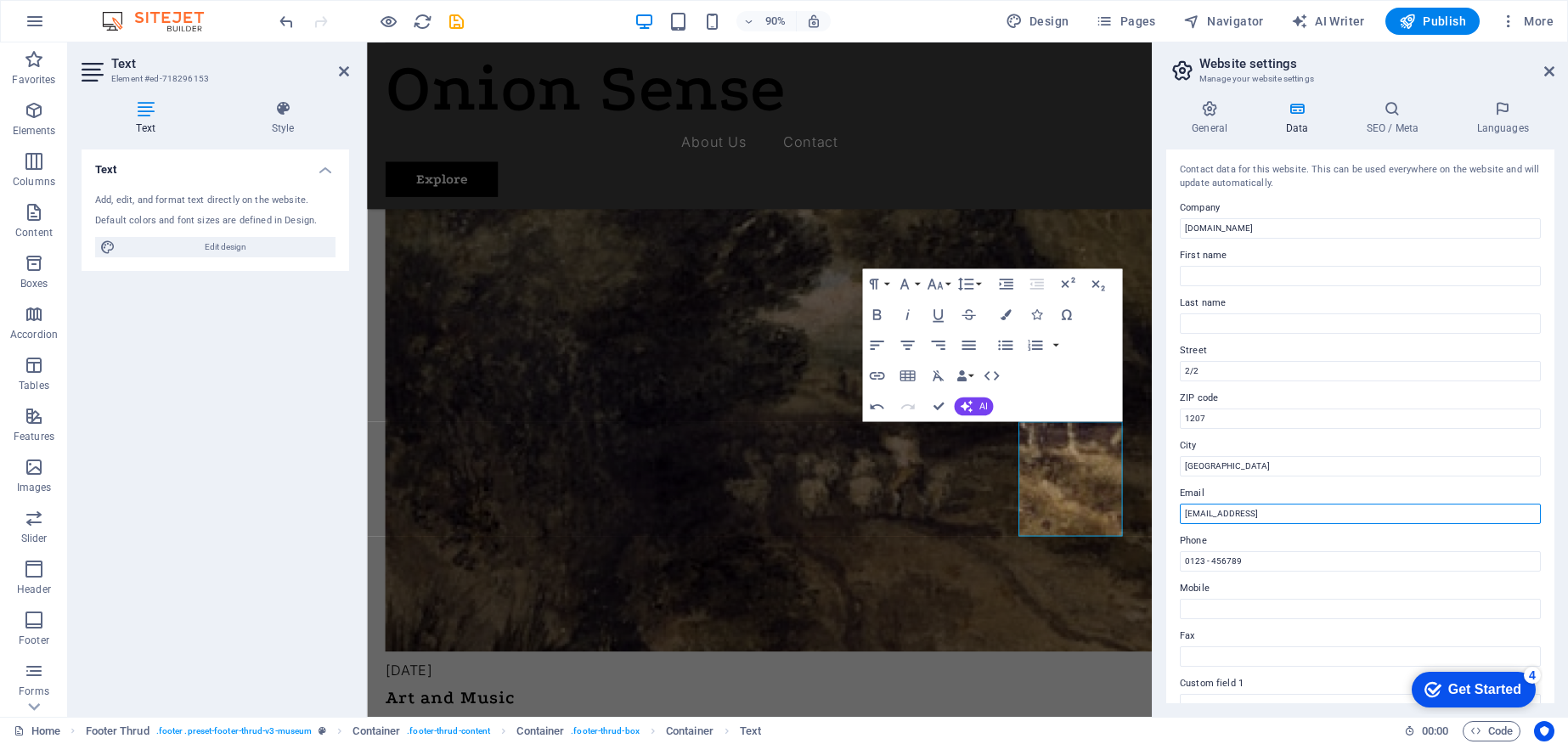
drag, startPoint x: 1405, startPoint y: 513, endPoint x: 1420, endPoint y: 511, distance: 15.1
click at [1403, 513] on input "340f619727a85910ce7a60053bf9e6@cpanel.local" at bounding box center [1360, 513] width 361 height 20
drag, startPoint x: 1790, startPoint y: 554, endPoint x: 1162, endPoint y: 534, distance: 628.3
type input "pr@onionsense.com"
click at [1188, 559] on input "0195333 1471" at bounding box center [1360, 561] width 361 height 20
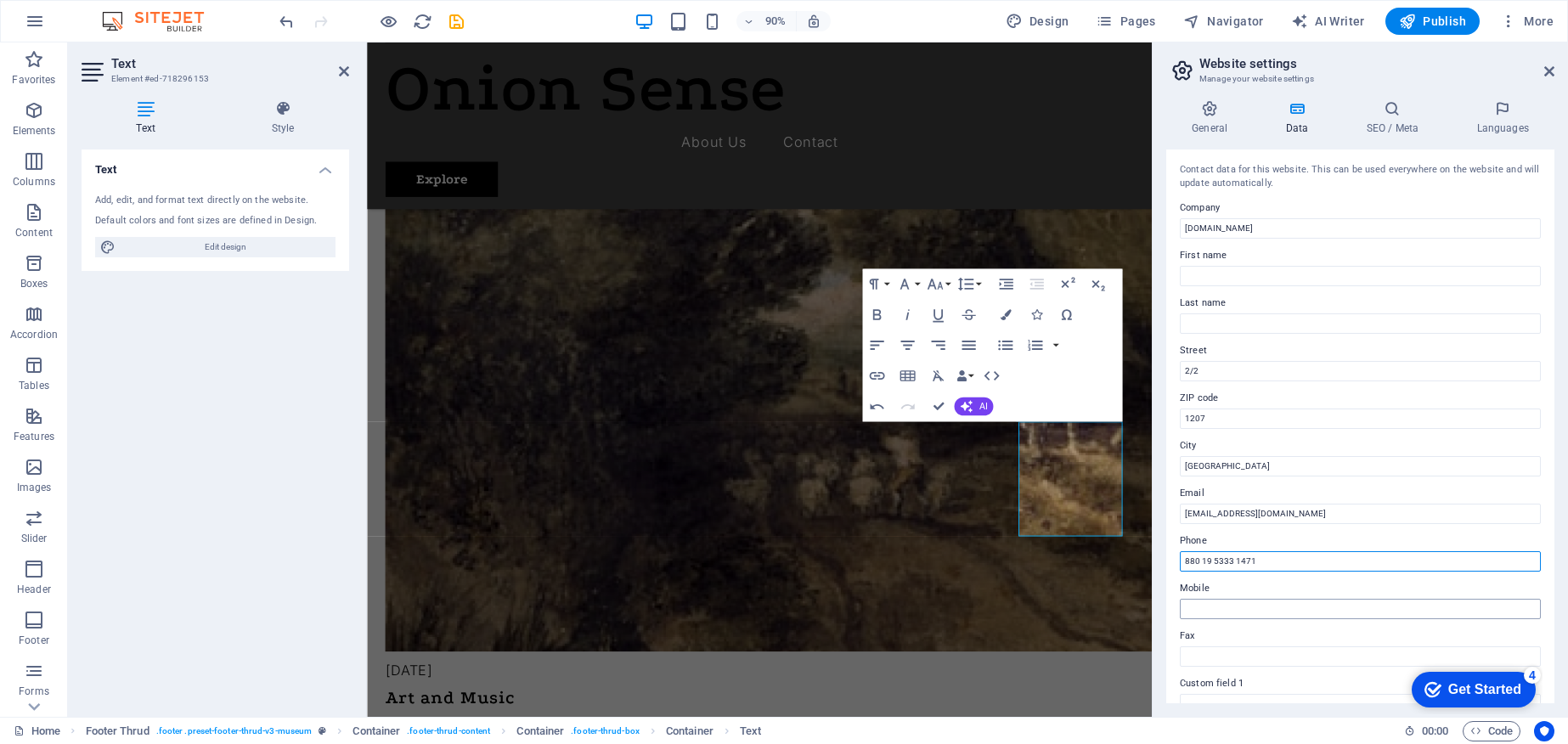
type input "880 19 5333 1471"
click at [1209, 608] on input "Mobile" at bounding box center [1360, 608] width 361 height 20
drag, startPoint x: 1269, startPoint y: 562, endPoint x: 1306, endPoint y: 608, distance: 59.0
click at [1260, 561] on input "880 19 5333 1471" at bounding box center [1360, 561] width 361 height 20
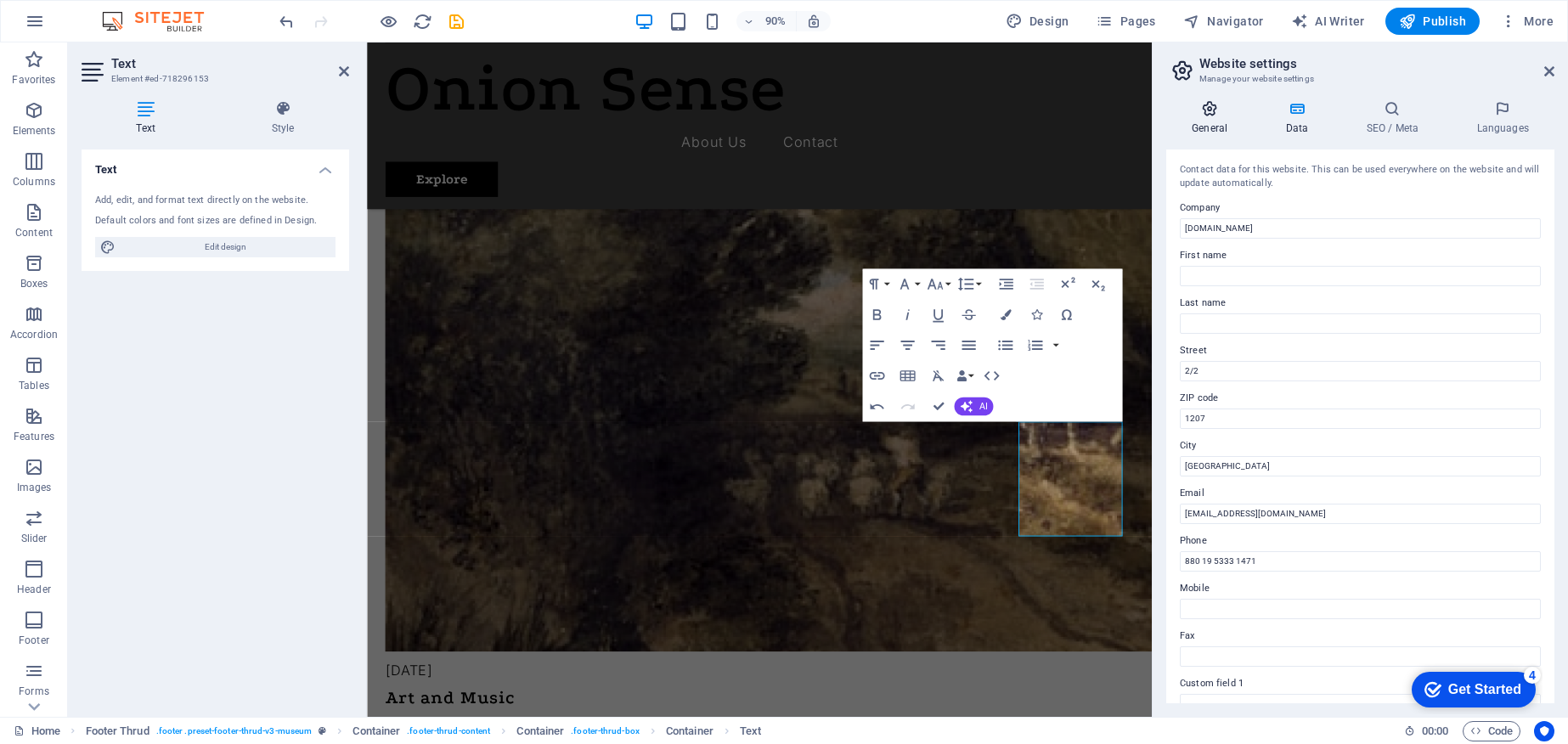
click at [1226, 123] on h4 "General" at bounding box center [1213, 118] width 93 height 35
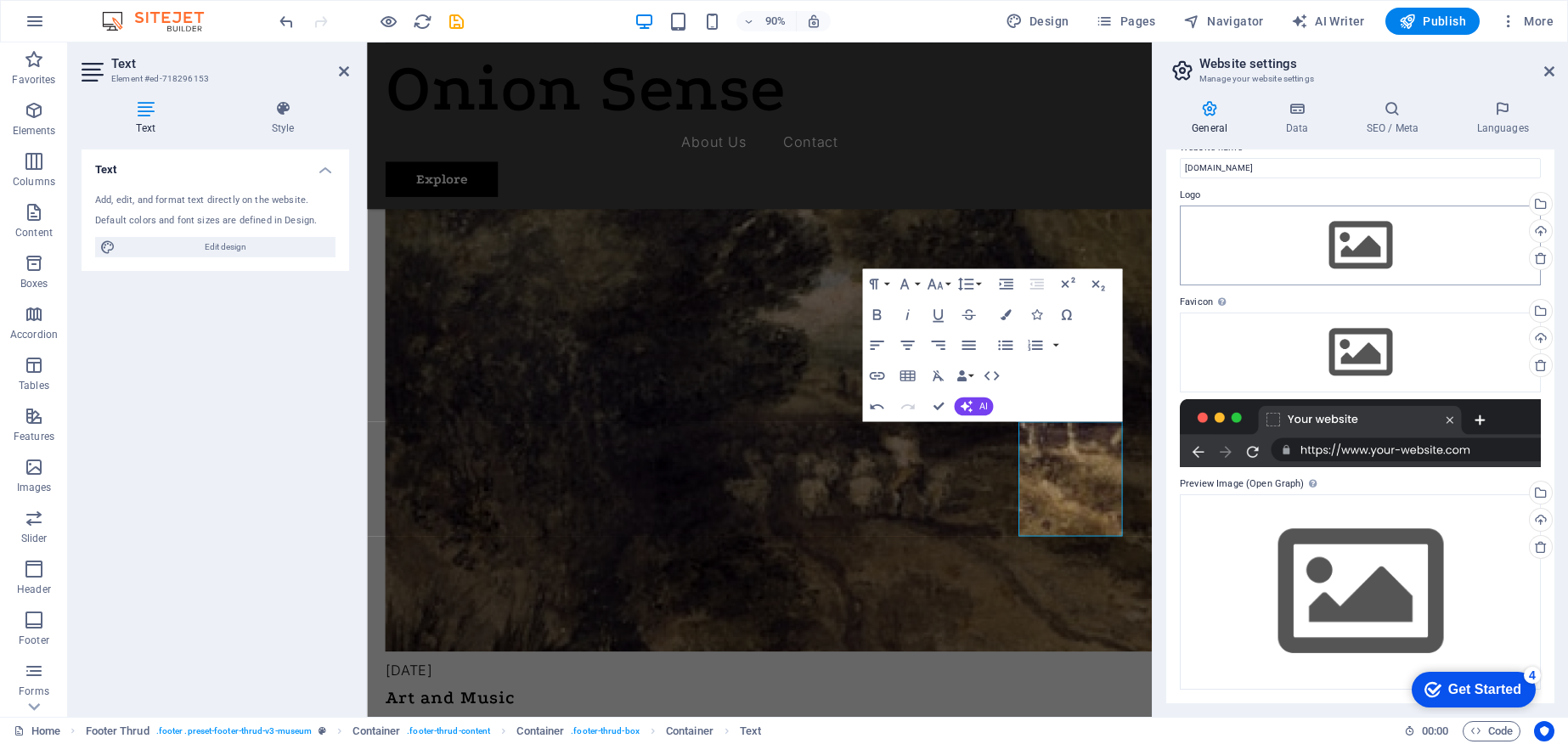
scroll to position [25, 0]
click at [1544, 68] on icon at bounding box center [1549, 71] width 11 height 13
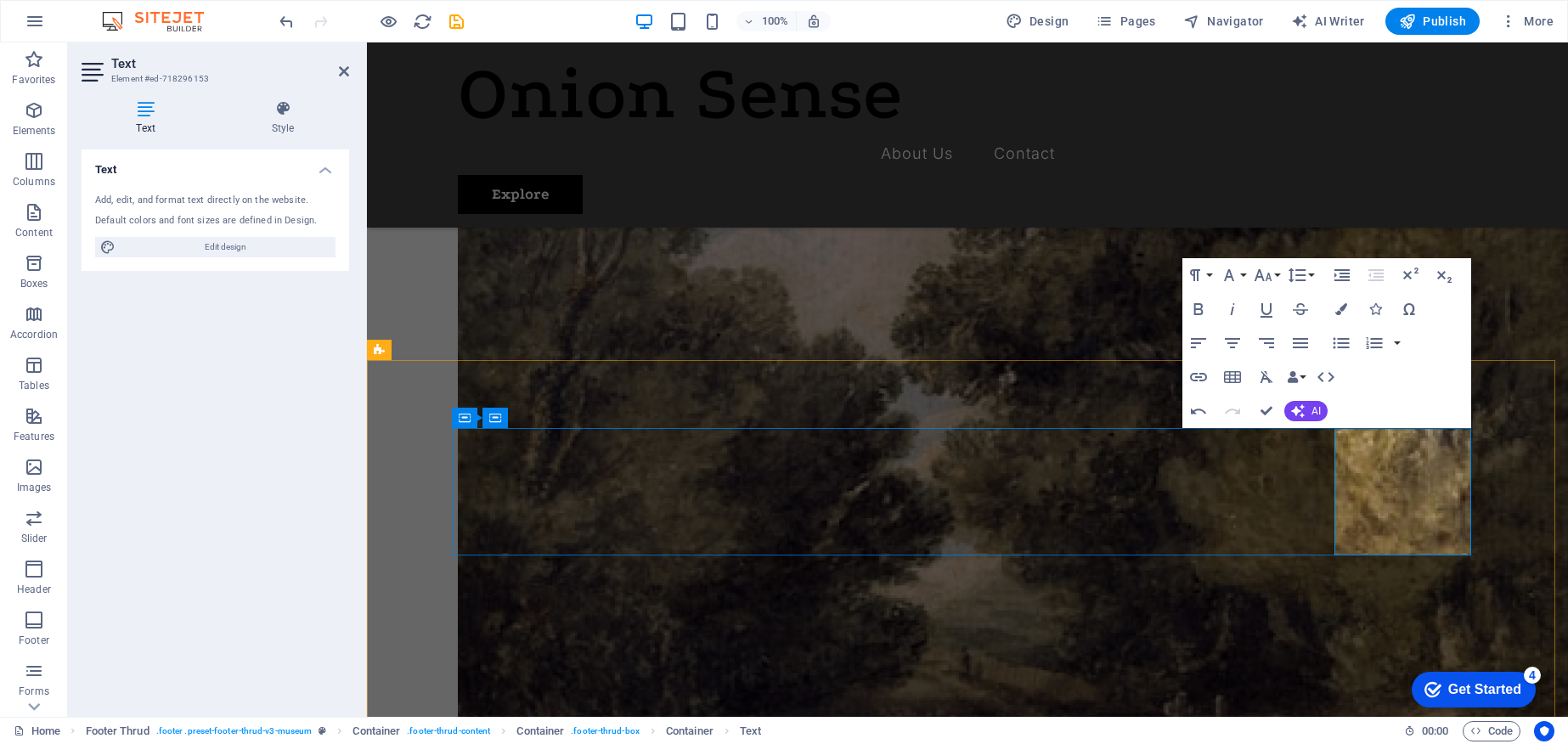
scroll to position [4130, 0]
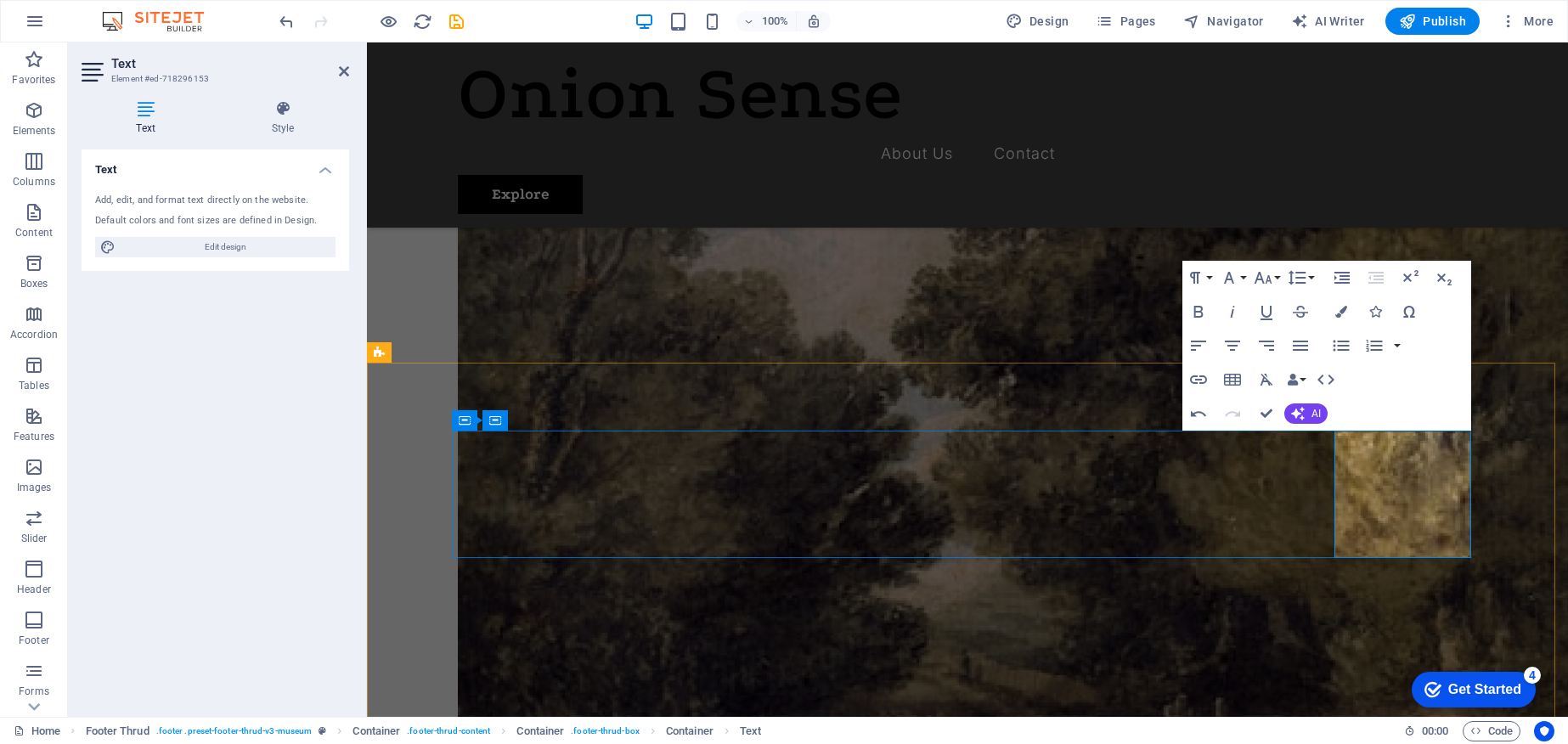
drag, startPoint x: 1412, startPoint y: 444, endPoint x: 1415, endPoint y: 456, distance: 12.4
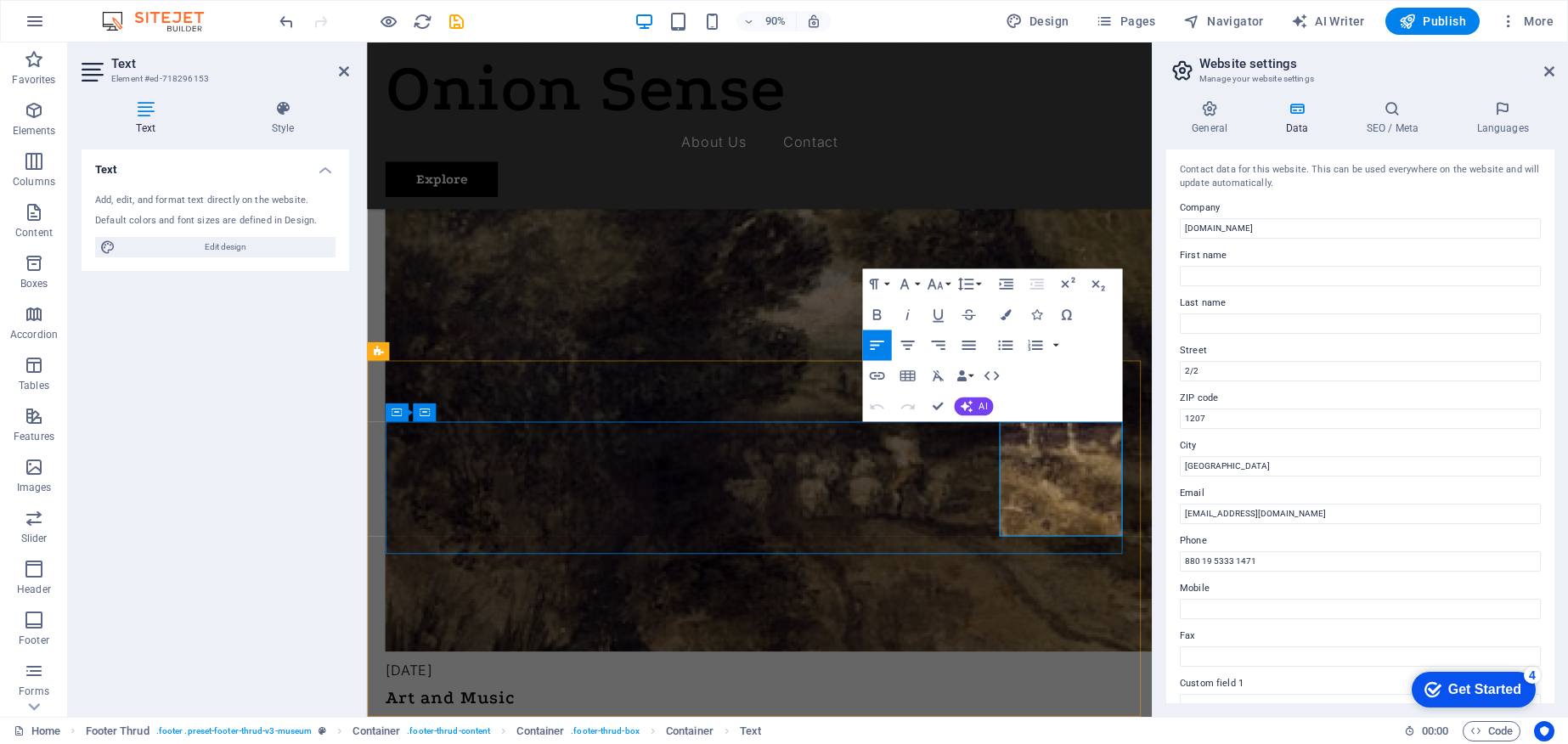
click at [1346, 442] on label "City" at bounding box center [1360, 445] width 361 height 20
click at [1346, 456] on input "Dhaka" at bounding box center [1360, 465] width 361 height 20
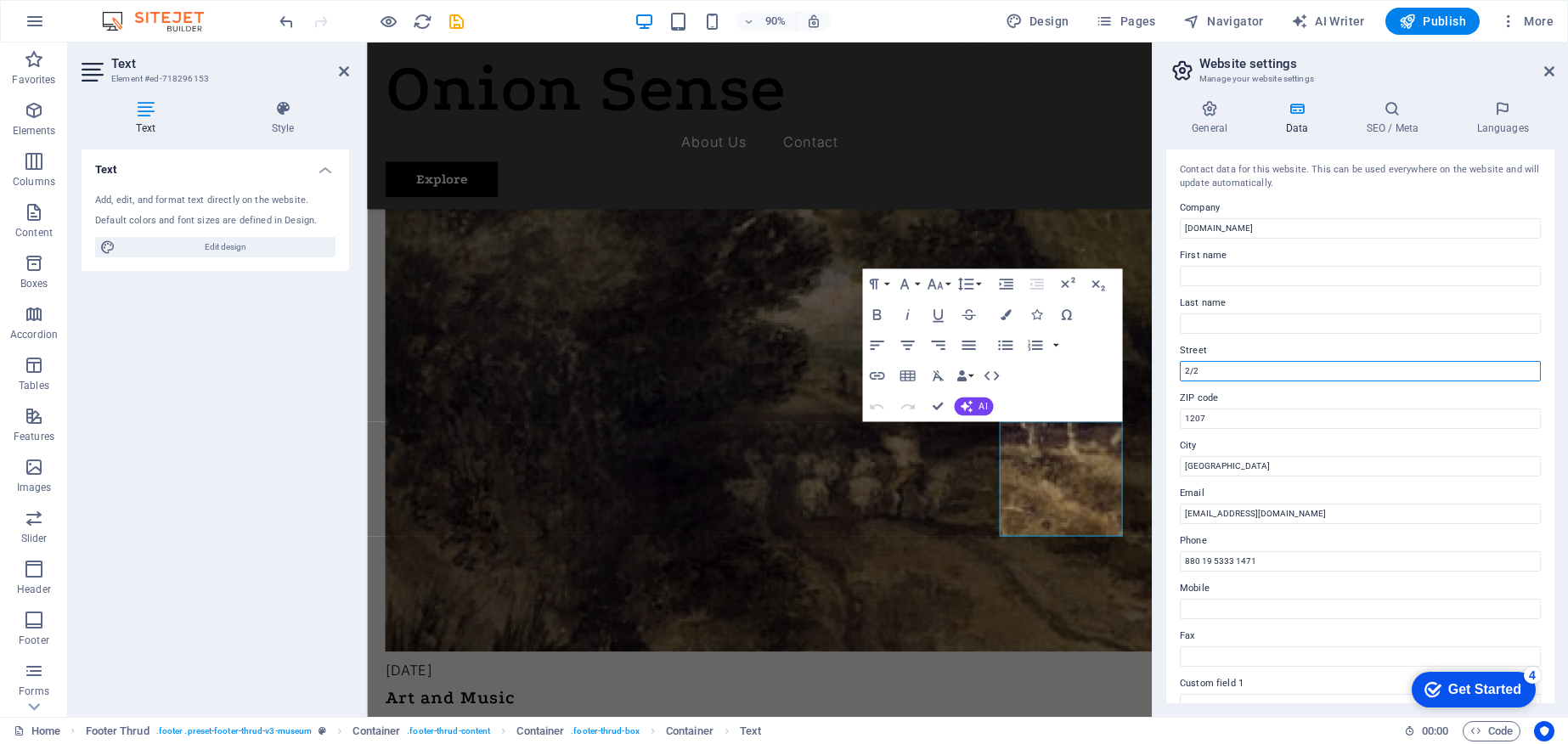
click at [1237, 372] on input "2/2" at bounding box center [1360, 371] width 361 height 20
click at [1273, 372] on input "2/2 Lalmatia" at bounding box center [1360, 371] width 361 height 20
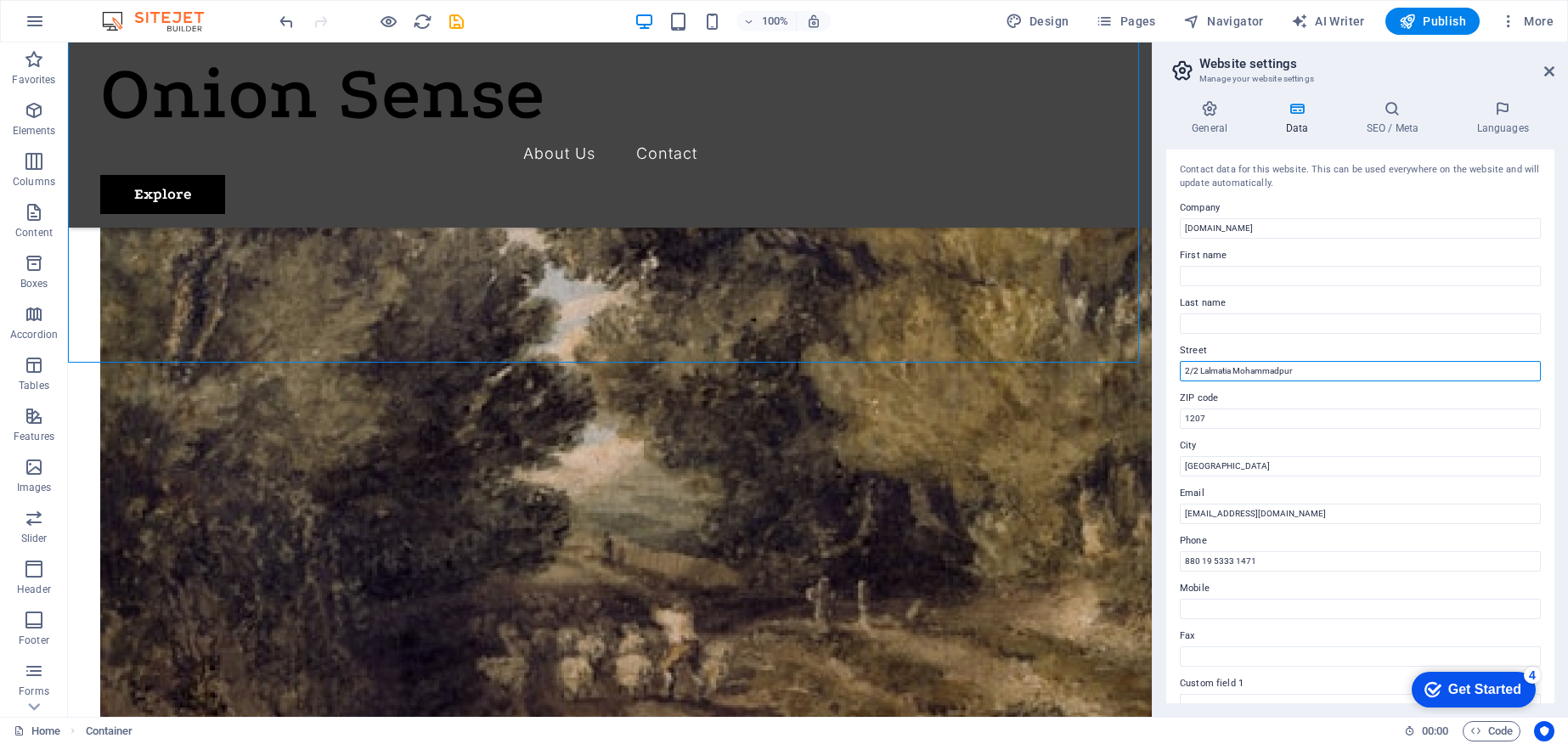
drag, startPoint x: 1256, startPoint y: 362, endPoint x: 1260, endPoint y: 385, distance: 23.3
click at [1256, 362] on input "2/2 Lalmatia Mohammadpur" at bounding box center [1360, 371] width 361 height 20
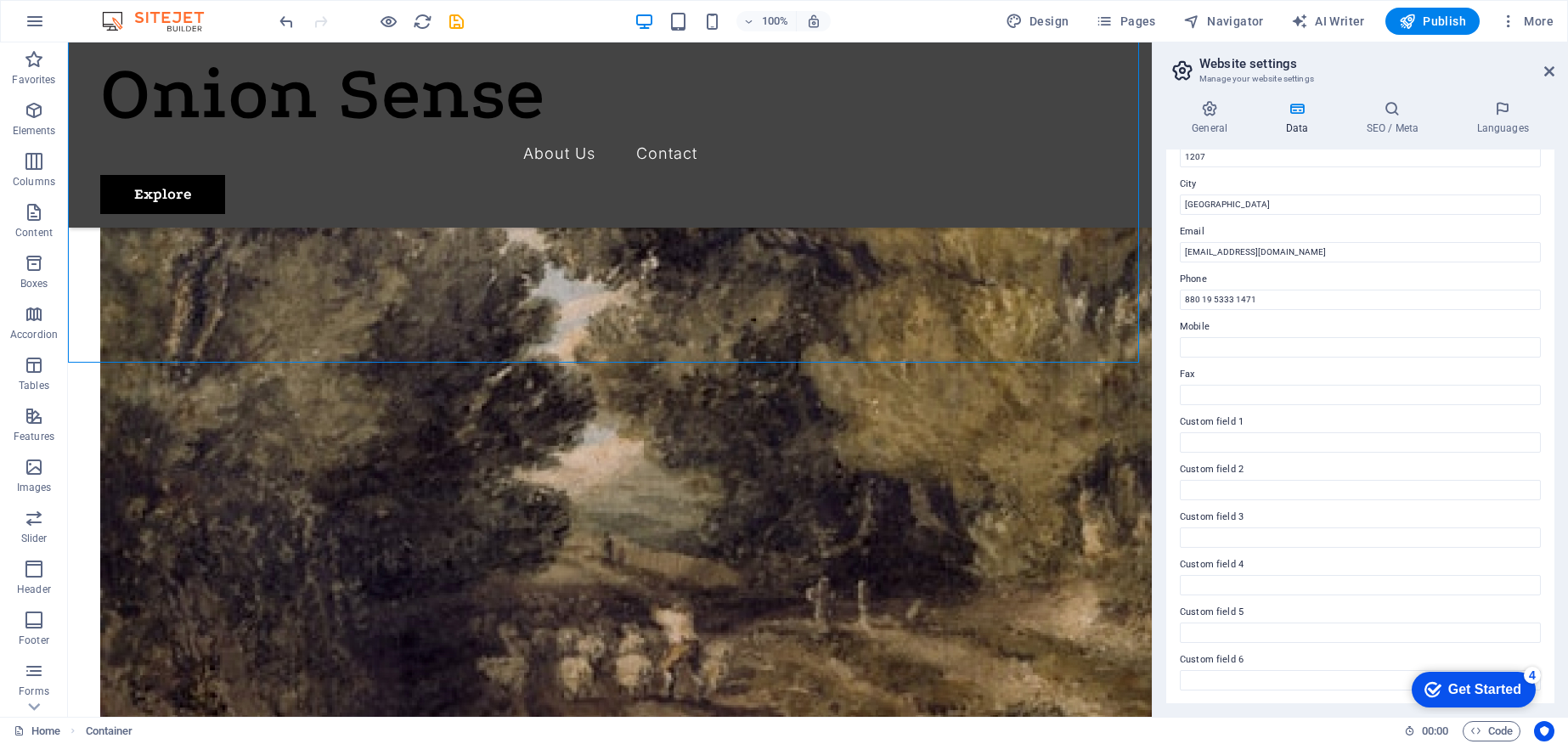
scroll to position [261, 0]
type input "2/2 Lalmatia Mohd."
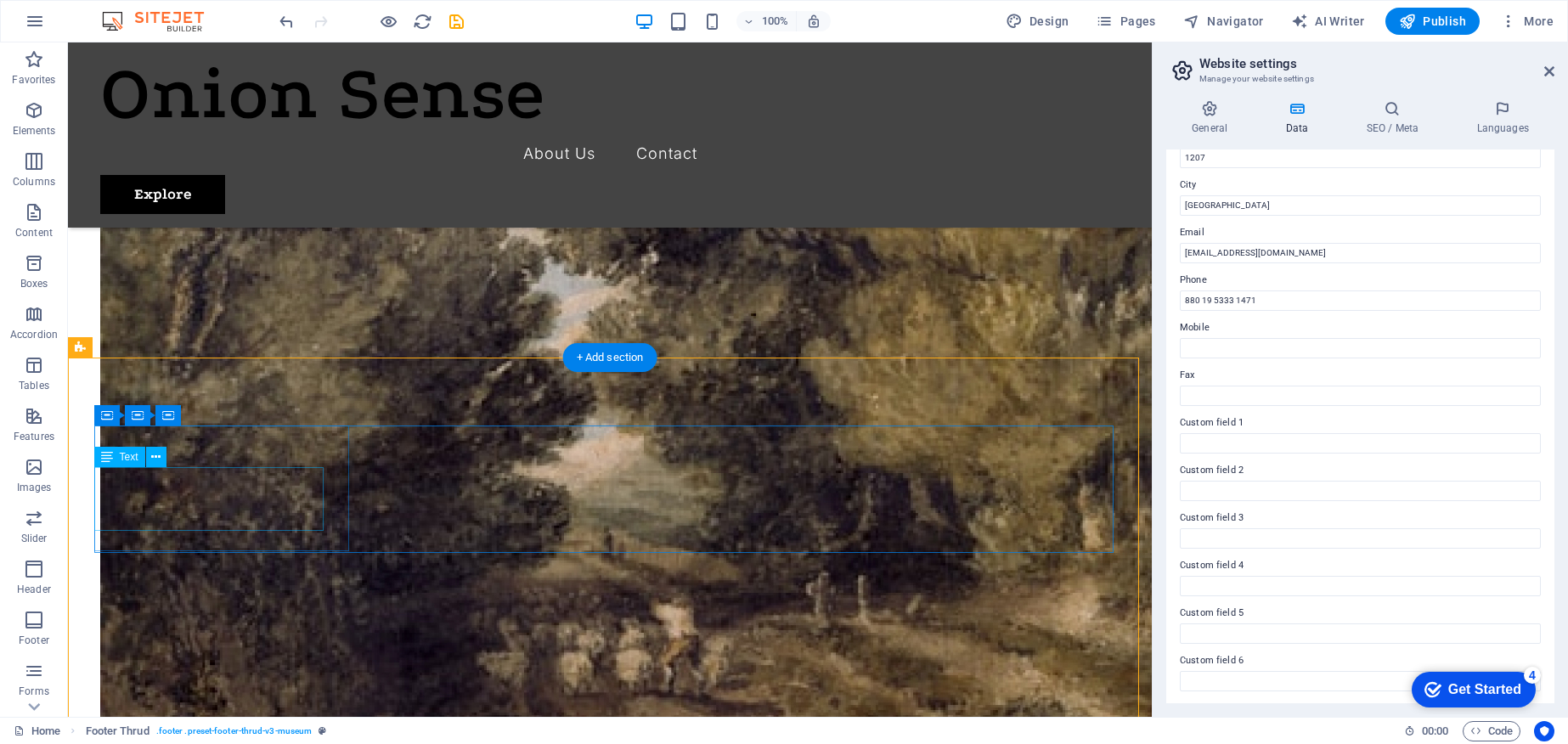
scroll to position [4133, 0]
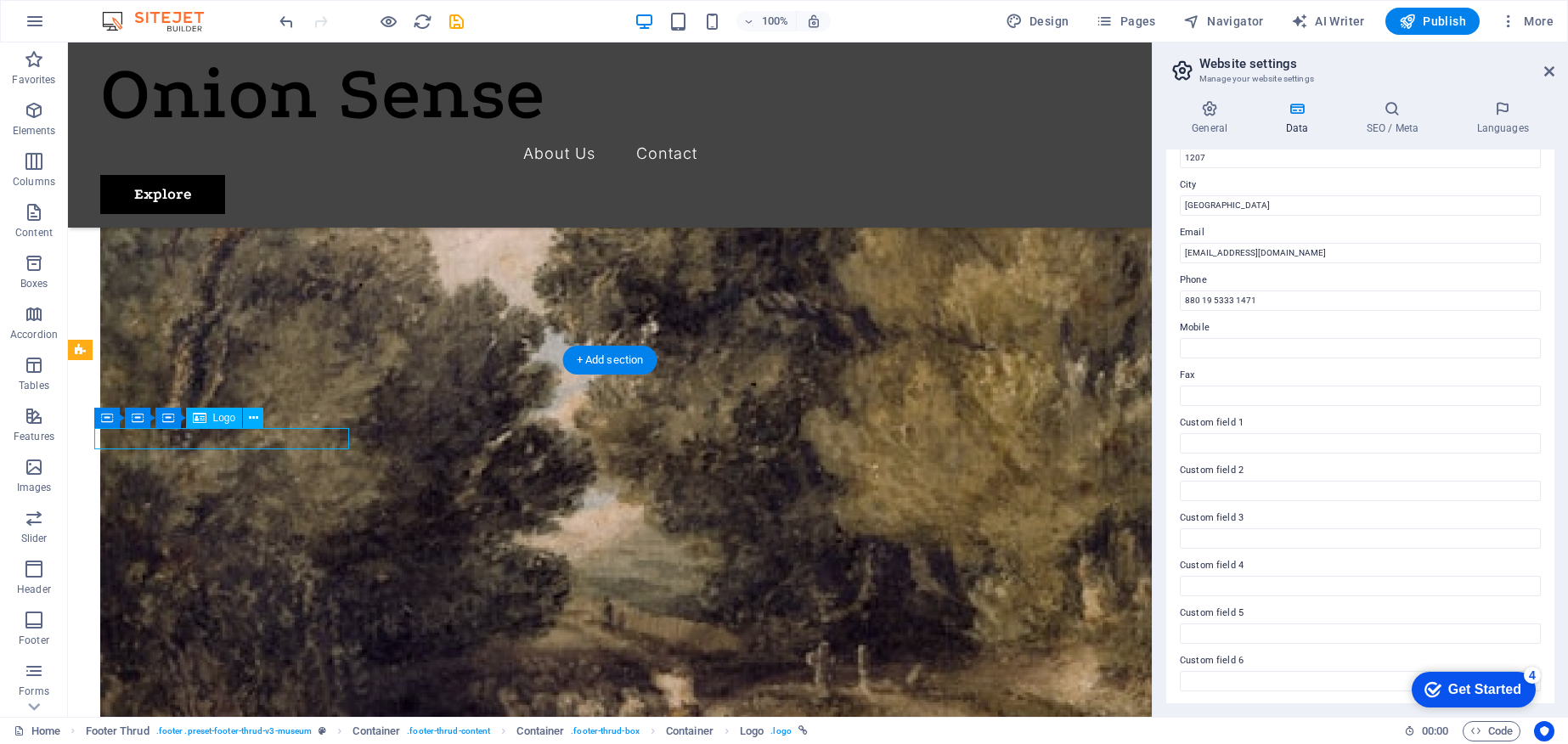
select select "px"
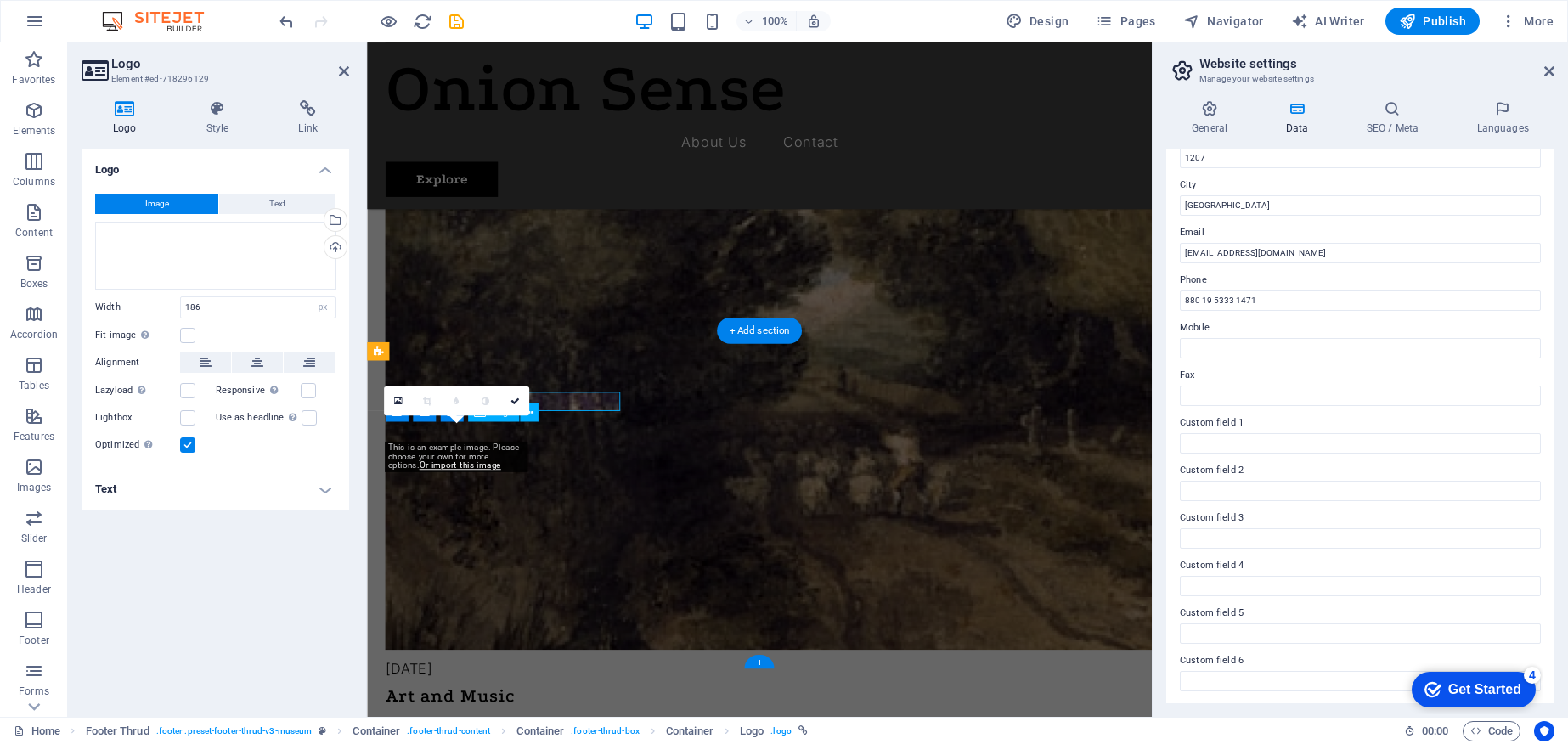
scroll to position [4130, 0]
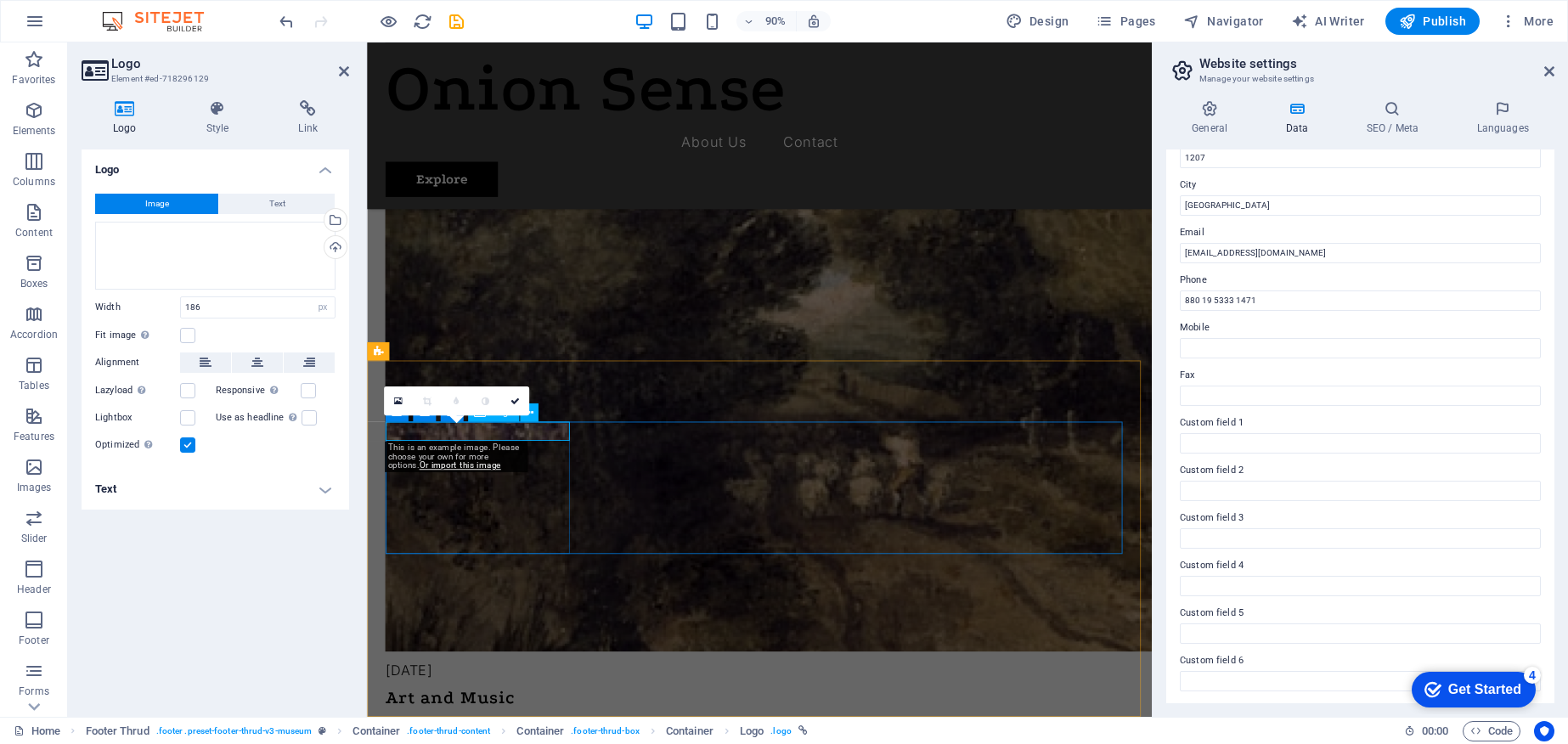
click at [324, 198] on button "Text" at bounding box center [277, 204] width 115 height 20
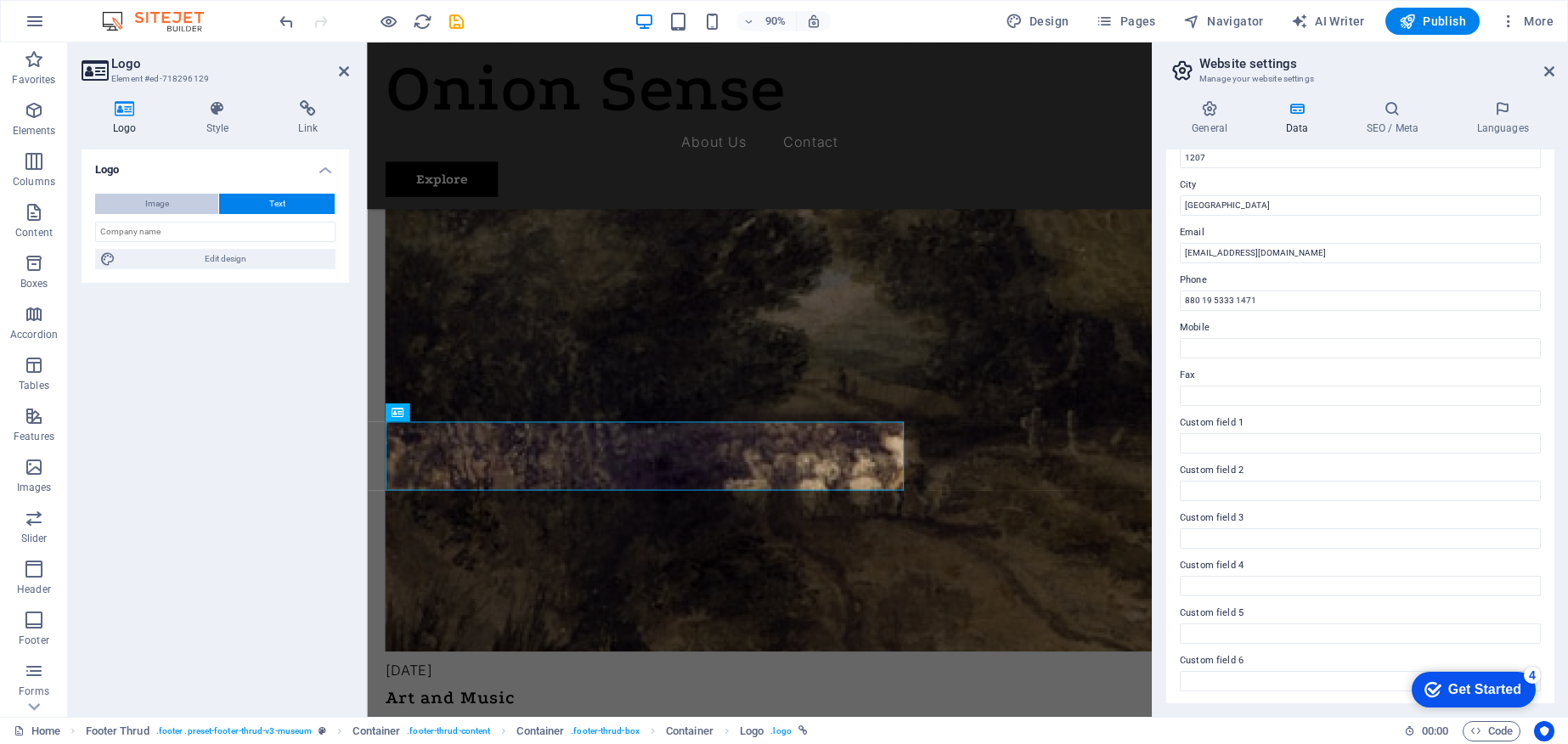
click at [149, 201] on span "Image" at bounding box center [157, 204] width 24 height 20
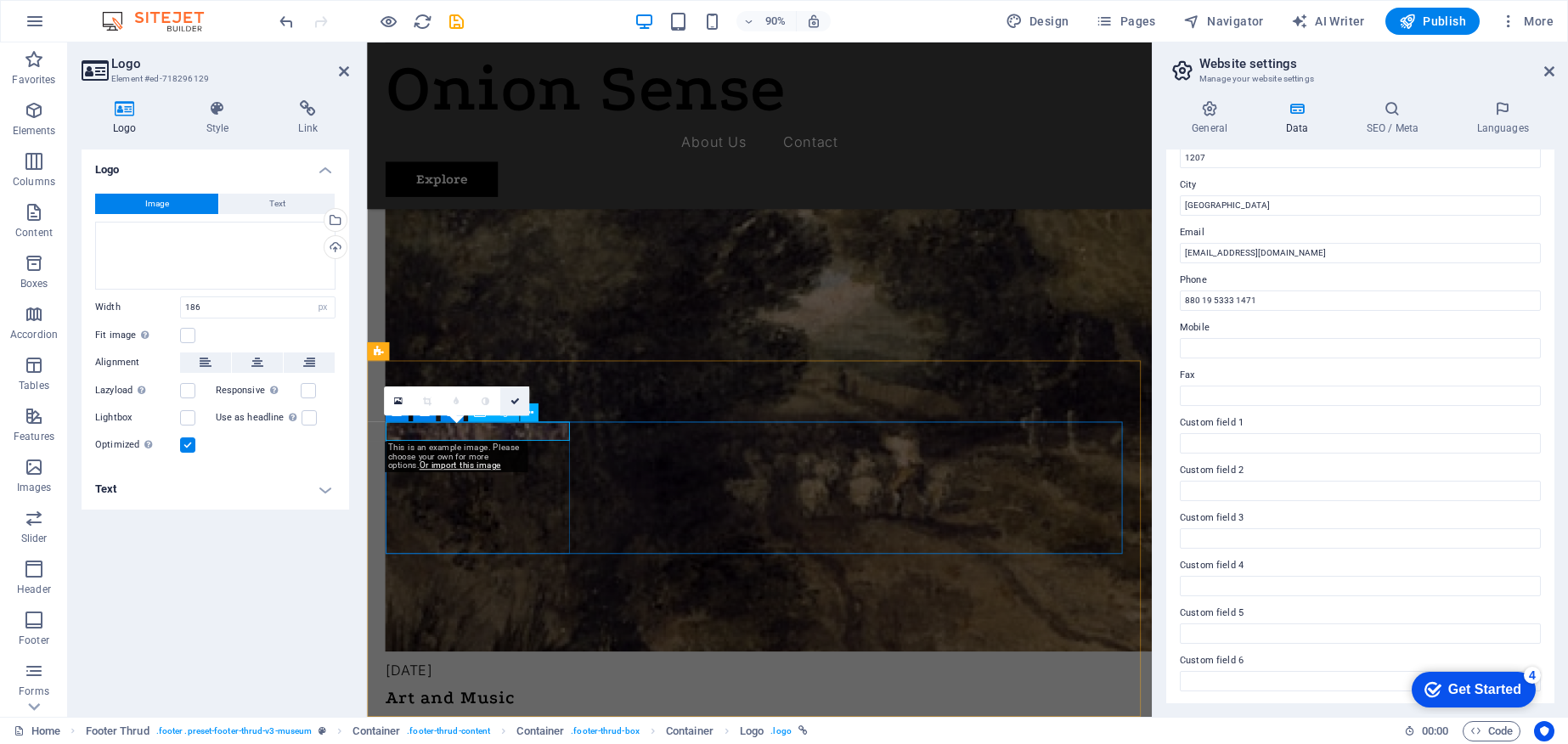
click at [518, 405] on icon at bounding box center [514, 400] width 10 height 10
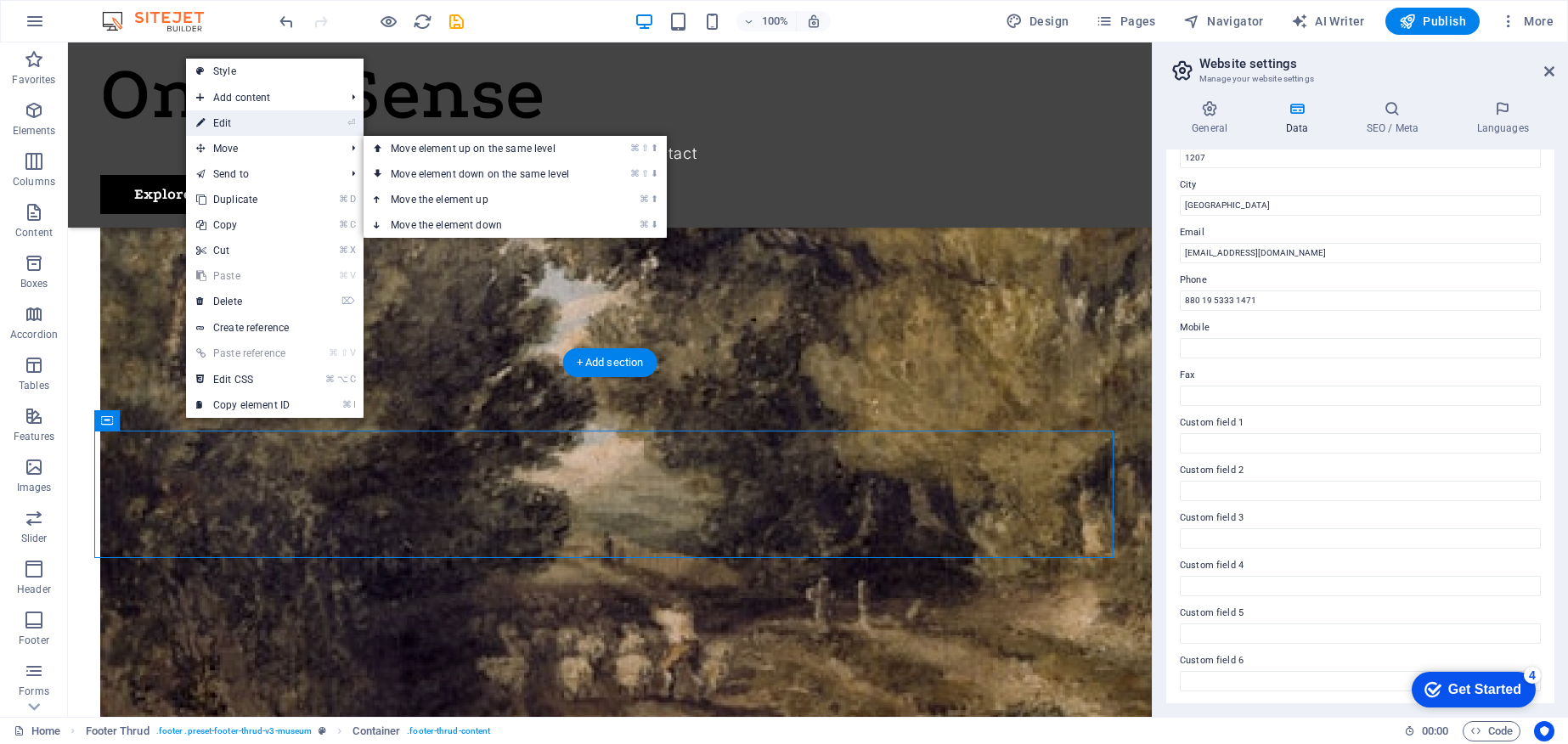
click at [279, 126] on link "⏎ Edit" at bounding box center [242, 123] width 114 height 26
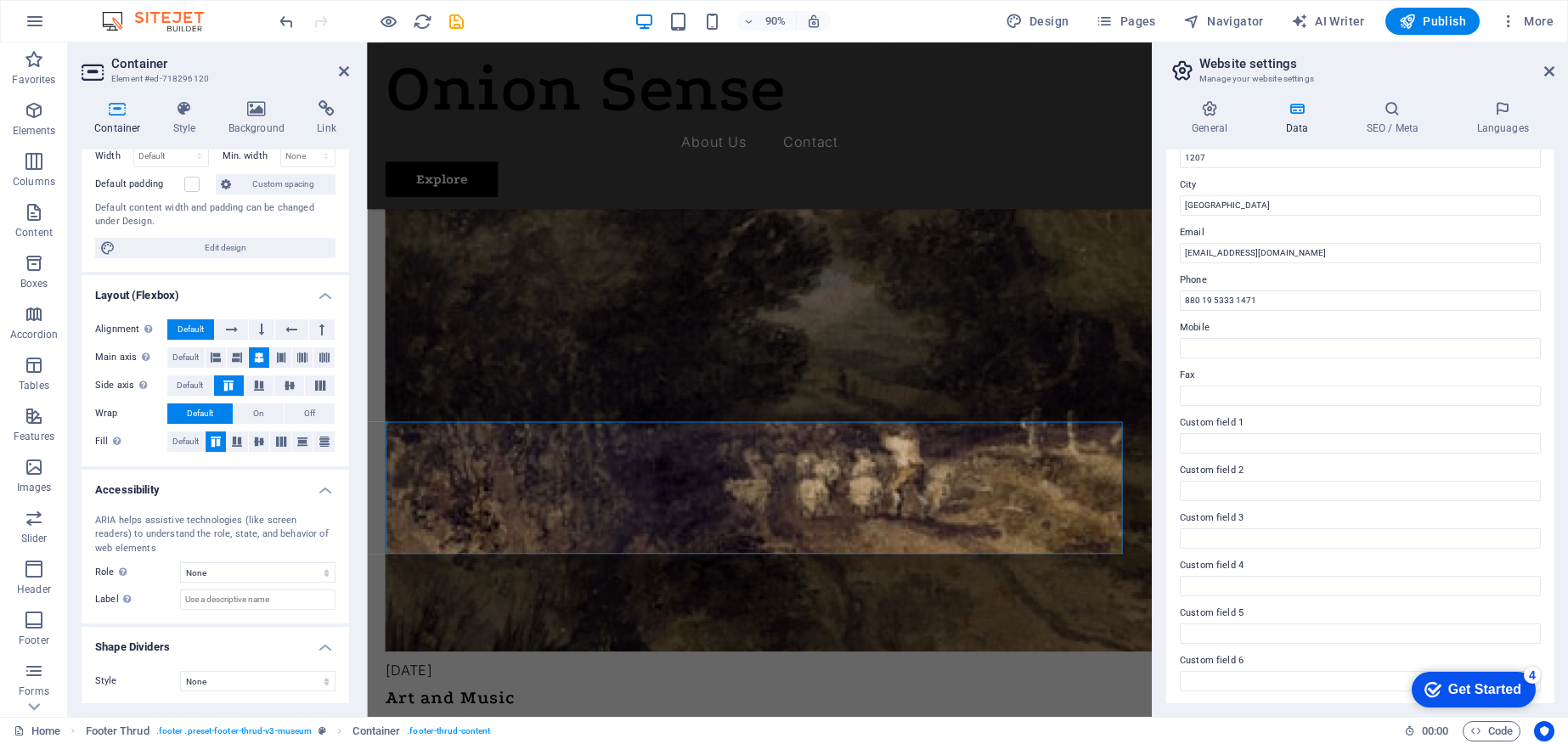
scroll to position [130, 0]
click at [122, 123] on h4 "Container" at bounding box center [122, 118] width 79 height 35
click at [183, 115] on icon at bounding box center [184, 108] width 48 height 17
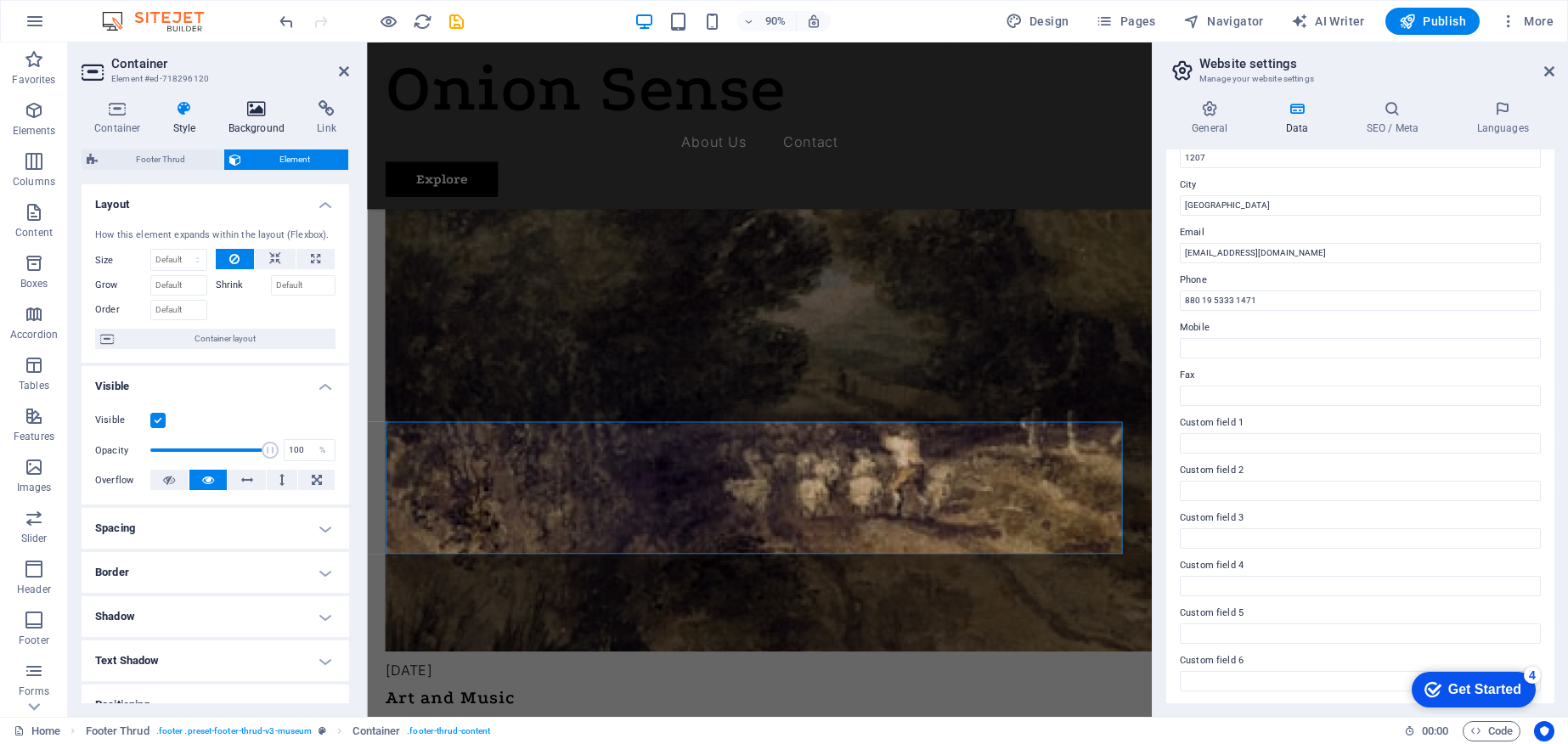
click at [253, 116] on icon at bounding box center [256, 108] width 82 height 17
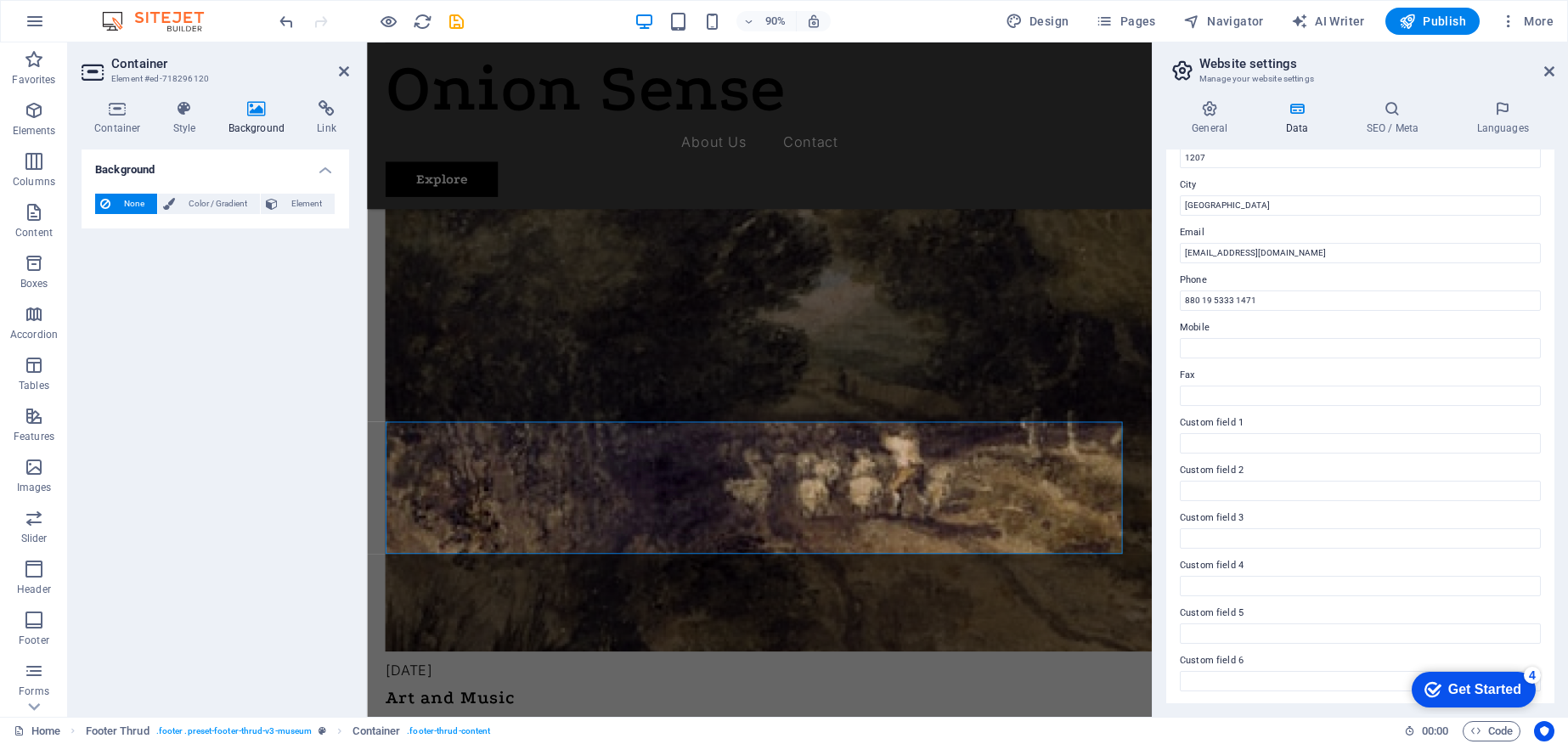
click at [211, 81] on h3 "Element #ed-718296120" at bounding box center [212, 78] width 204 height 15
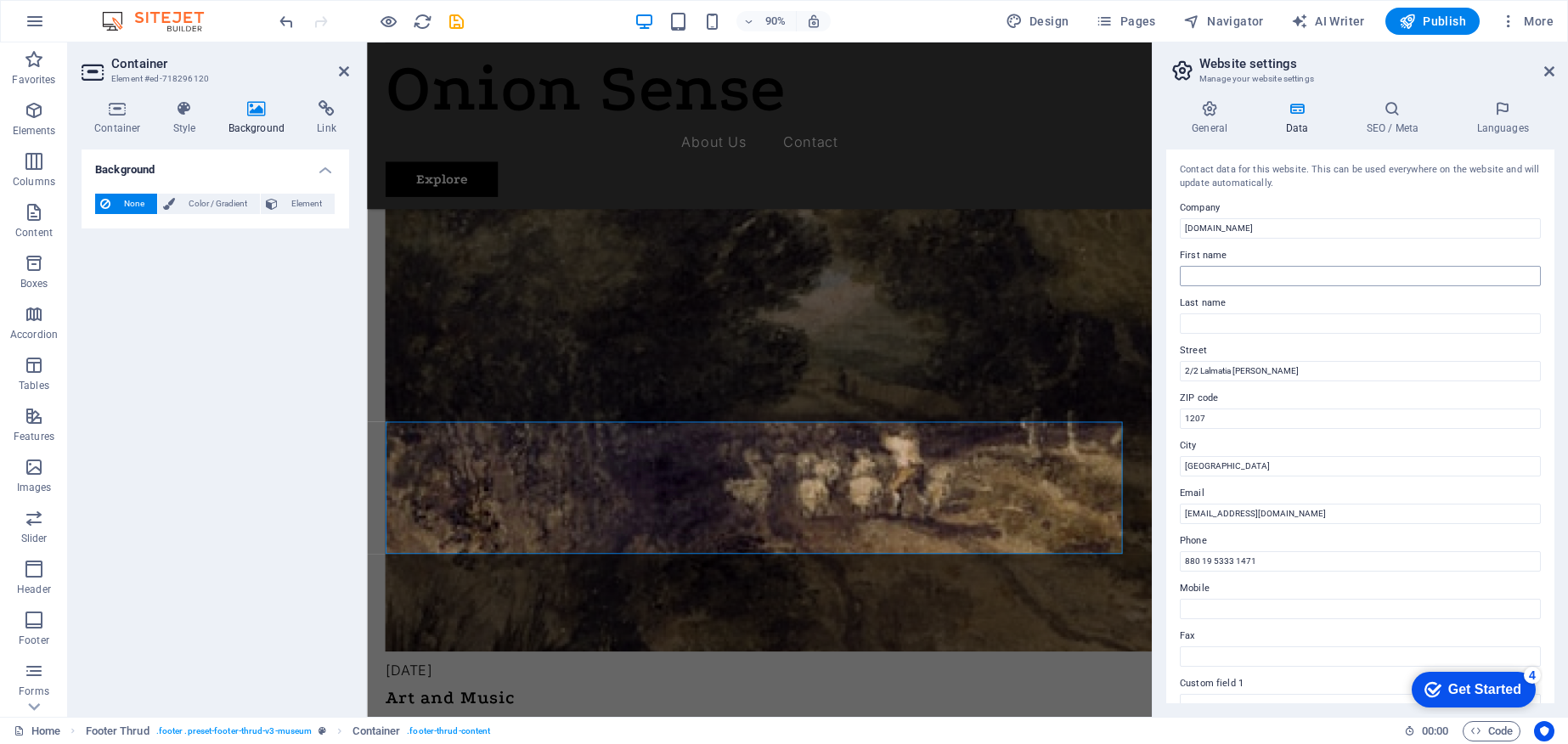
scroll to position [0, 0]
click at [1551, 69] on icon at bounding box center [1549, 71] width 11 height 13
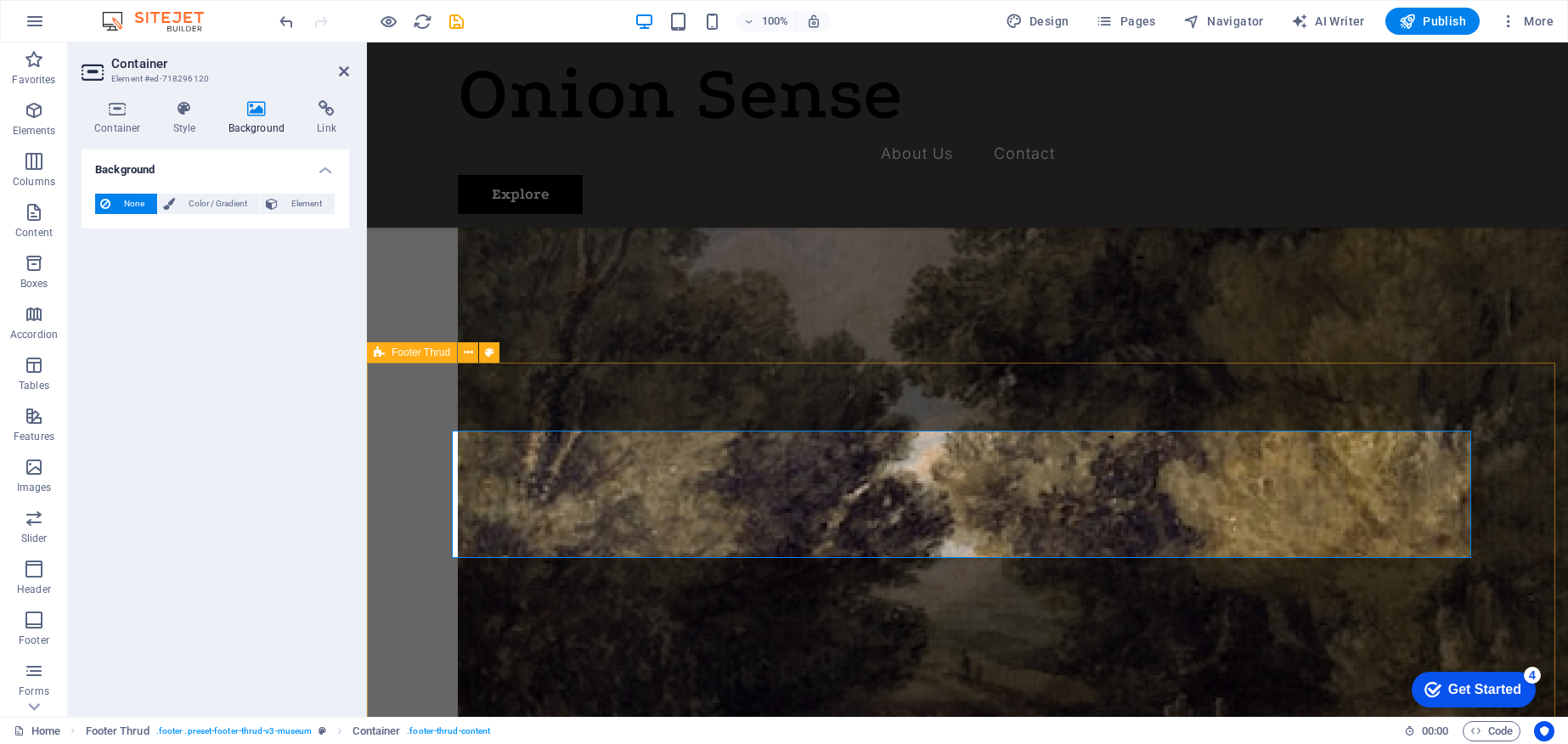
scroll to position [4124, 0]
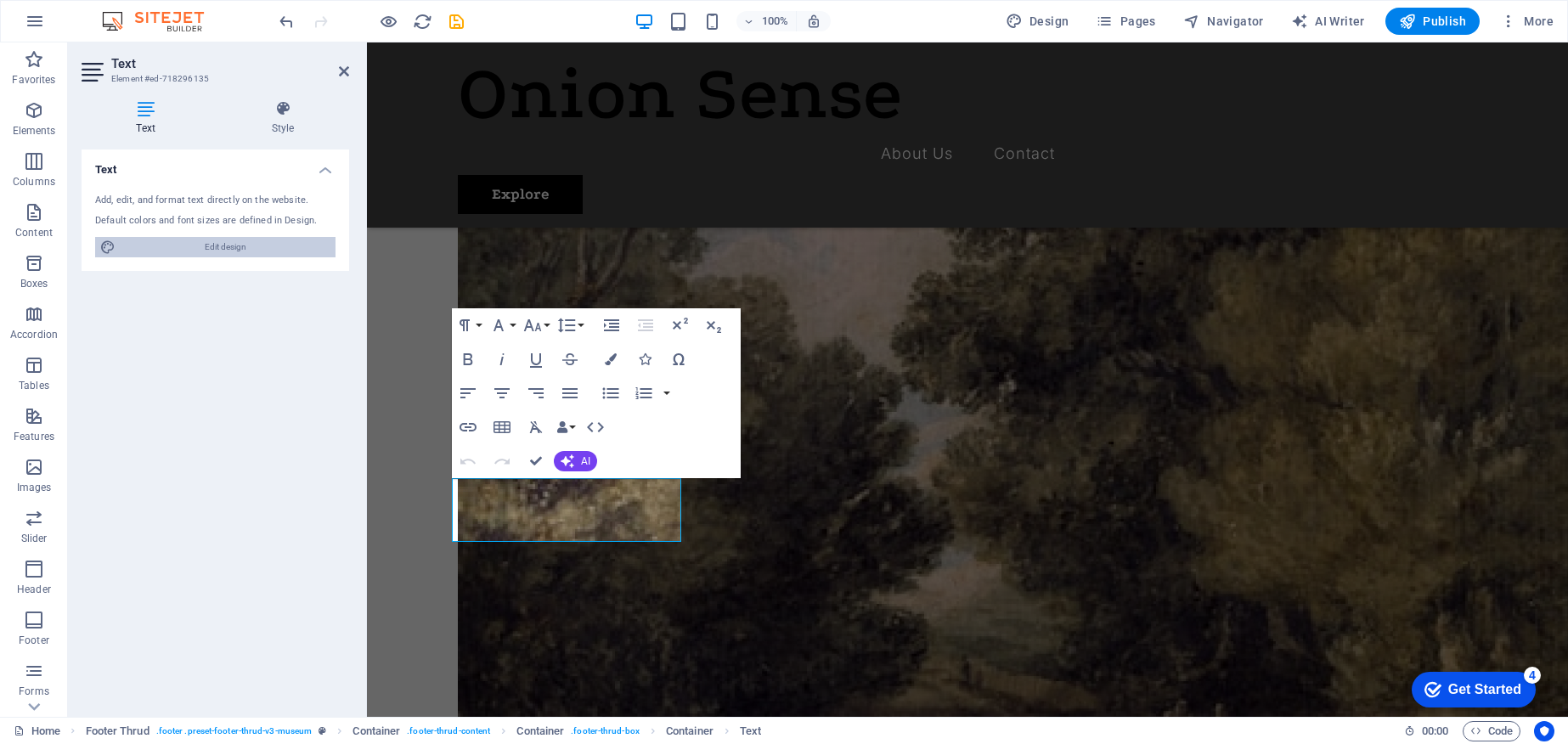
click at [224, 245] on span "Edit design" at bounding box center [226, 247] width 210 height 20
select select "px"
select select "300"
select select "px"
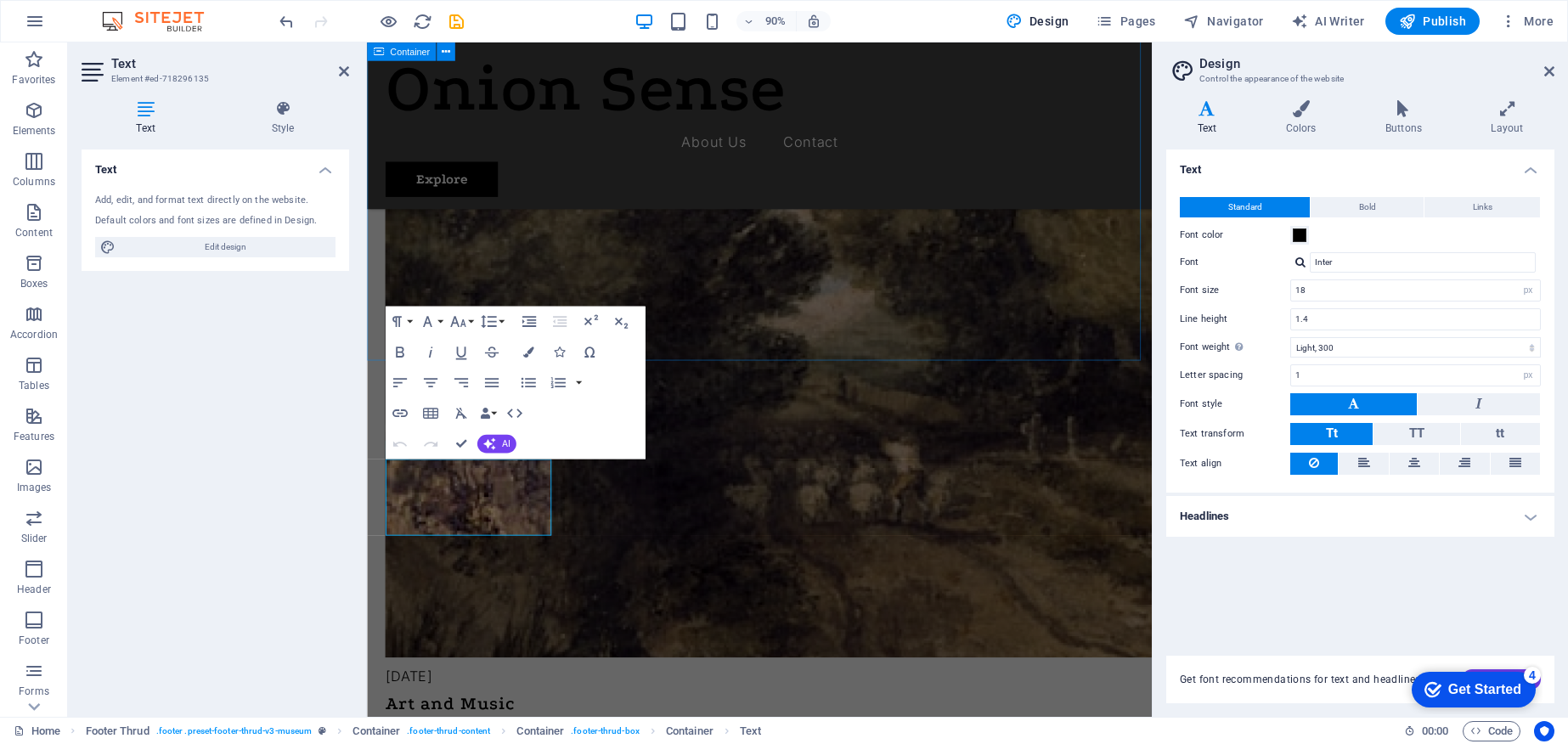
scroll to position [4130, 0]
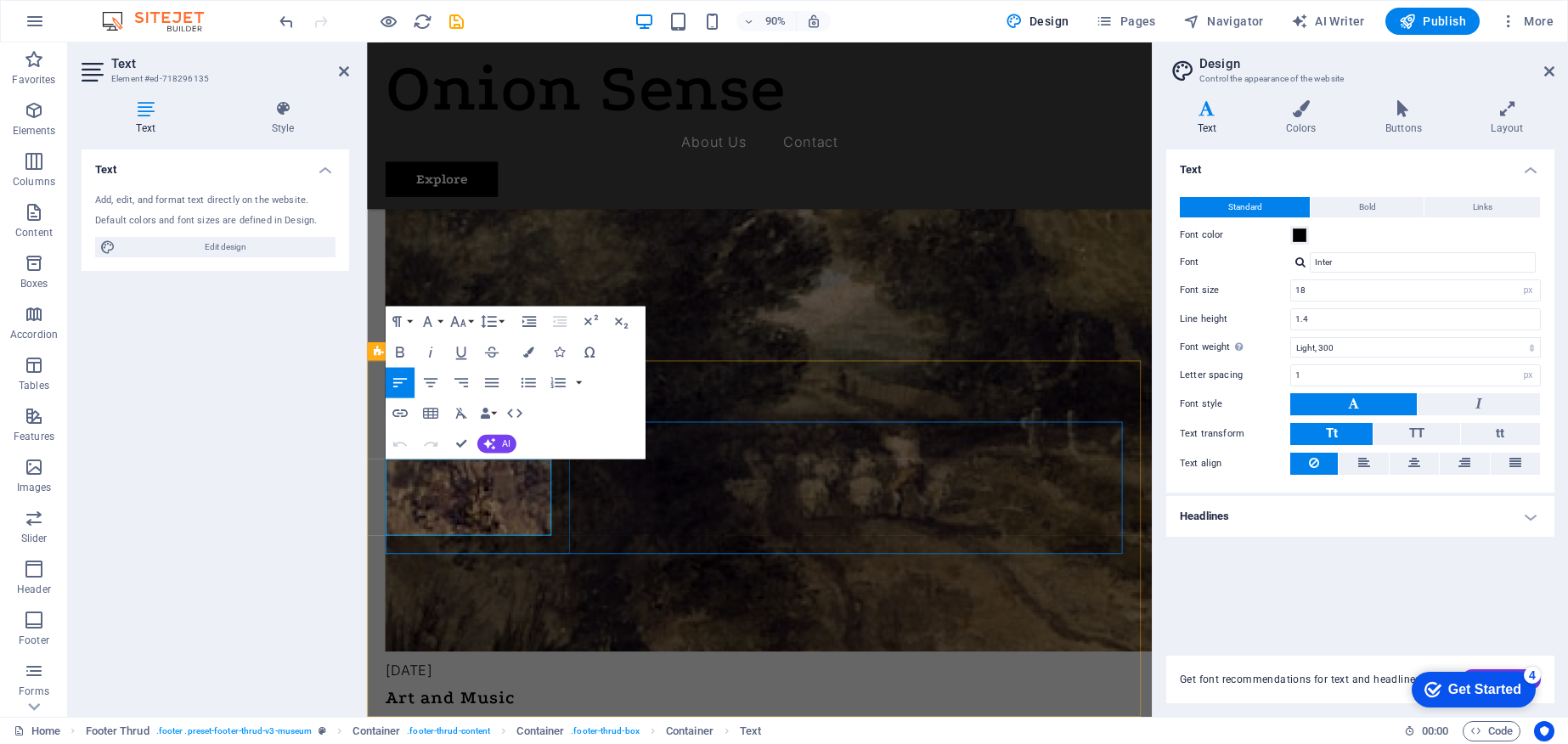
click at [1527, 514] on h4 "Headlines" at bounding box center [1360, 517] width 388 height 41
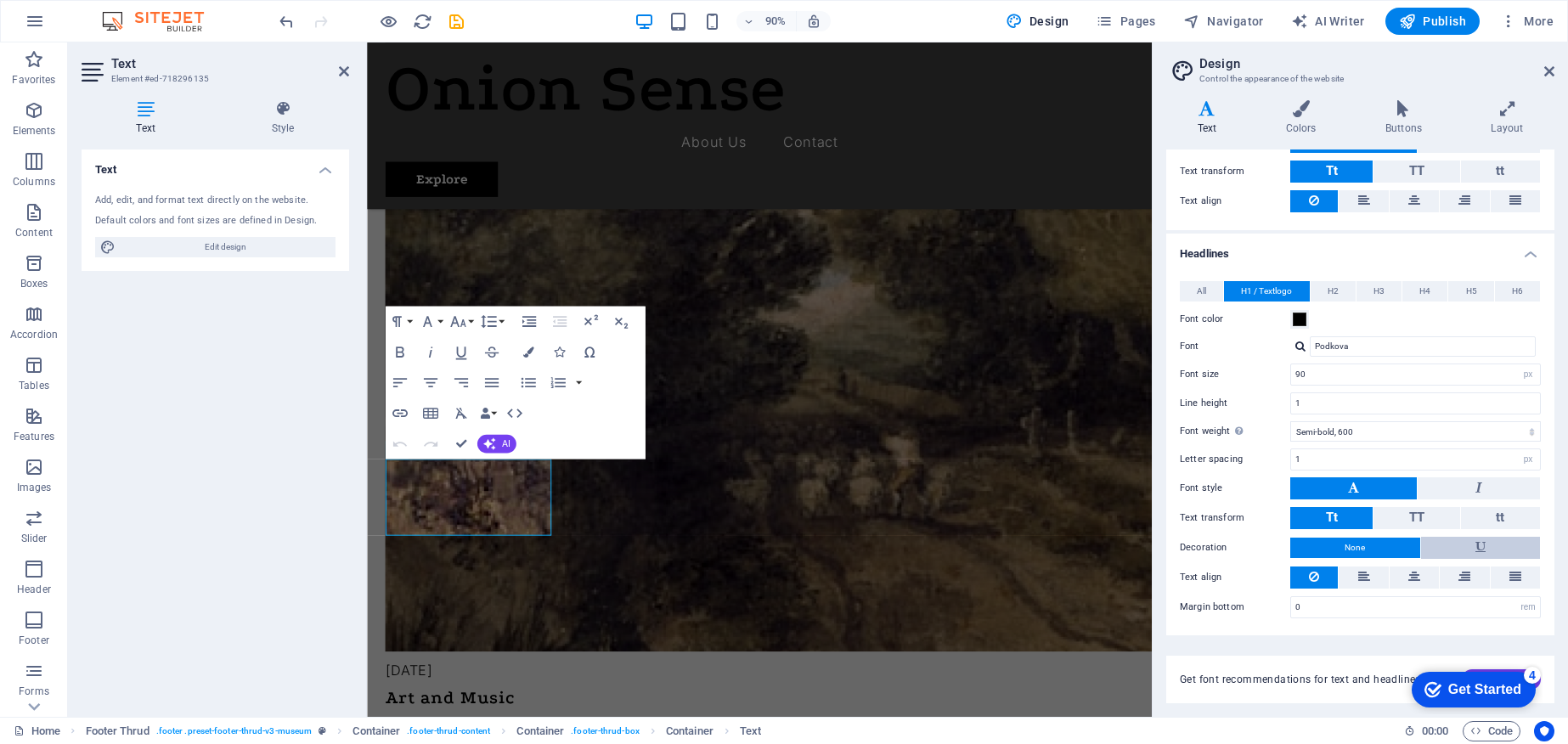
scroll to position [262, 0]
click at [1393, 343] on input "Podkova" at bounding box center [1423, 347] width 226 height 20
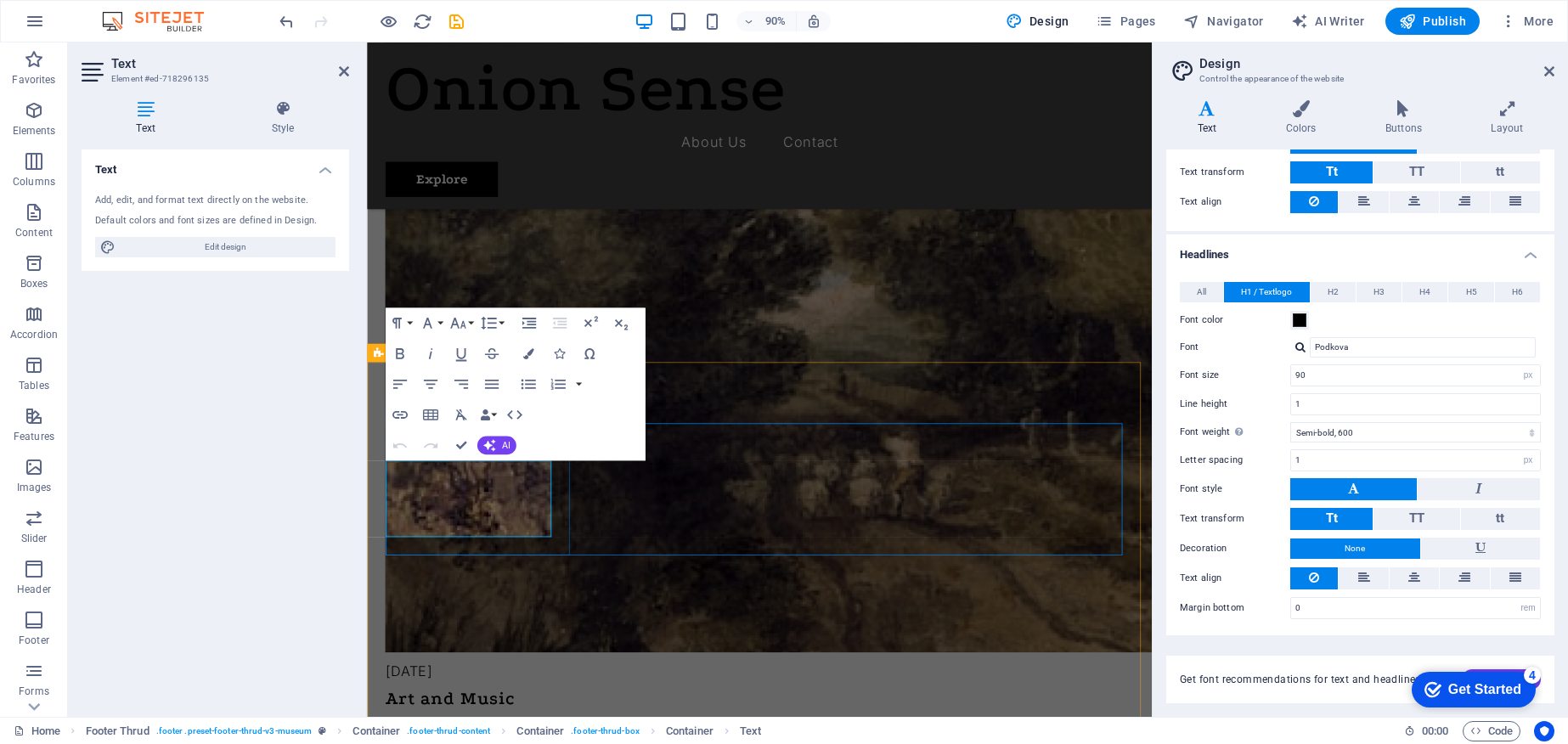
drag, startPoint x: 560, startPoint y: 574, endPoint x: 338, endPoint y: 504, distance: 232.8
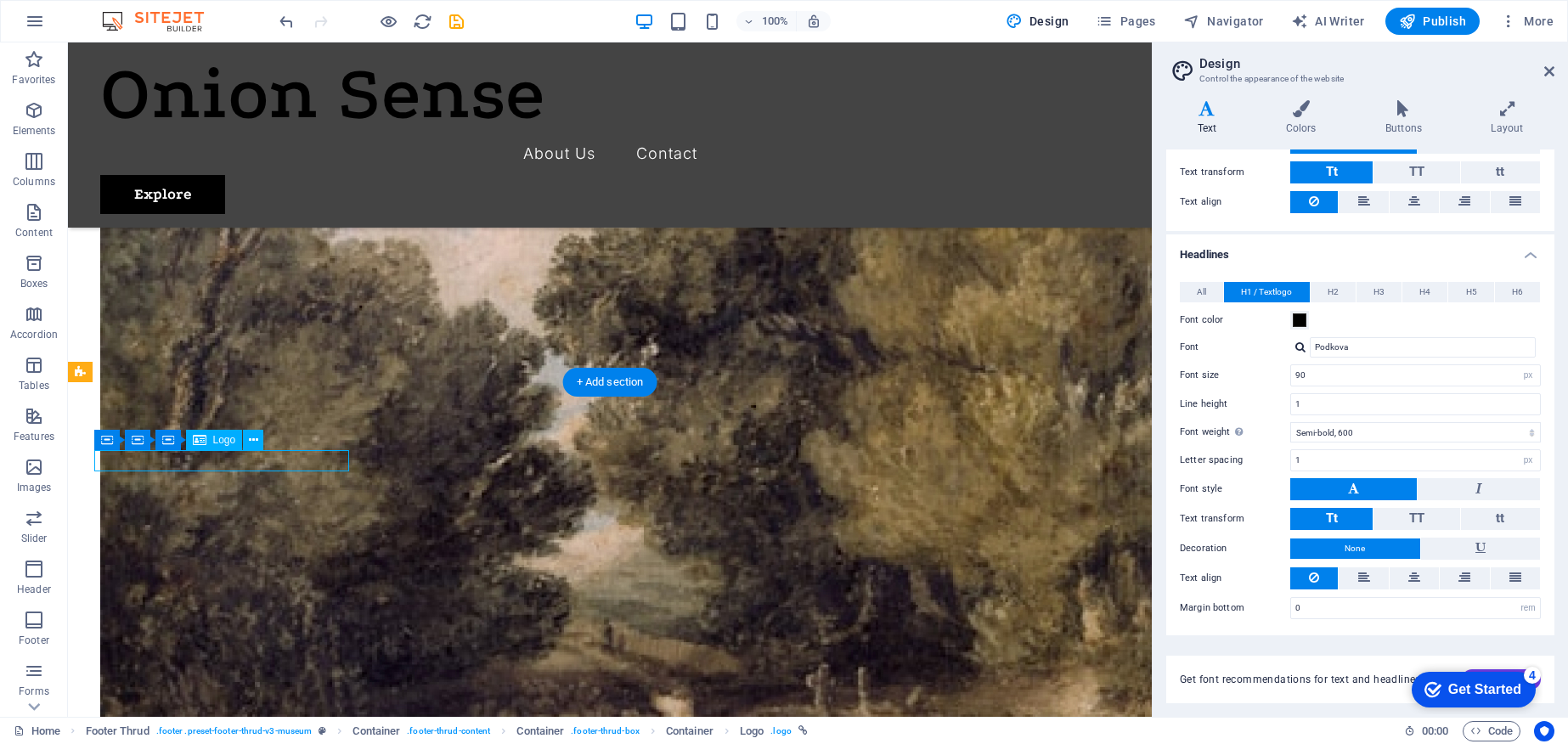
select select "px"
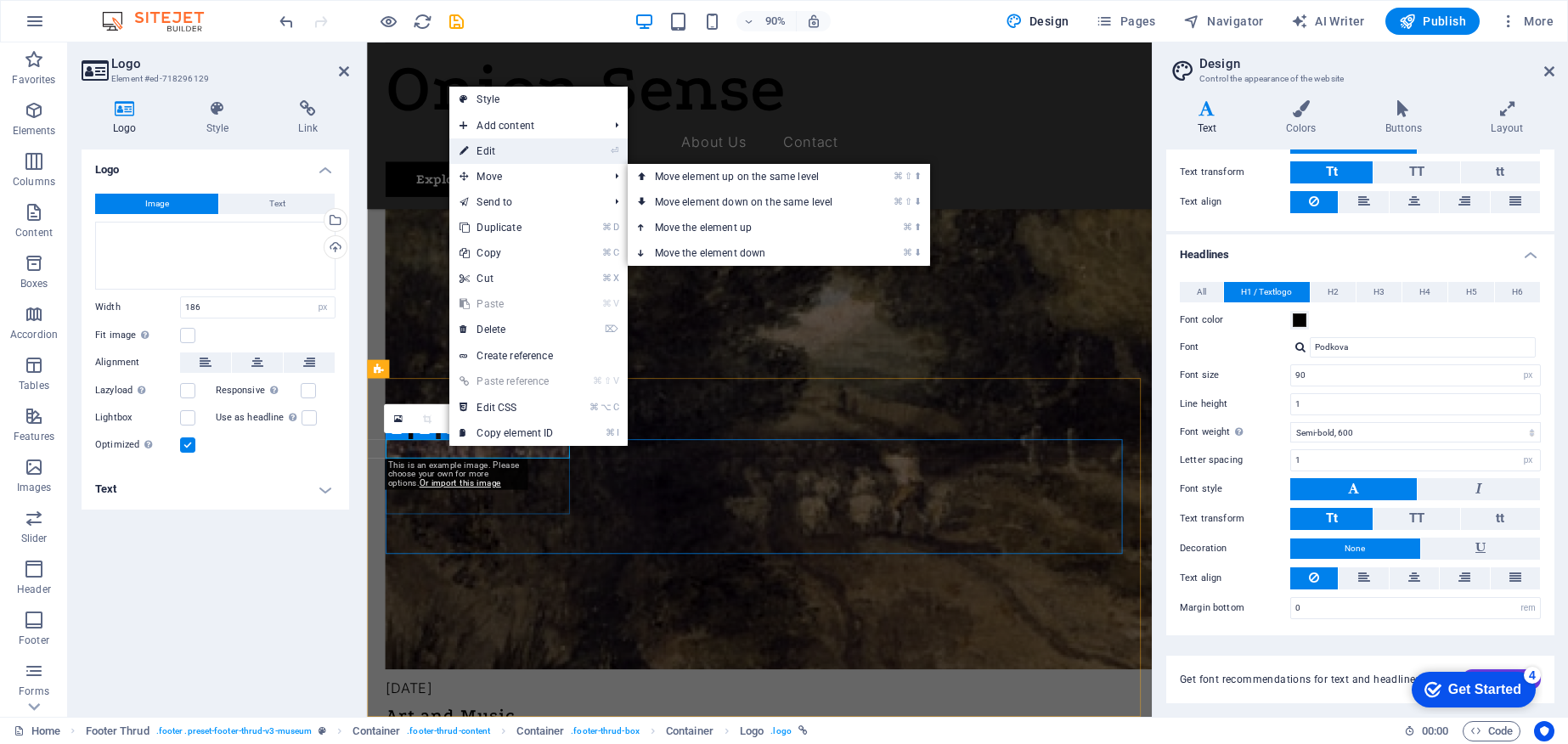
click at [498, 148] on link "⏎ Edit" at bounding box center [506, 151] width 114 height 26
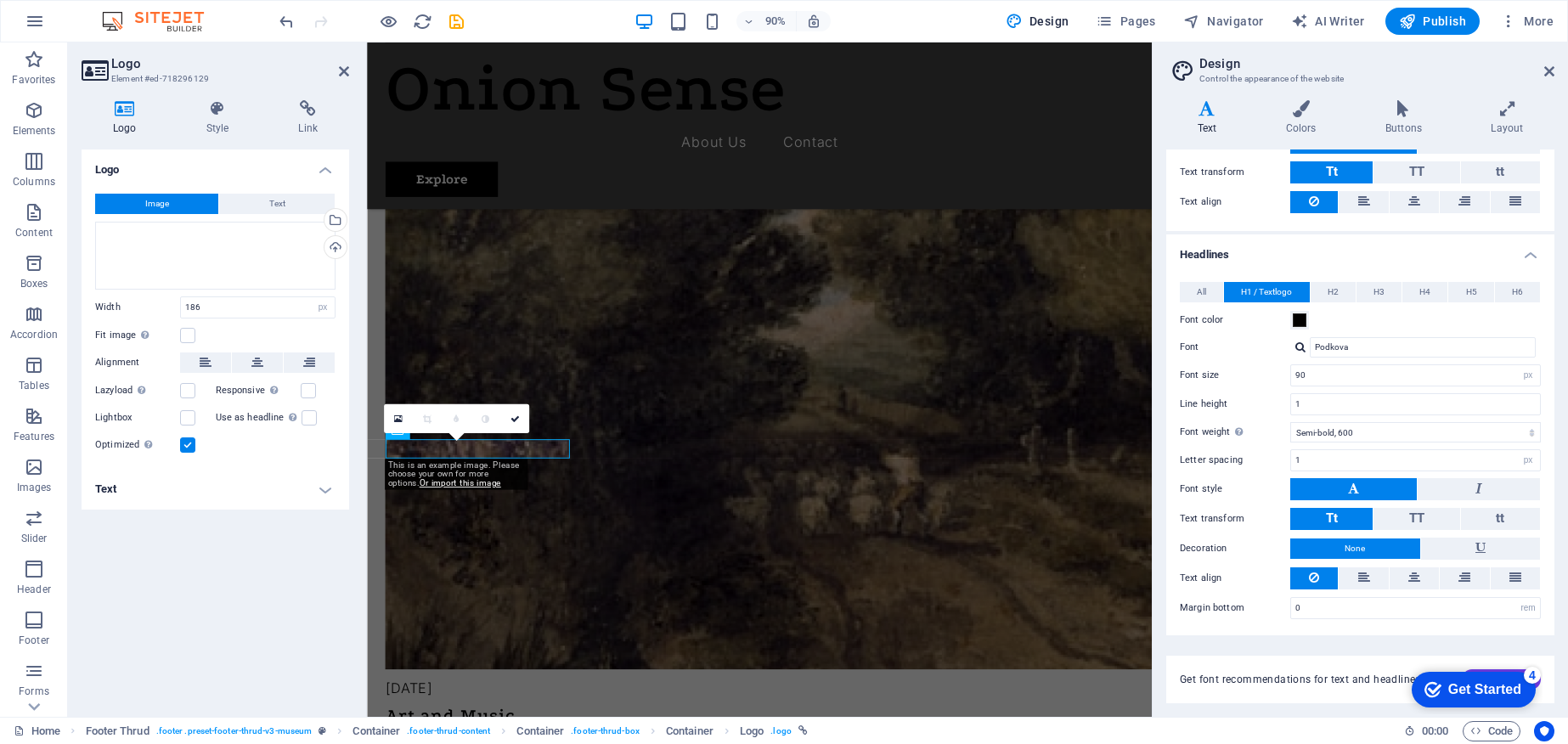
click at [325, 480] on h4 "Text" at bounding box center [216, 489] width 268 height 41
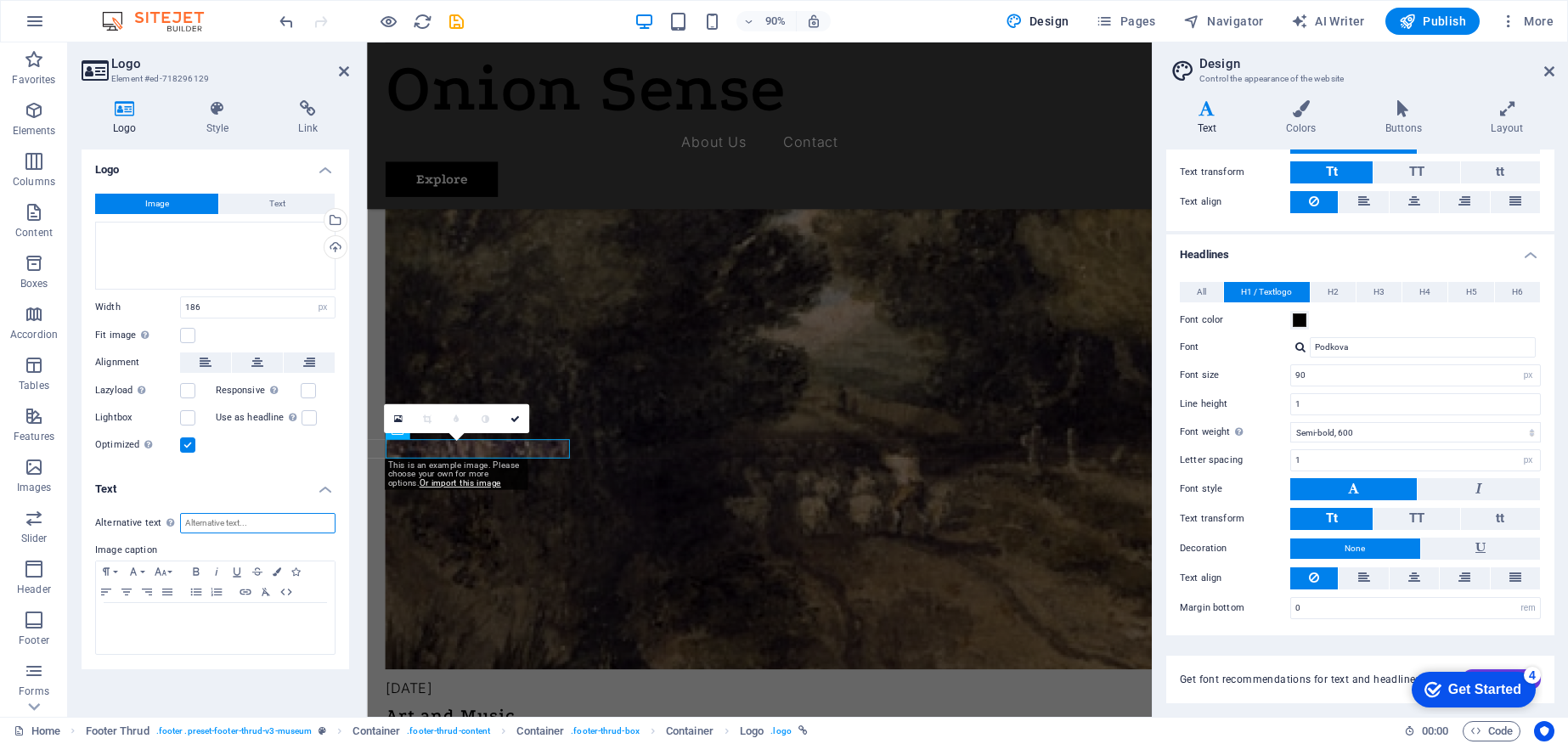
click at [226, 521] on input "Alternative text The alternative text is used by devices that cannot display im…" at bounding box center [257, 523] width 155 height 20
click at [199, 618] on p at bounding box center [216, 619] width 222 height 15
click at [309, 199] on div "Select files from the file manager, stock photos, or upload file(s)" at bounding box center [265, 221] width 110 height 63
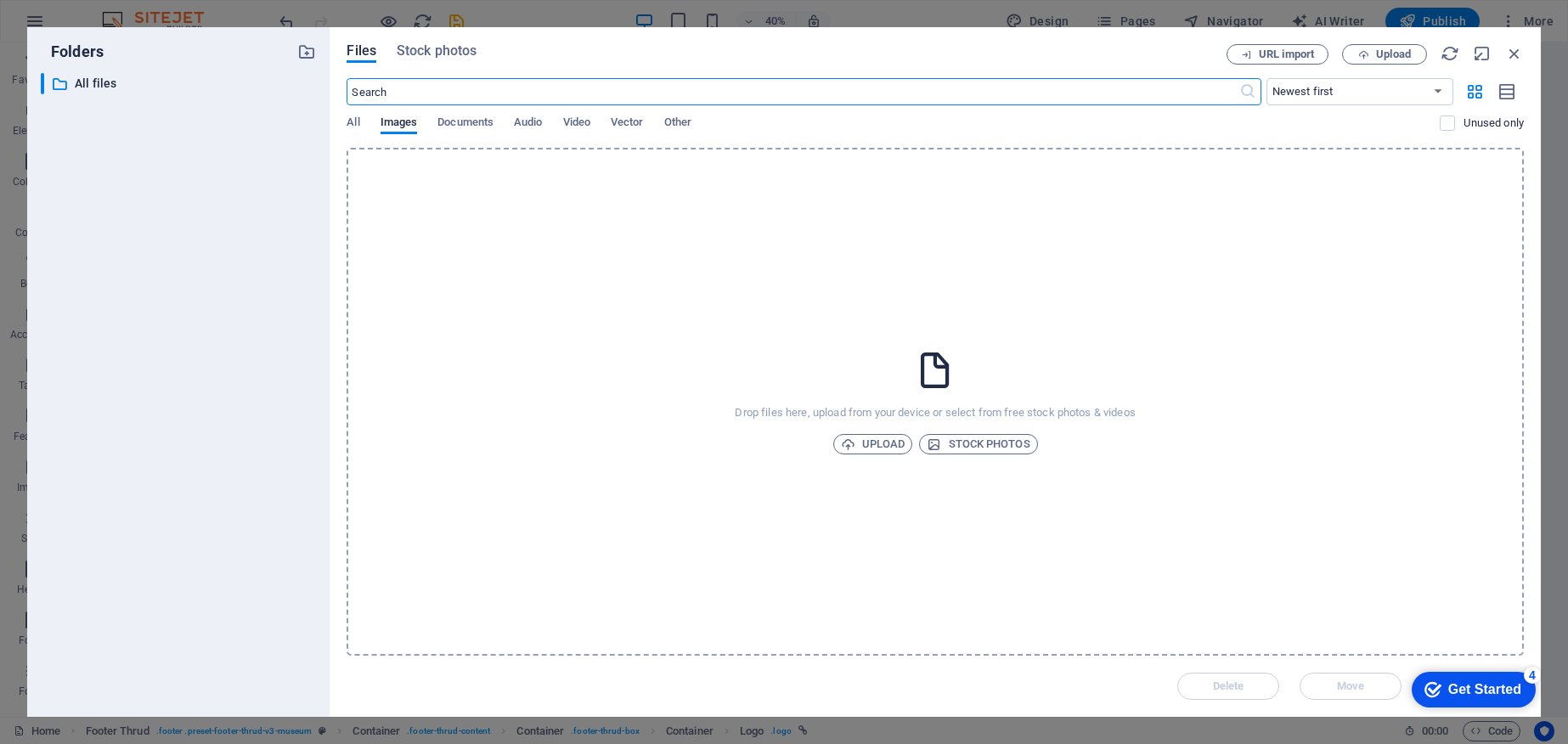
scroll to position [4051, 0]
click at [1516, 54] on icon "button" at bounding box center [1514, 53] width 19 height 19
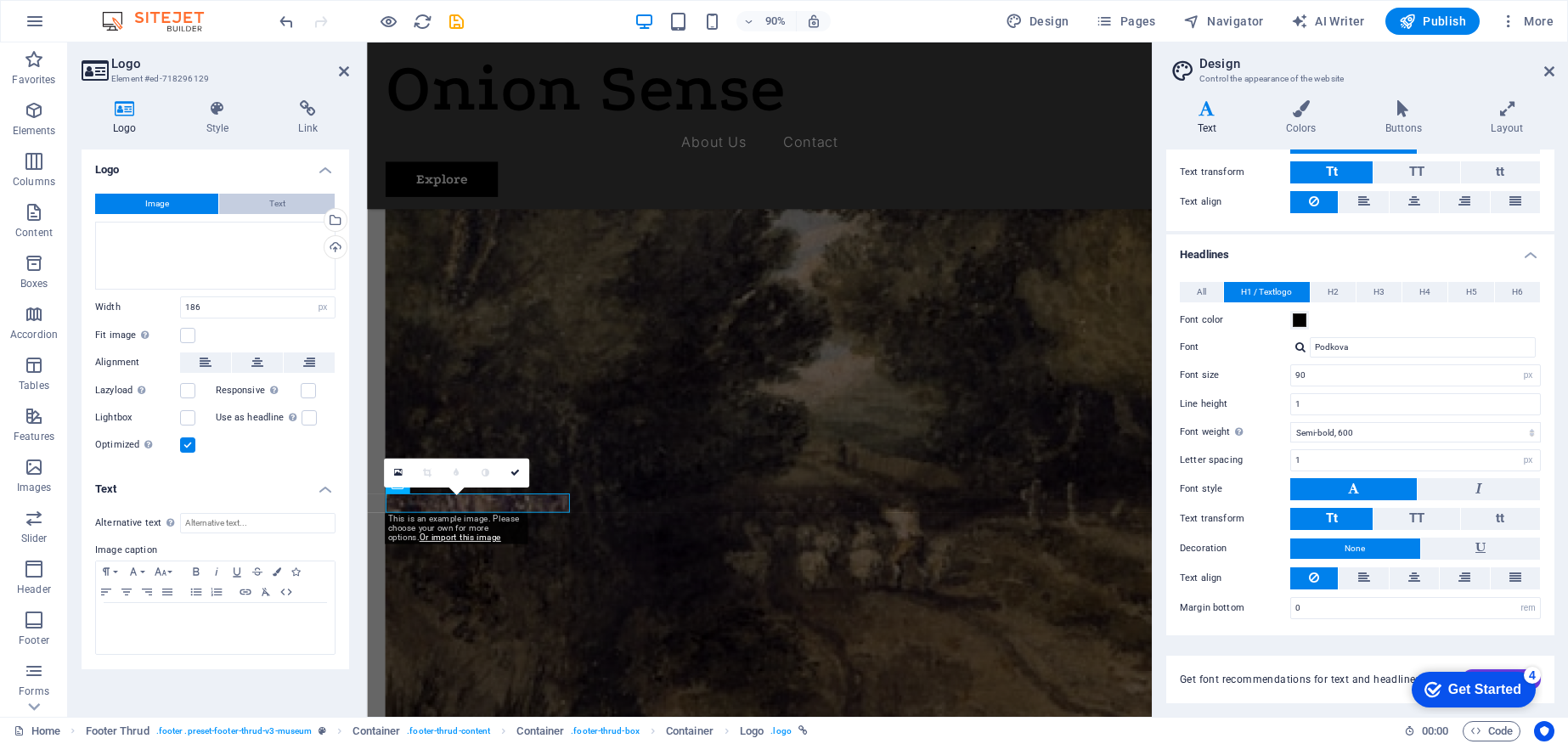
click at [284, 200] on span "Text" at bounding box center [277, 204] width 16 height 20
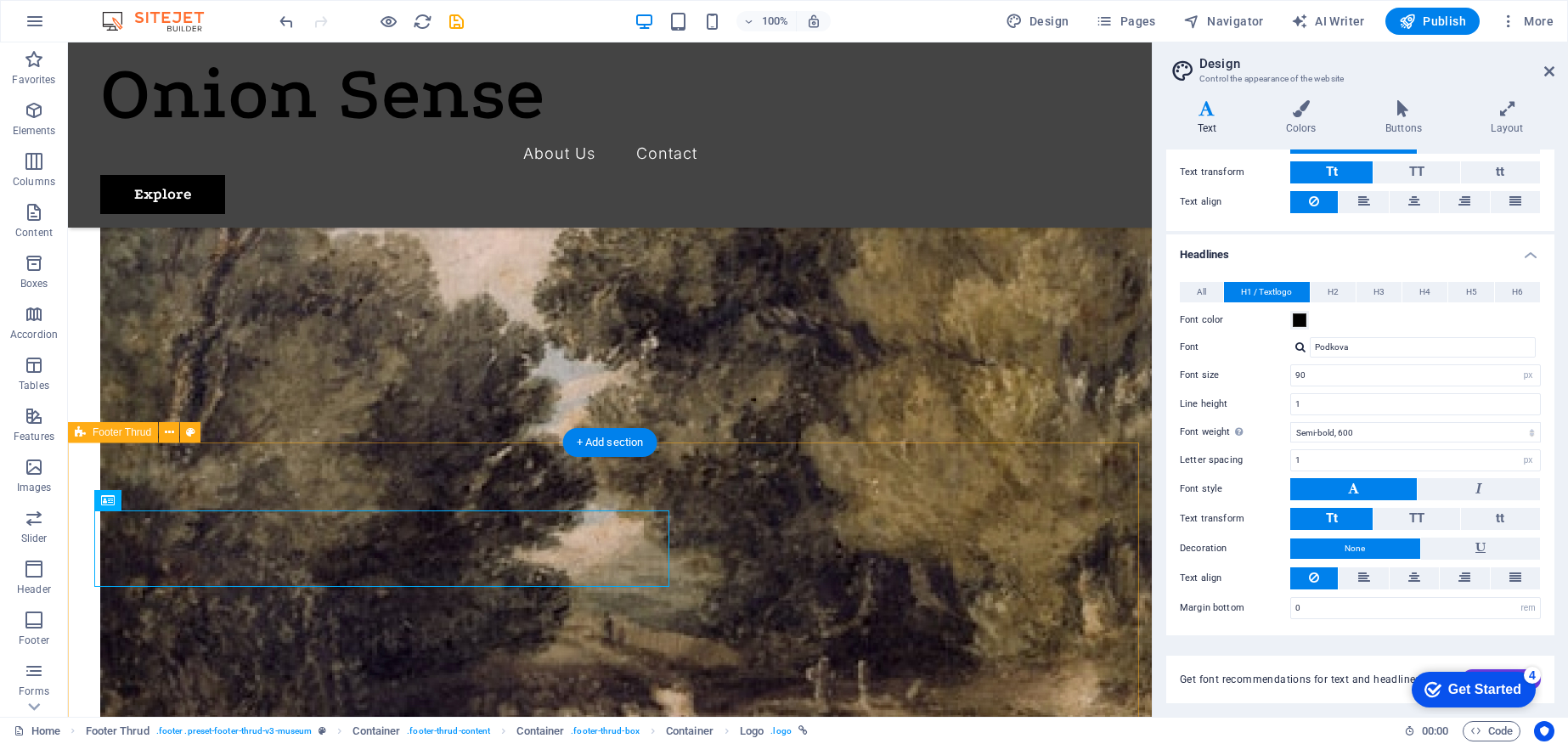
scroll to position [4051, 0]
click at [1340, 291] on button "H2" at bounding box center [1333, 292] width 45 height 20
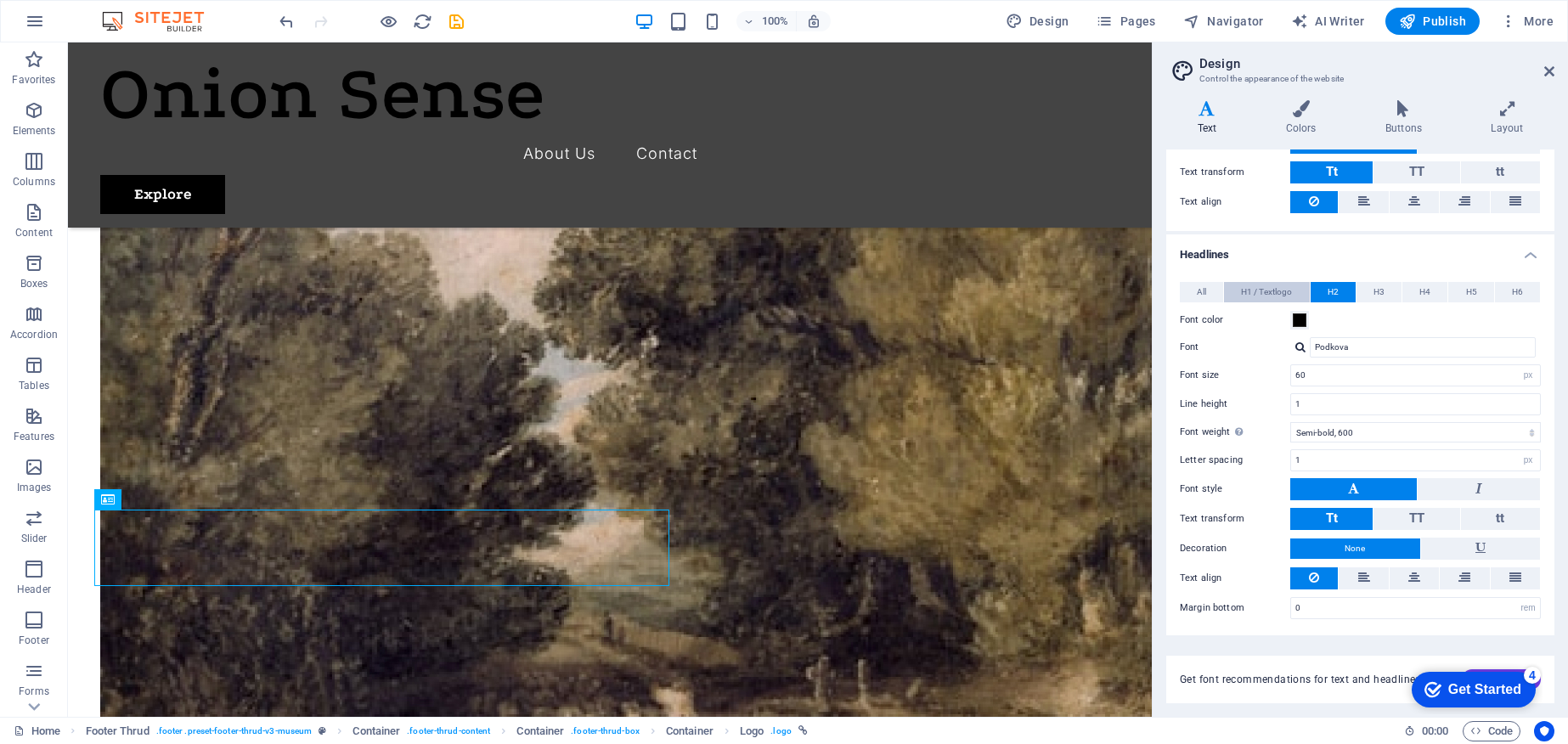
click at [1240, 294] on button "H1 / Textlogo" at bounding box center [1267, 292] width 85 height 20
click at [1475, 292] on button "H5" at bounding box center [1470, 292] width 45 height 20
click at [1505, 293] on button "H6" at bounding box center [1517, 292] width 45 height 20
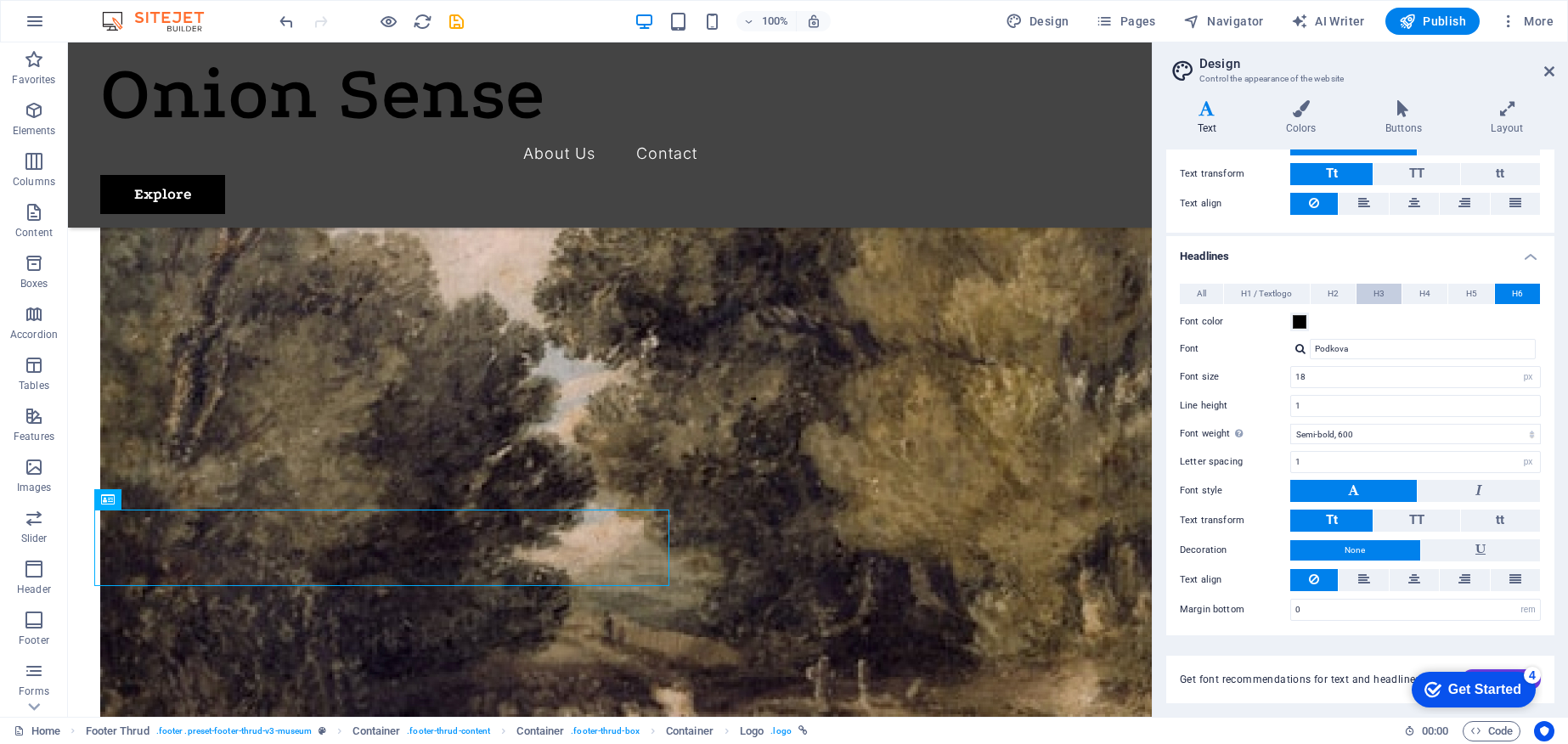
click at [1400, 290] on button "H3" at bounding box center [1379, 294] width 45 height 20
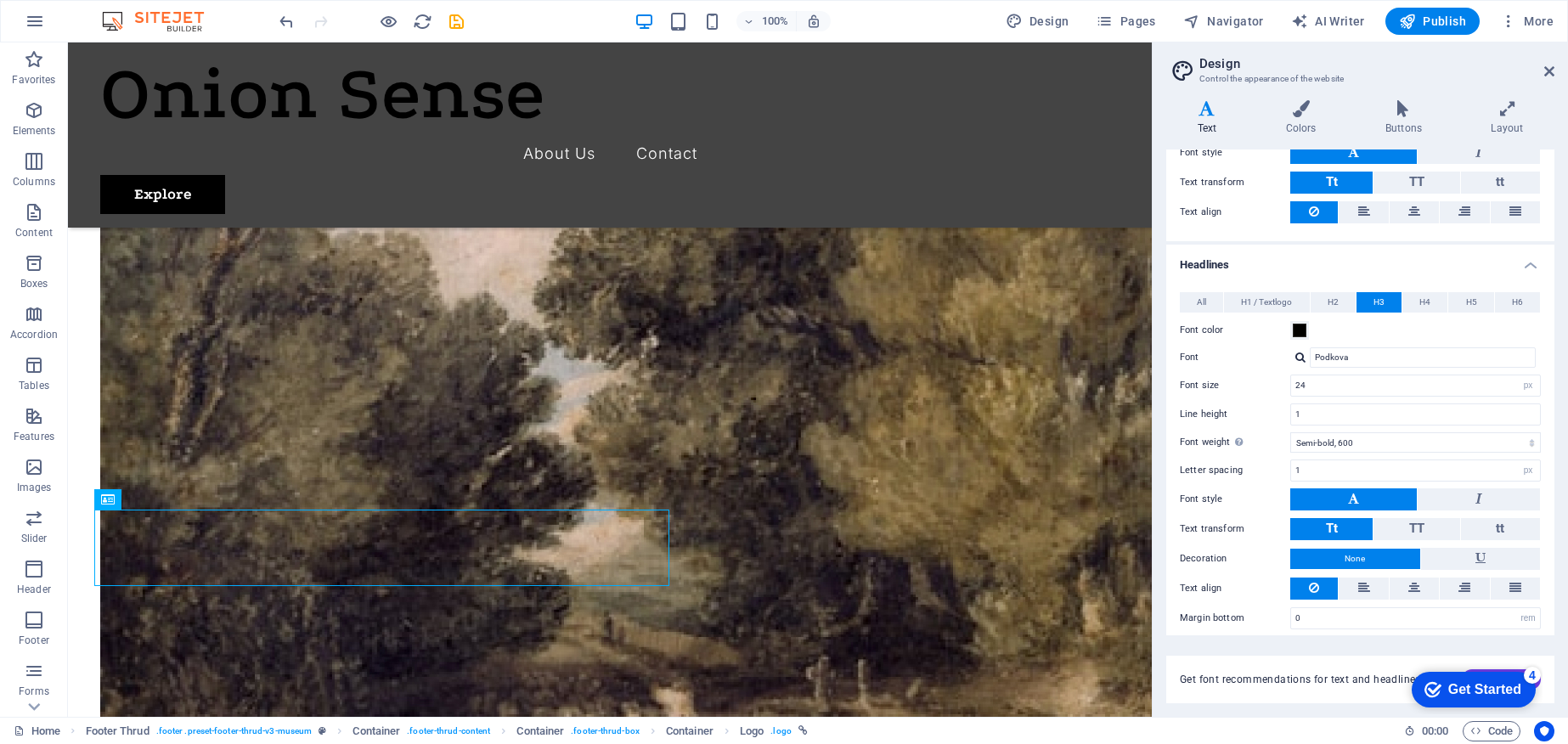
click at [1368, 290] on div "All H1 / Textlogo H2 H3 H4 H5 H6 Font color Font Podkova Line height 1 Font wei…" at bounding box center [1360, 460] width 395 height 371
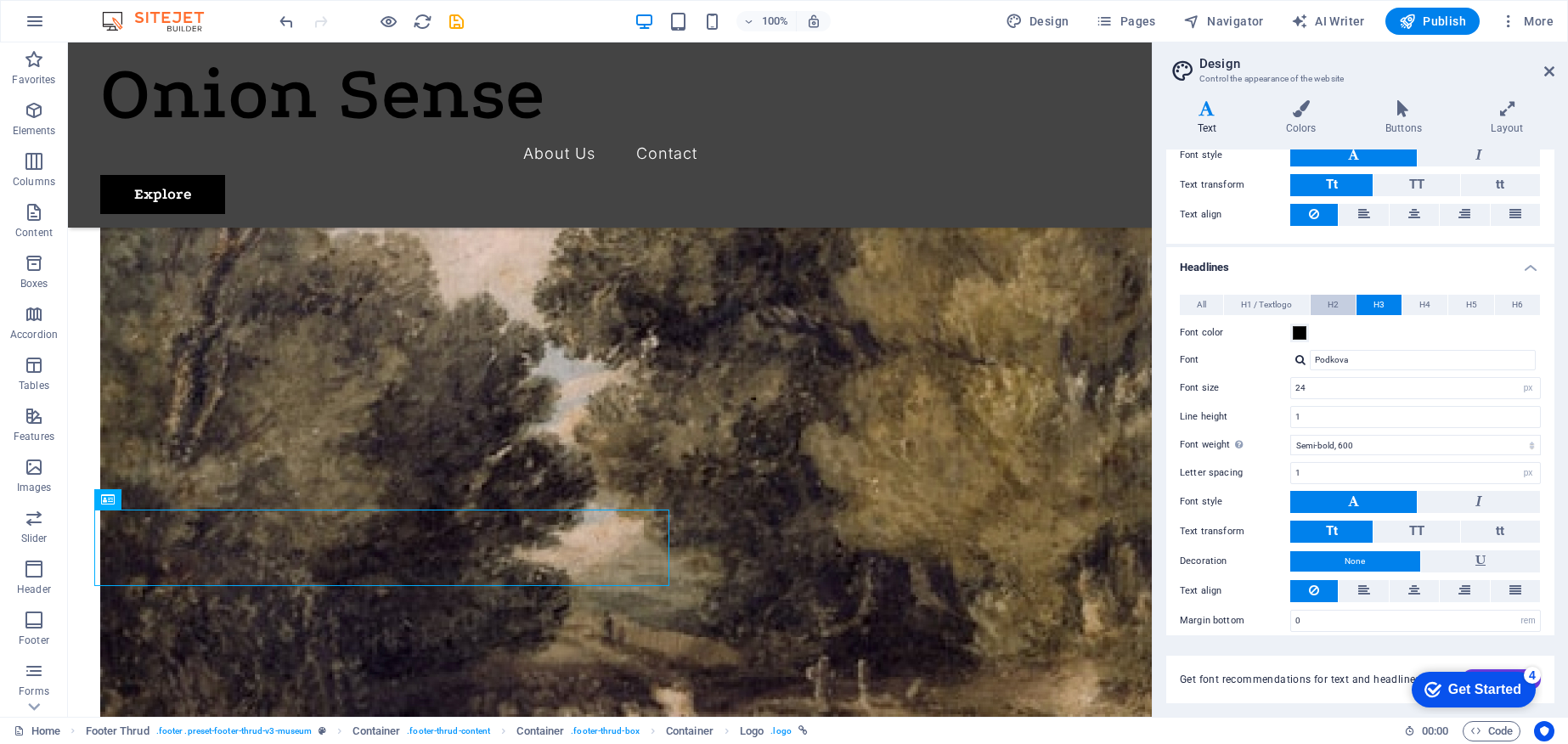
click at [1326, 298] on button "H2" at bounding box center [1333, 304] width 45 height 20
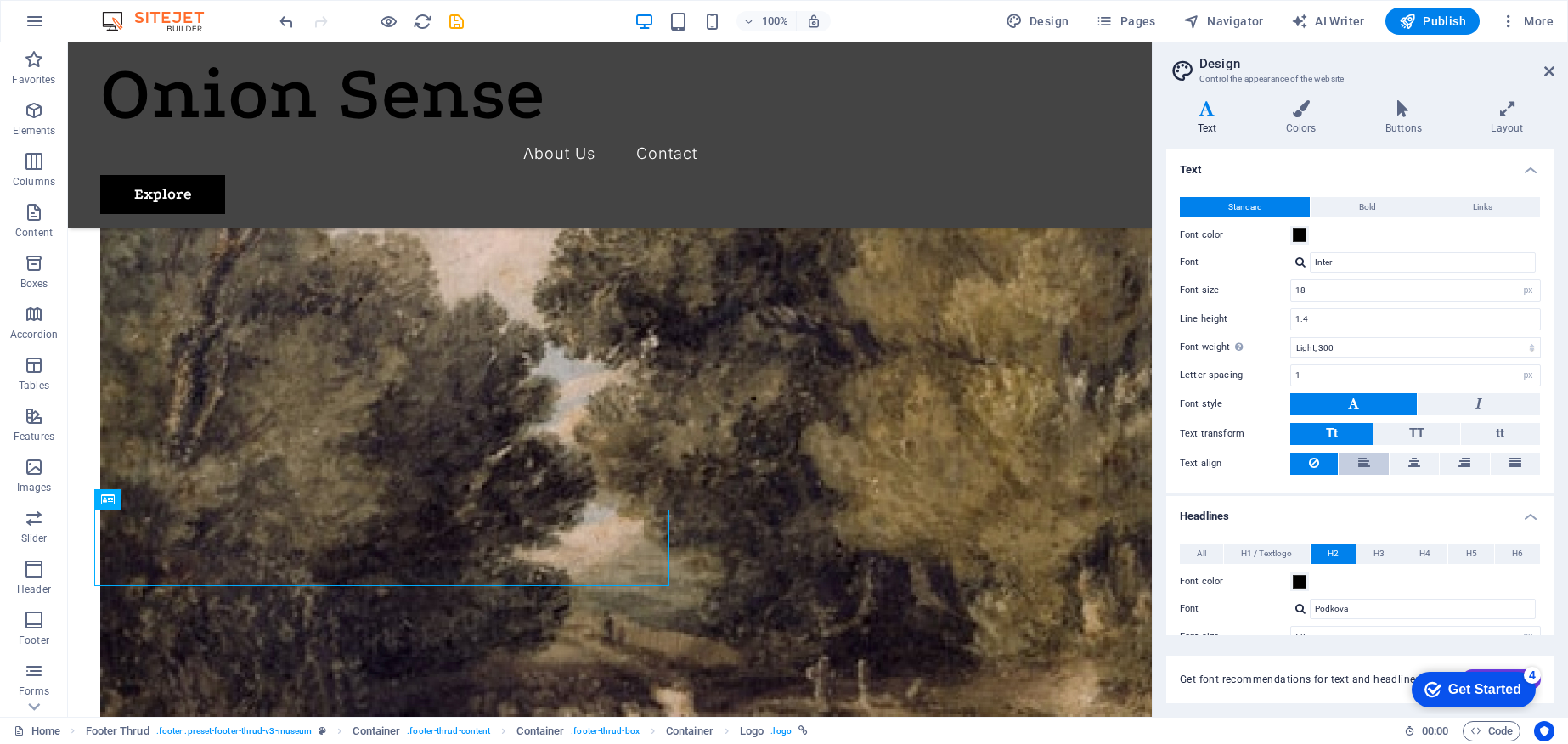
scroll to position [0, 0]
click at [1435, 290] on input "18" at bounding box center [1416, 290] width 249 height 20
click at [1336, 261] on input "Inter" at bounding box center [1423, 262] width 226 height 20
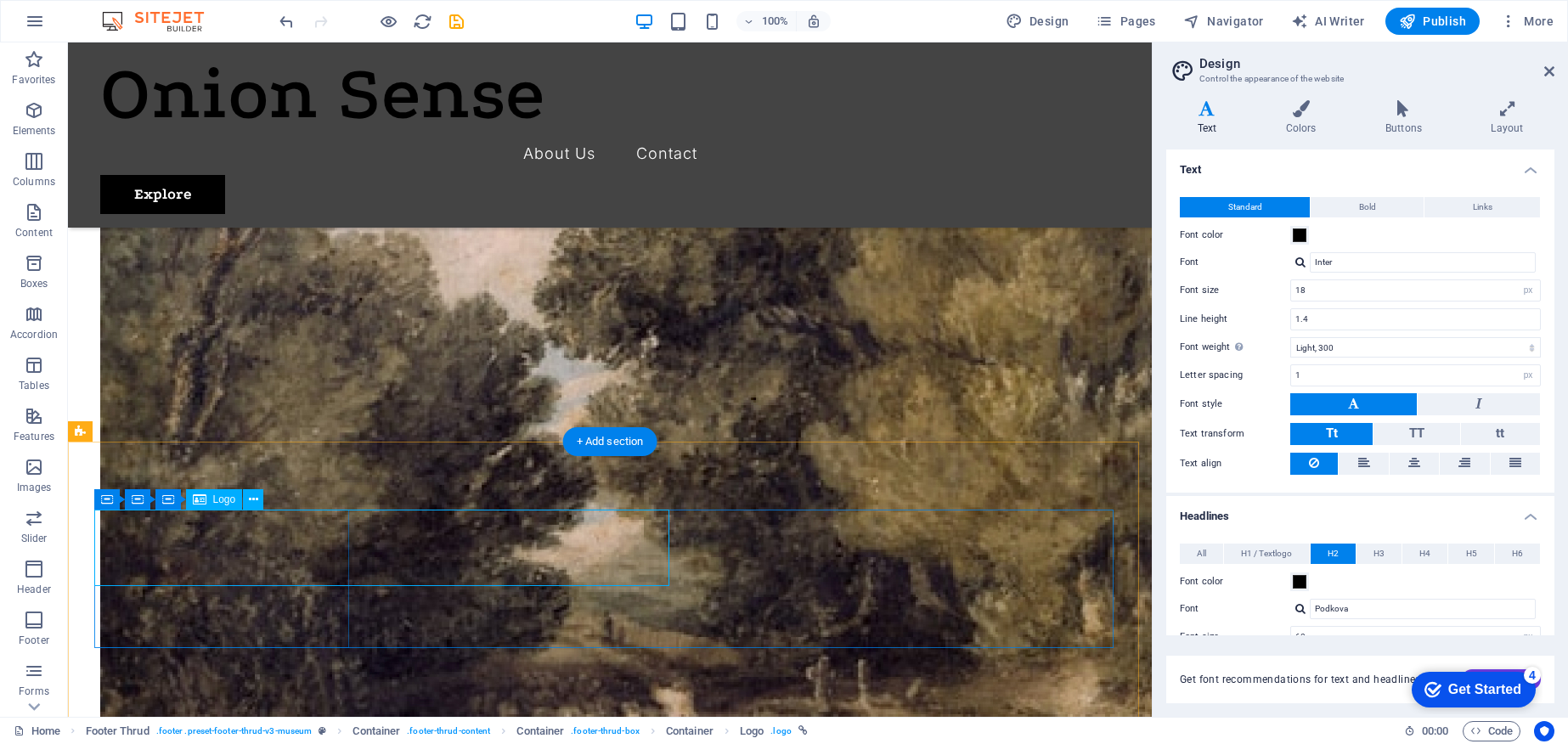
click at [225, 499] on span "Logo" at bounding box center [225, 500] width 23 height 11
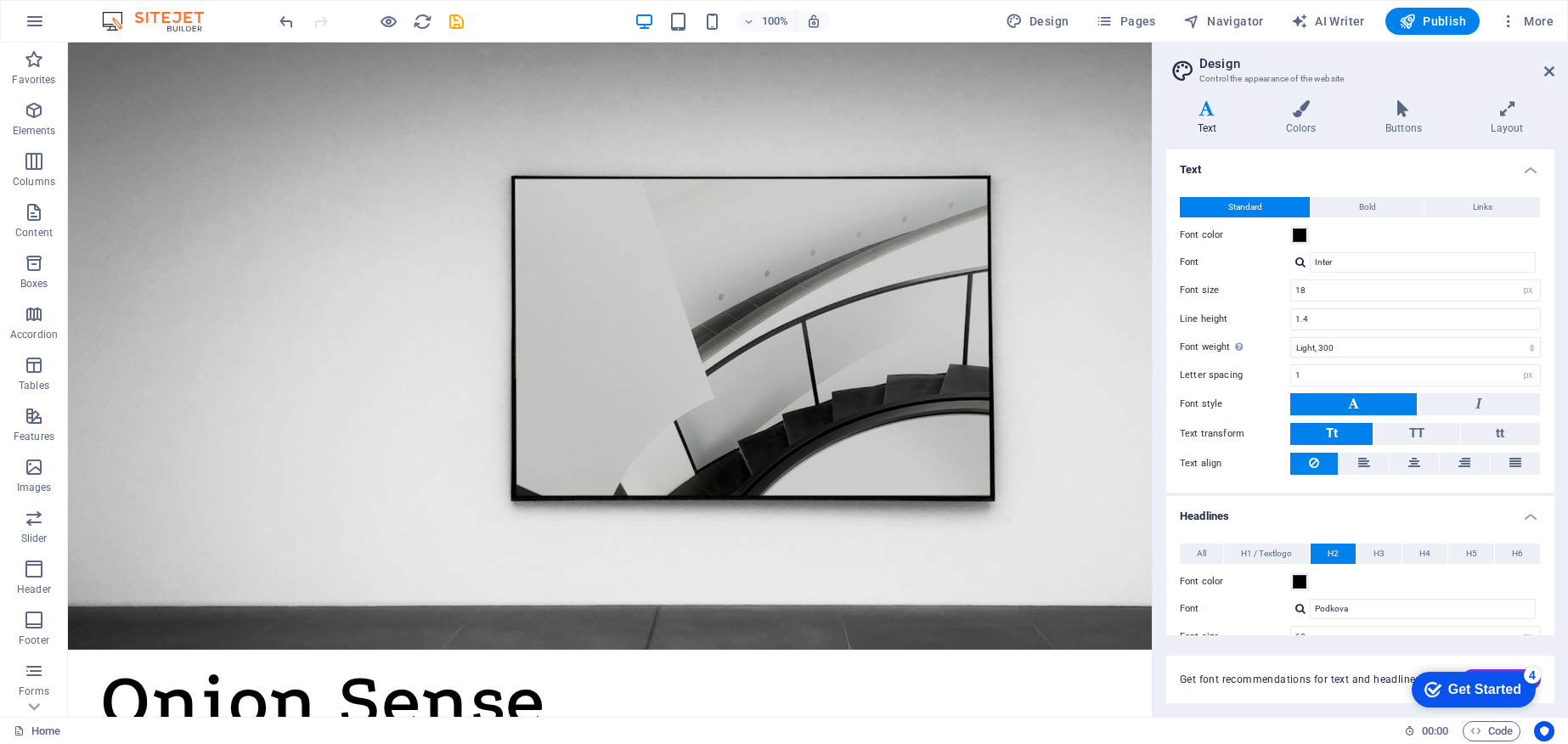
scroll to position [0, 0]
click at [0, 0] on span "Publish" at bounding box center [0, 0] width 0 height 0
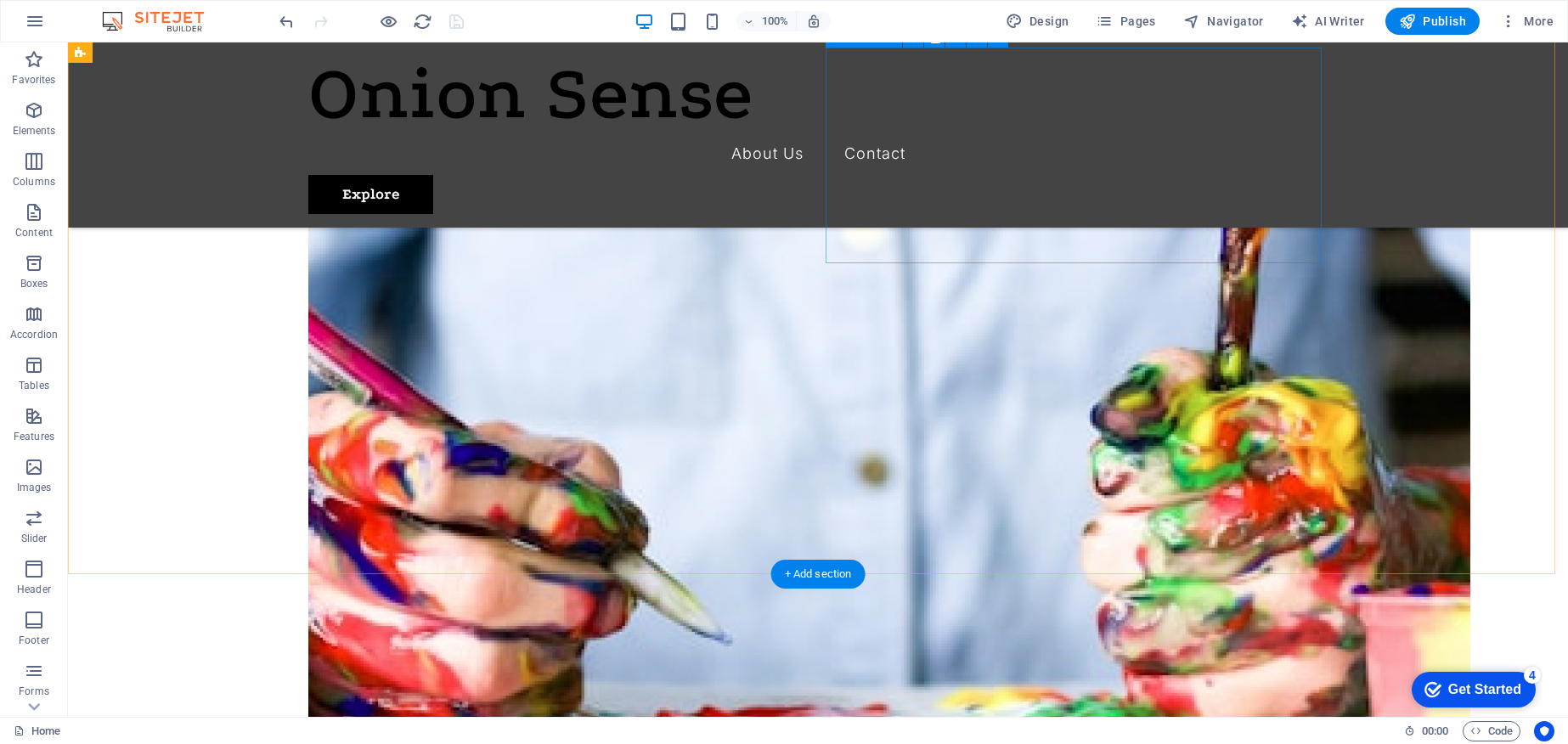
scroll to position [3417, 0]
